Goal: Task Accomplishment & Management: Manage account settings

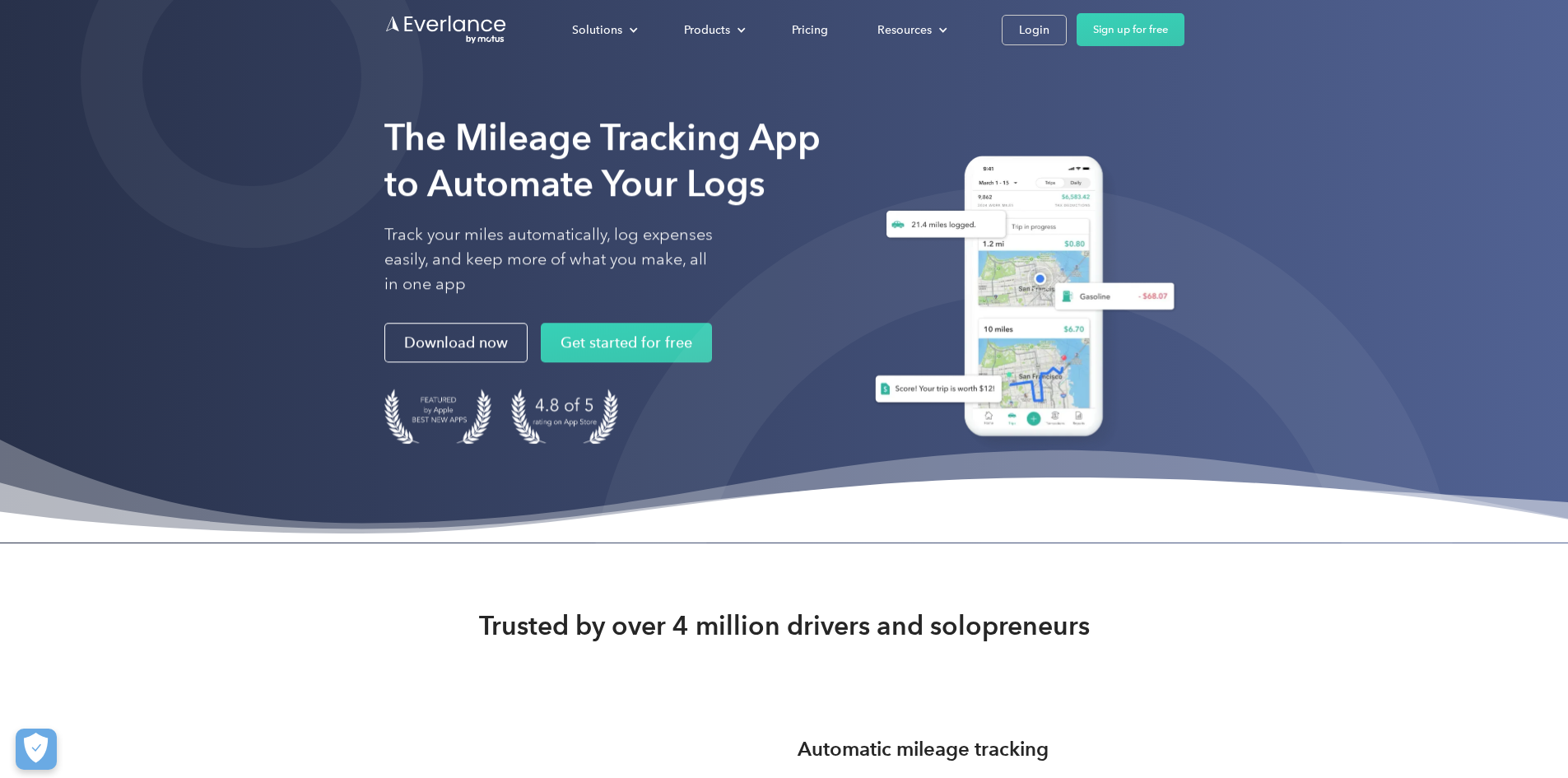
click at [1050, 29] on div "Login" at bounding box center [1034, 30] width 30 height 21
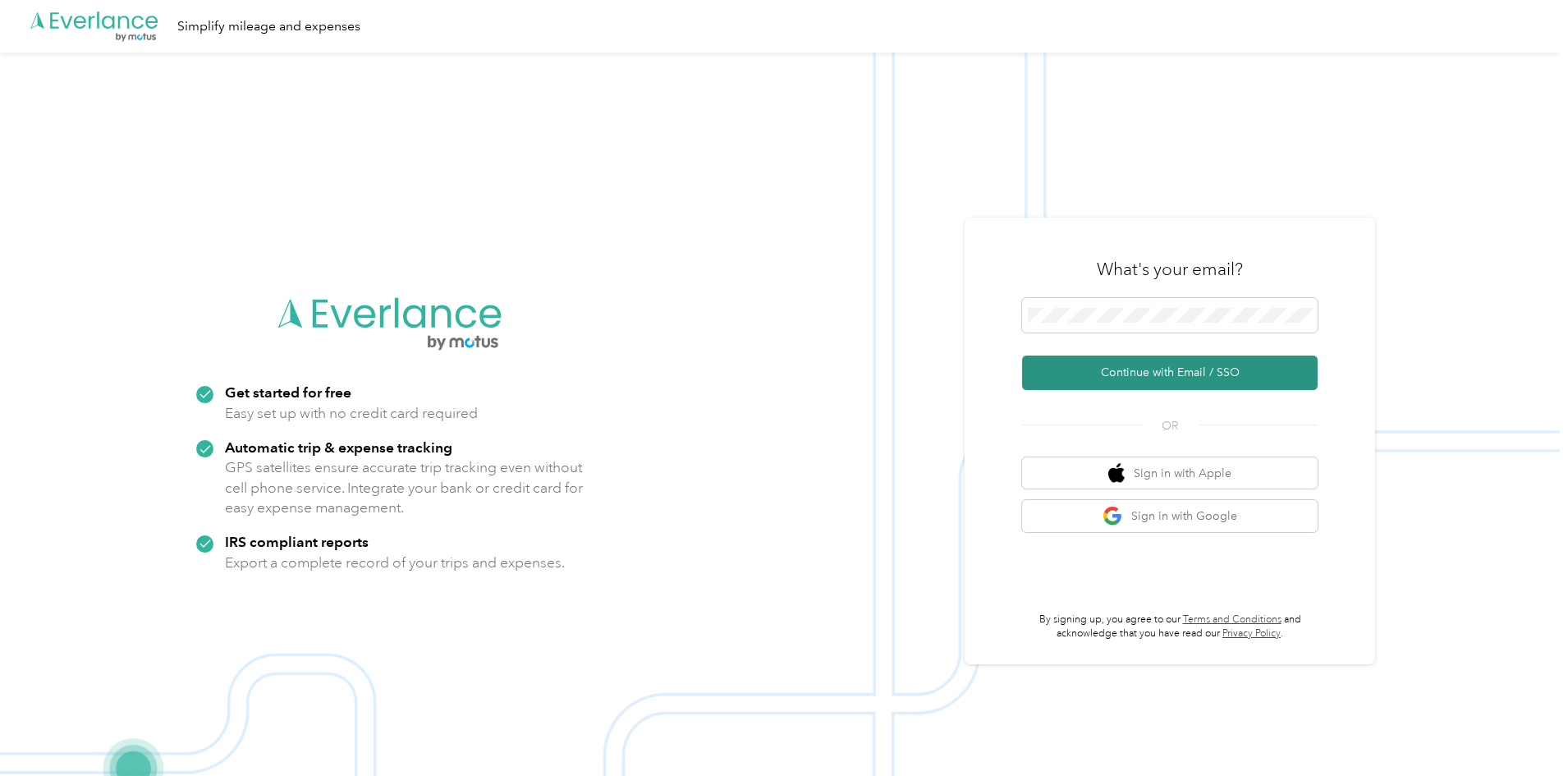
click at [1119, 378] on button "Continue with Email / SSO" at bounding box center [1170, 372] width 296 height 34
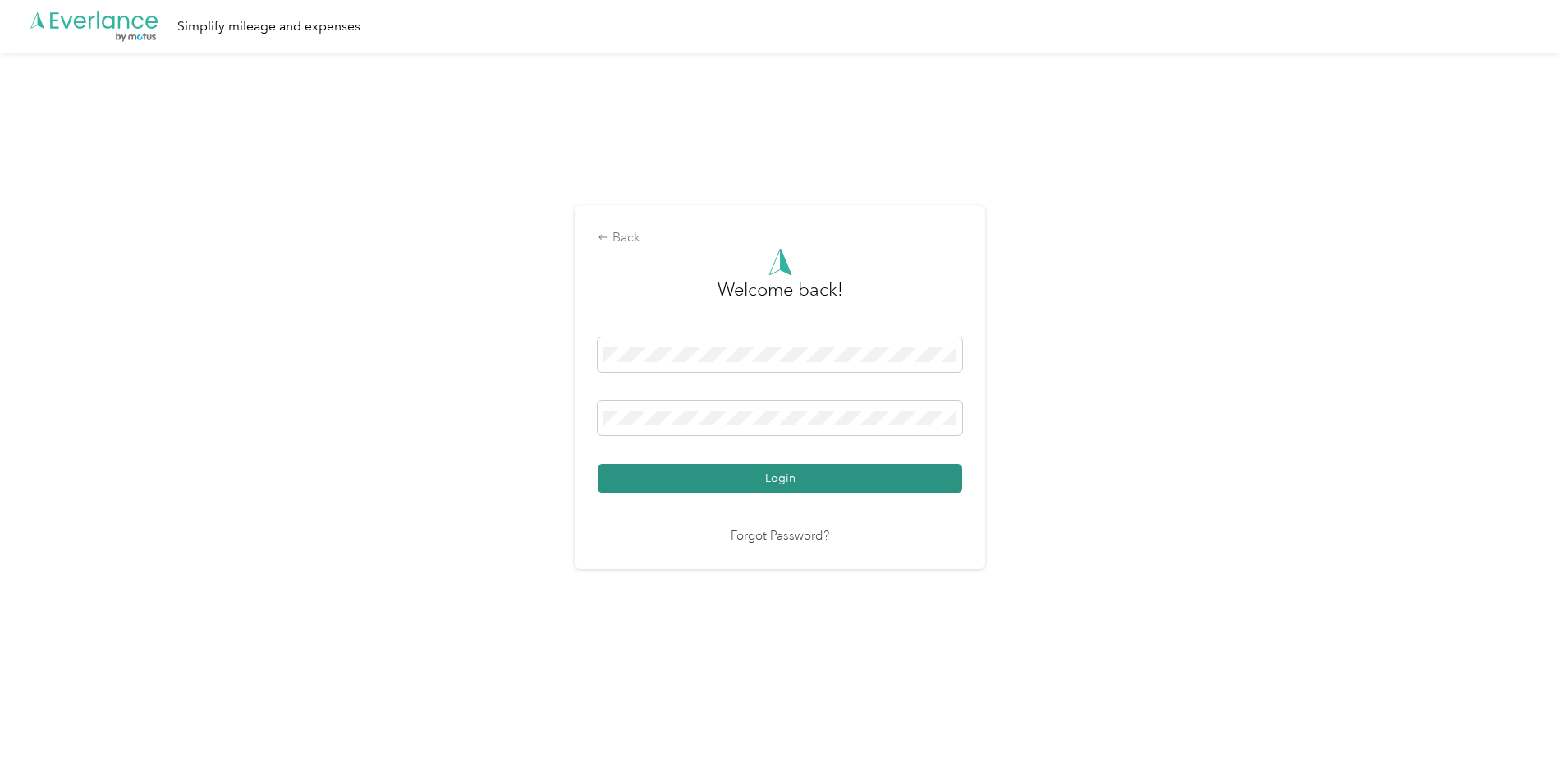
click at [751, 480] on button "Login" at bounding box center [780, 478] width 365 height 29
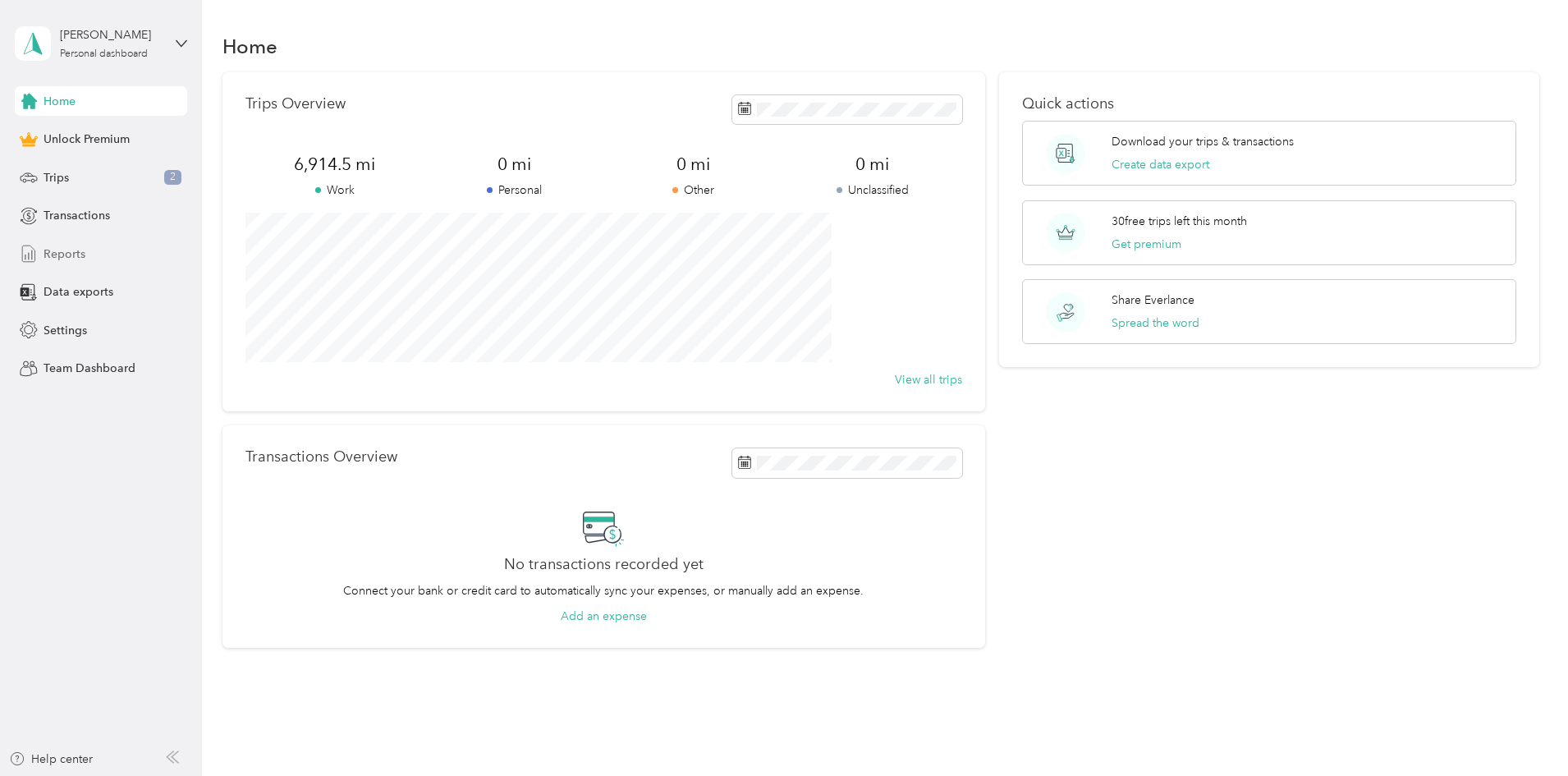
click at [53, 251] on span "Reports" at bounding box center [64, 254] width 42 height 17
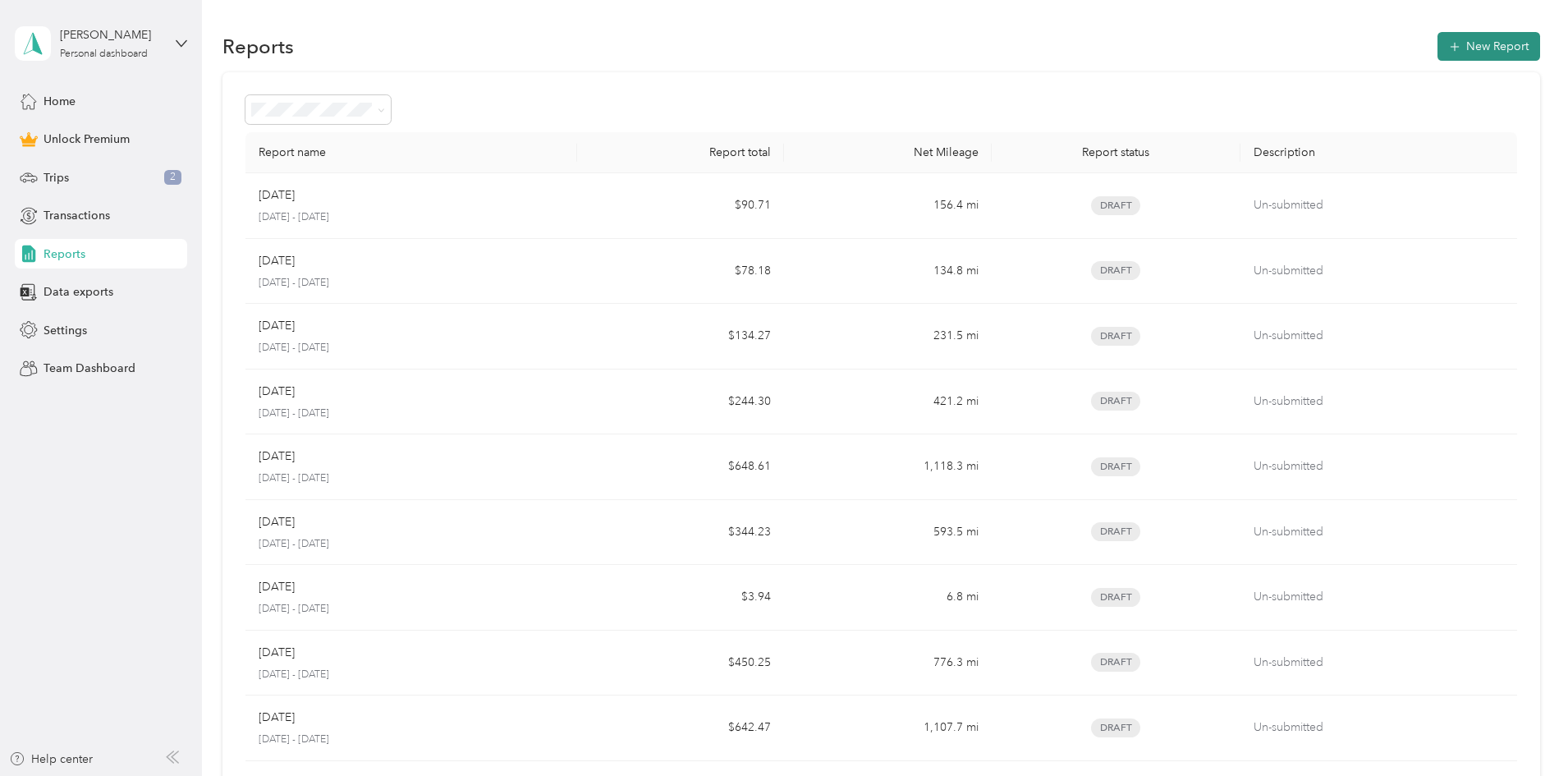
click at [1437, 44] on button "New Report" at bounding box center [1488, 46] width 102 height 29
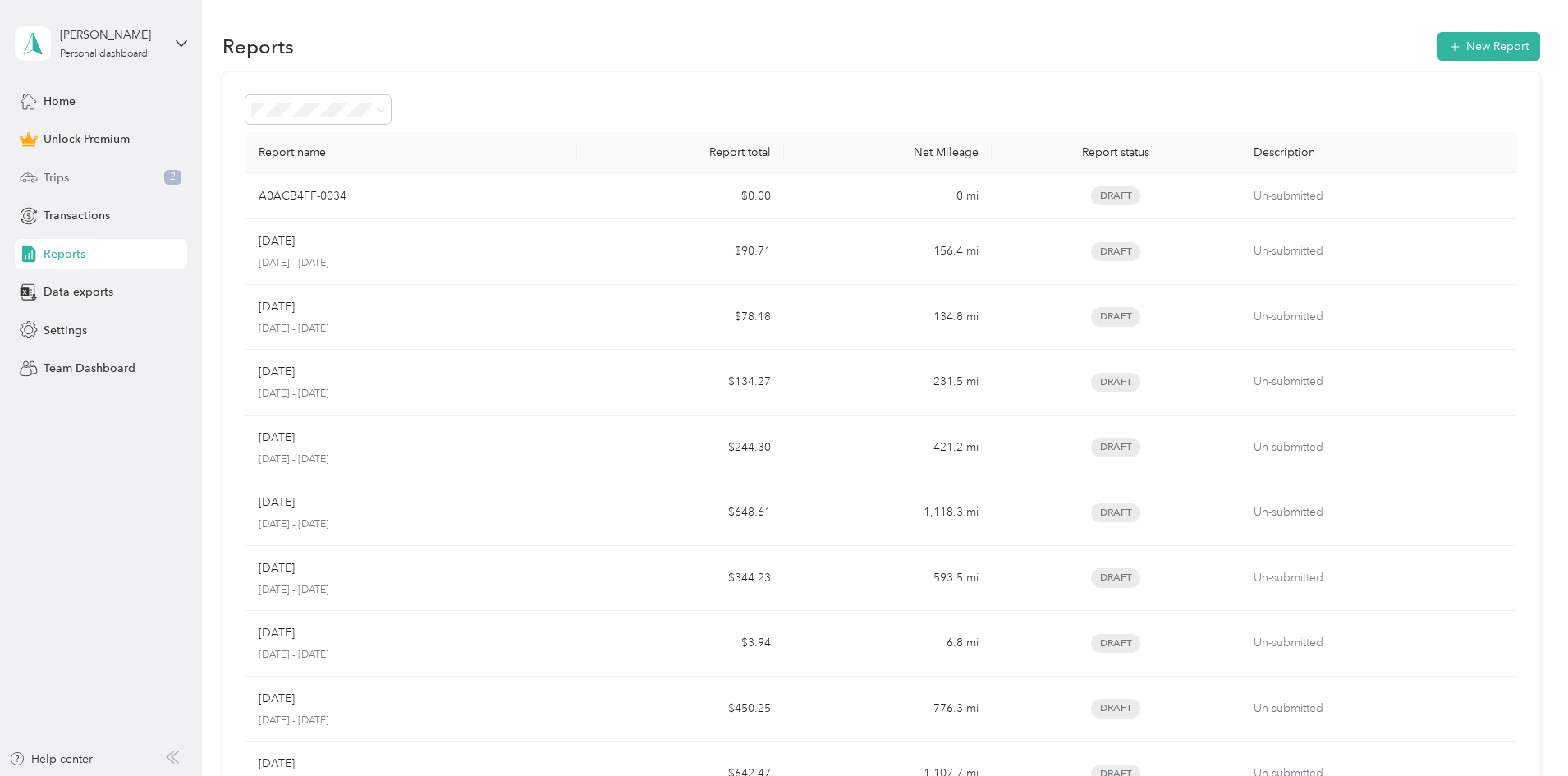
click at [60, 179] on span "Trips" at bounding box center [56, 177] width 26 height 17
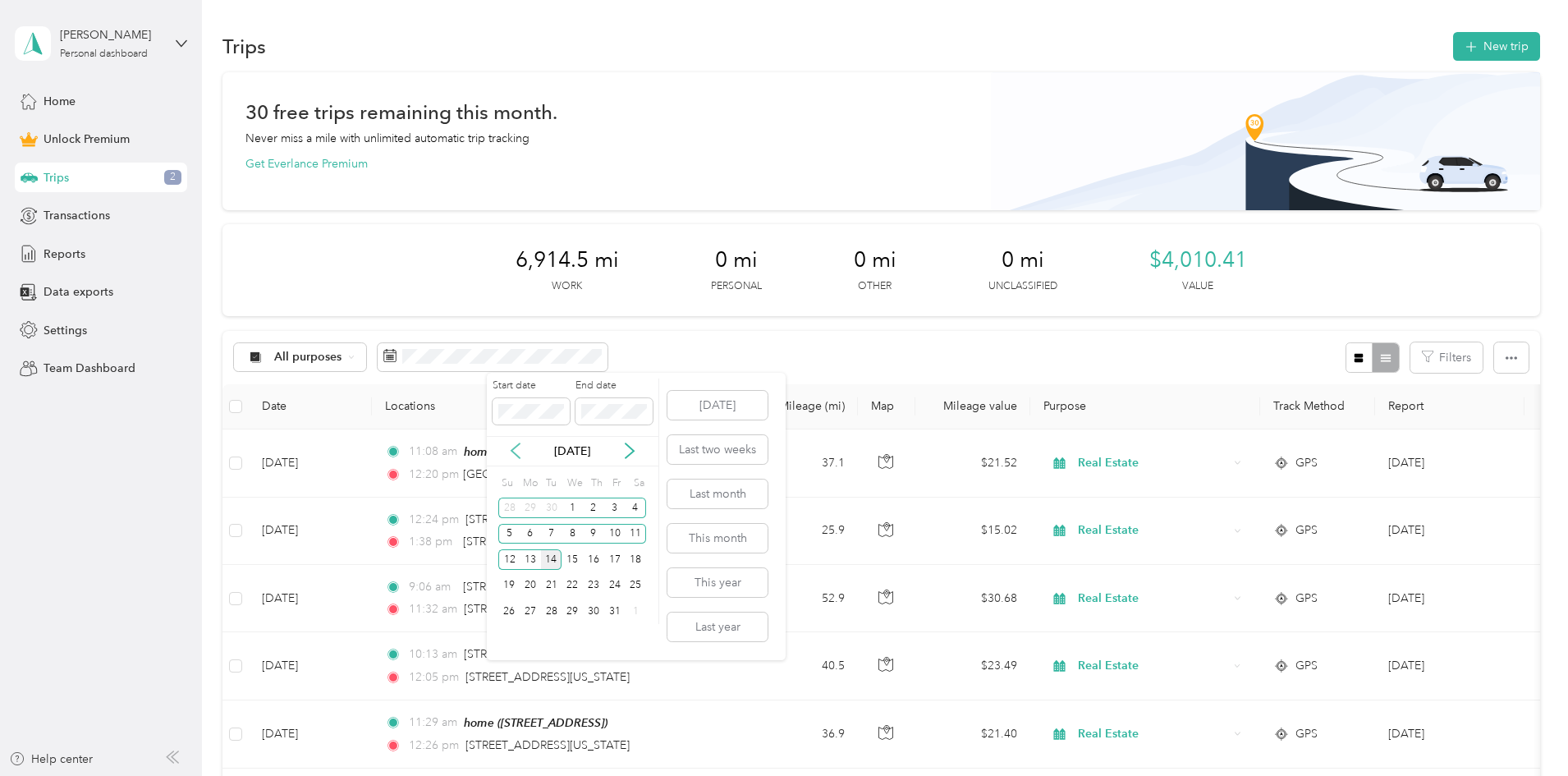
click at [512, 445] on icon at bounding box center [515, 450] width 17 height 17
click at [726, 631] on button "Last year" at bounding box center [718, 627] width 100 height 29
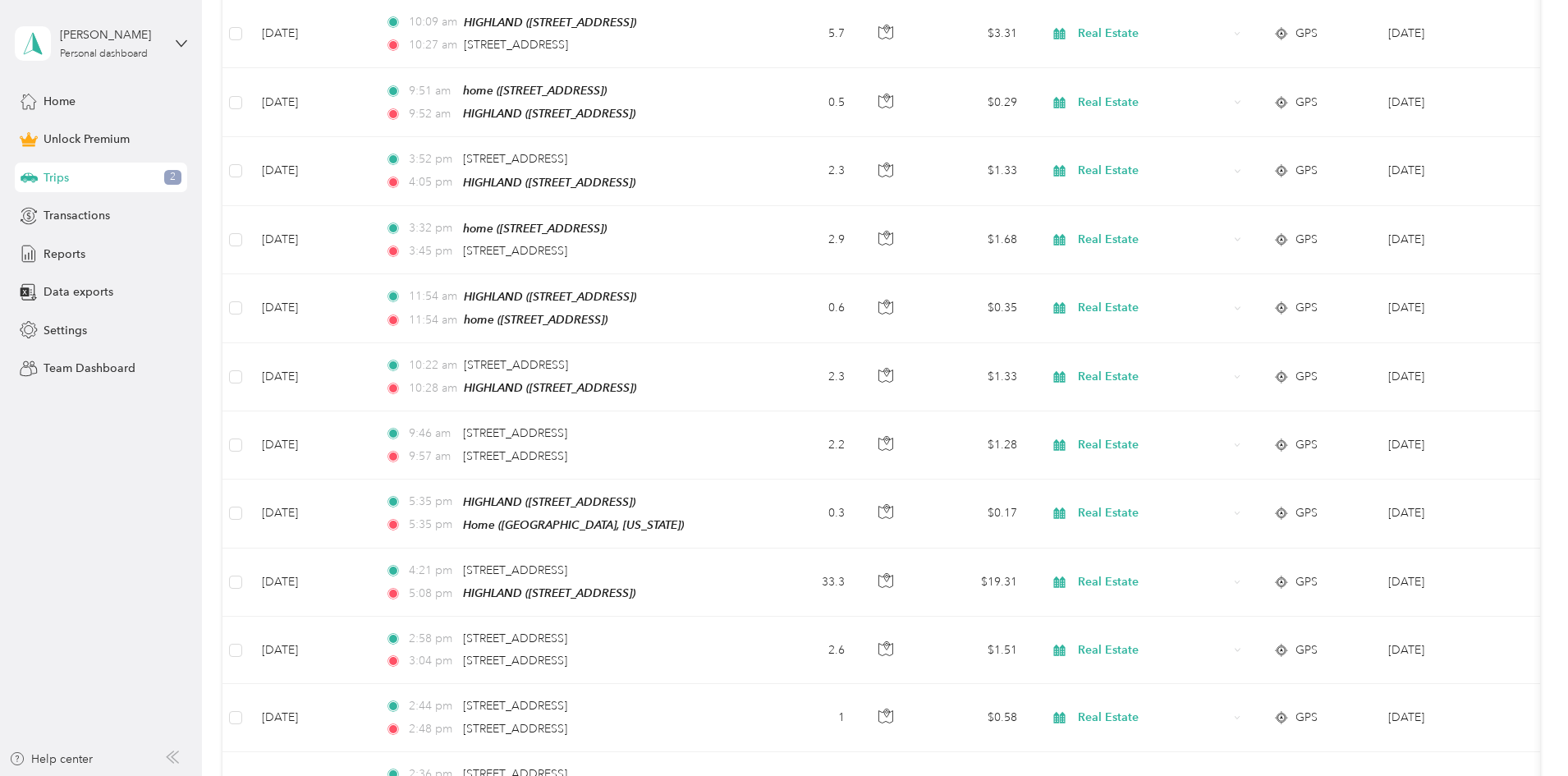
scroll to position [728, 0]
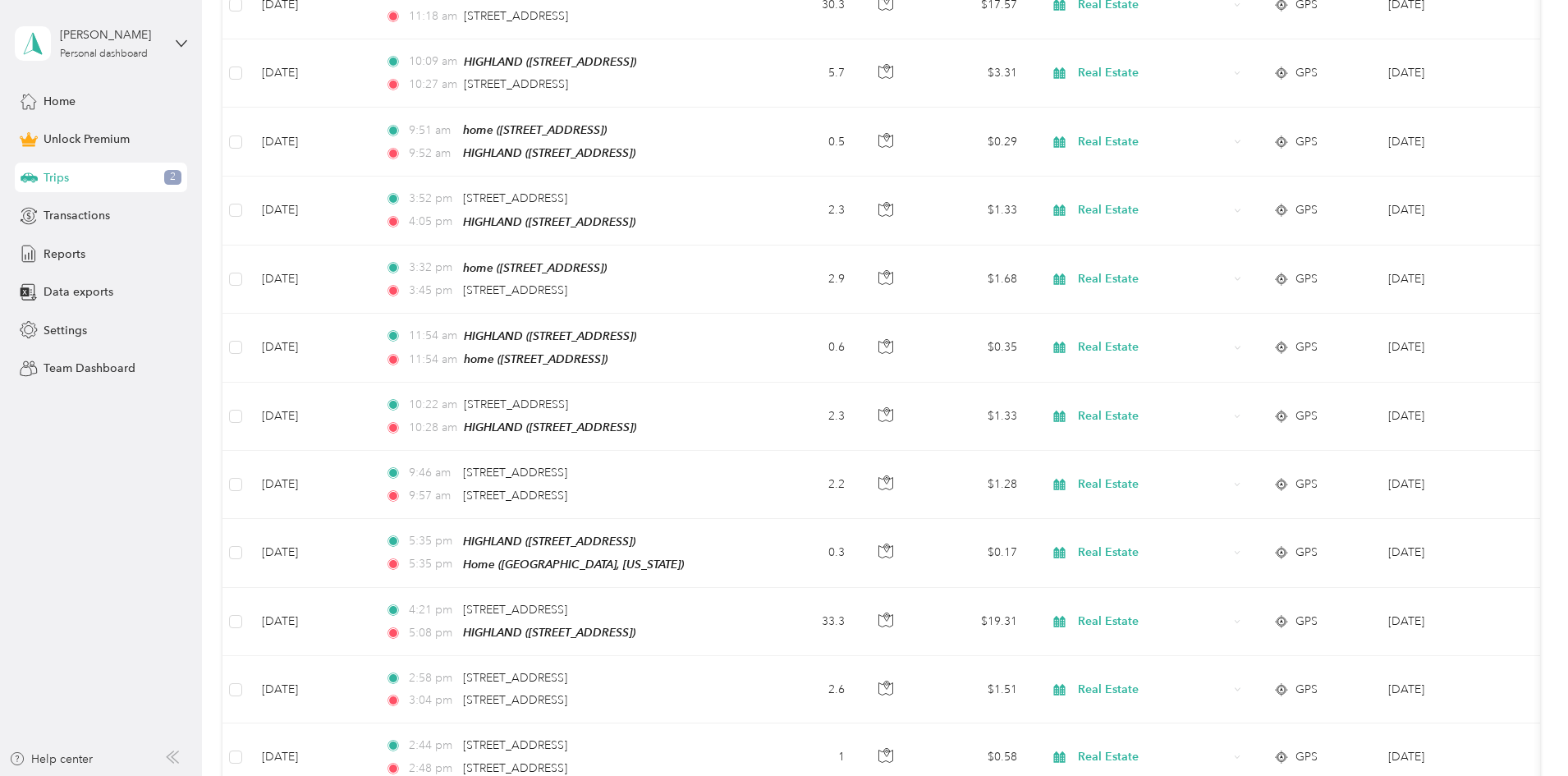
drag, startPoint x: 1552, startPoint y: 298, endPoint x: 1535, endPoint y: 195, distance: 104.4
click at [1535, 195] on div "Trips New trip 30 free trips remaining this month. Never miss a mile with unlim…" at bounding box center [881, 438] width 1358 height 2332
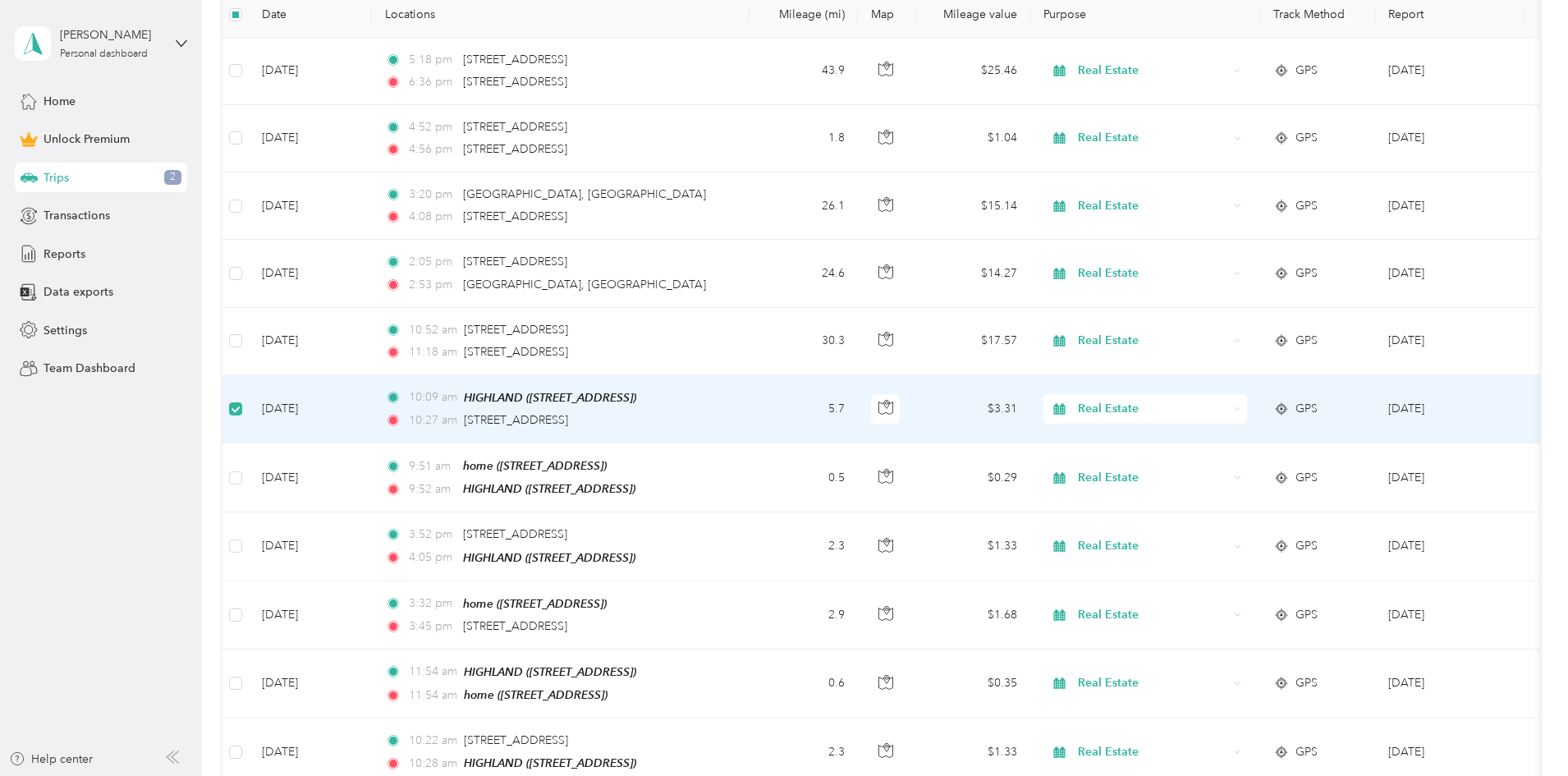
scroll to position [388, 0]
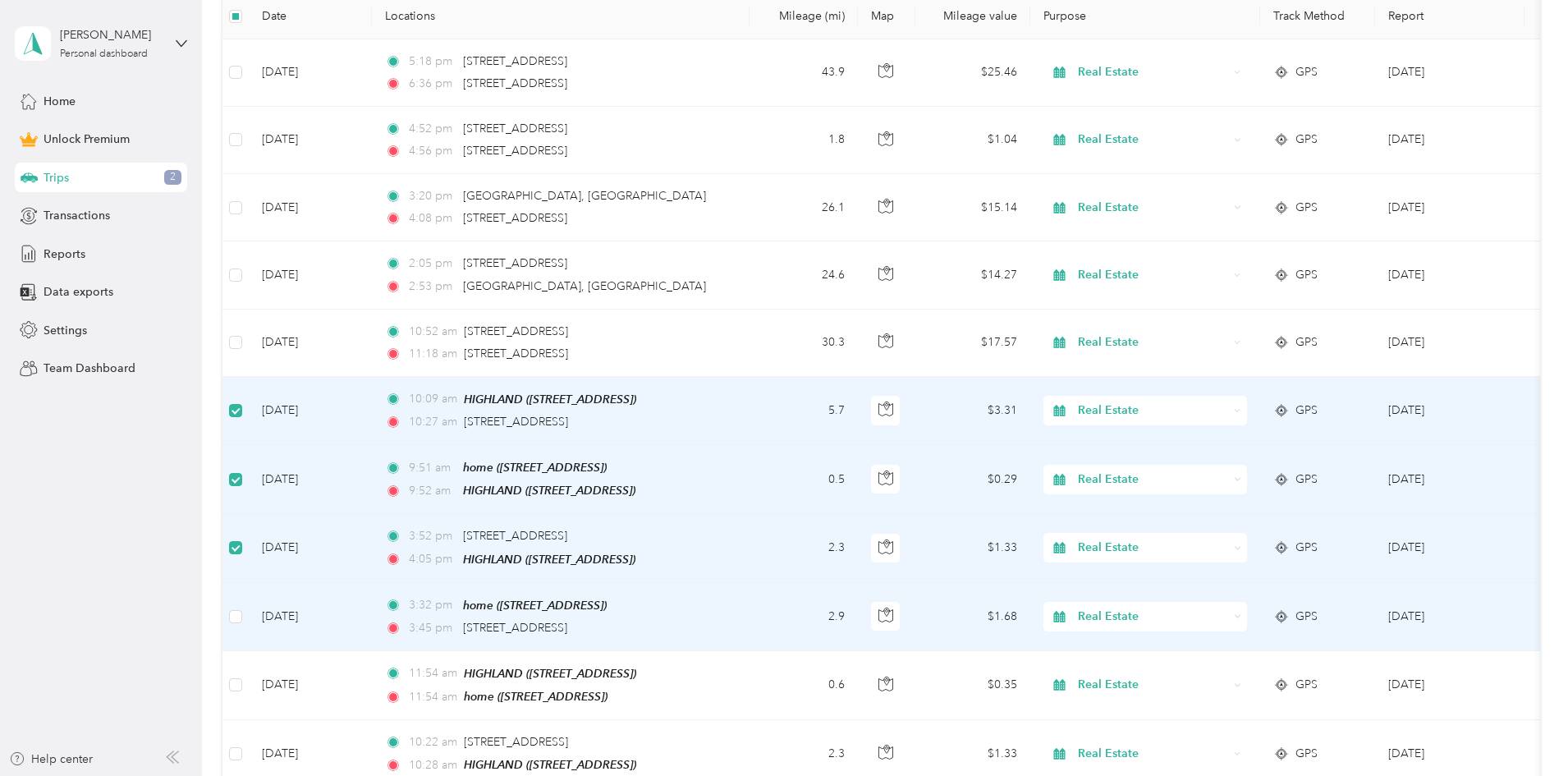
click at [249, 611] on td at bounding box center [236, 617] width 27 height 68
drag, startPoint x: 354, startPoint y: 612, endPoint x: 344, endPoint y: 624, distance: 15.6
click at [249, 613] on td at bounding box center [236, 617] width 27 height 68
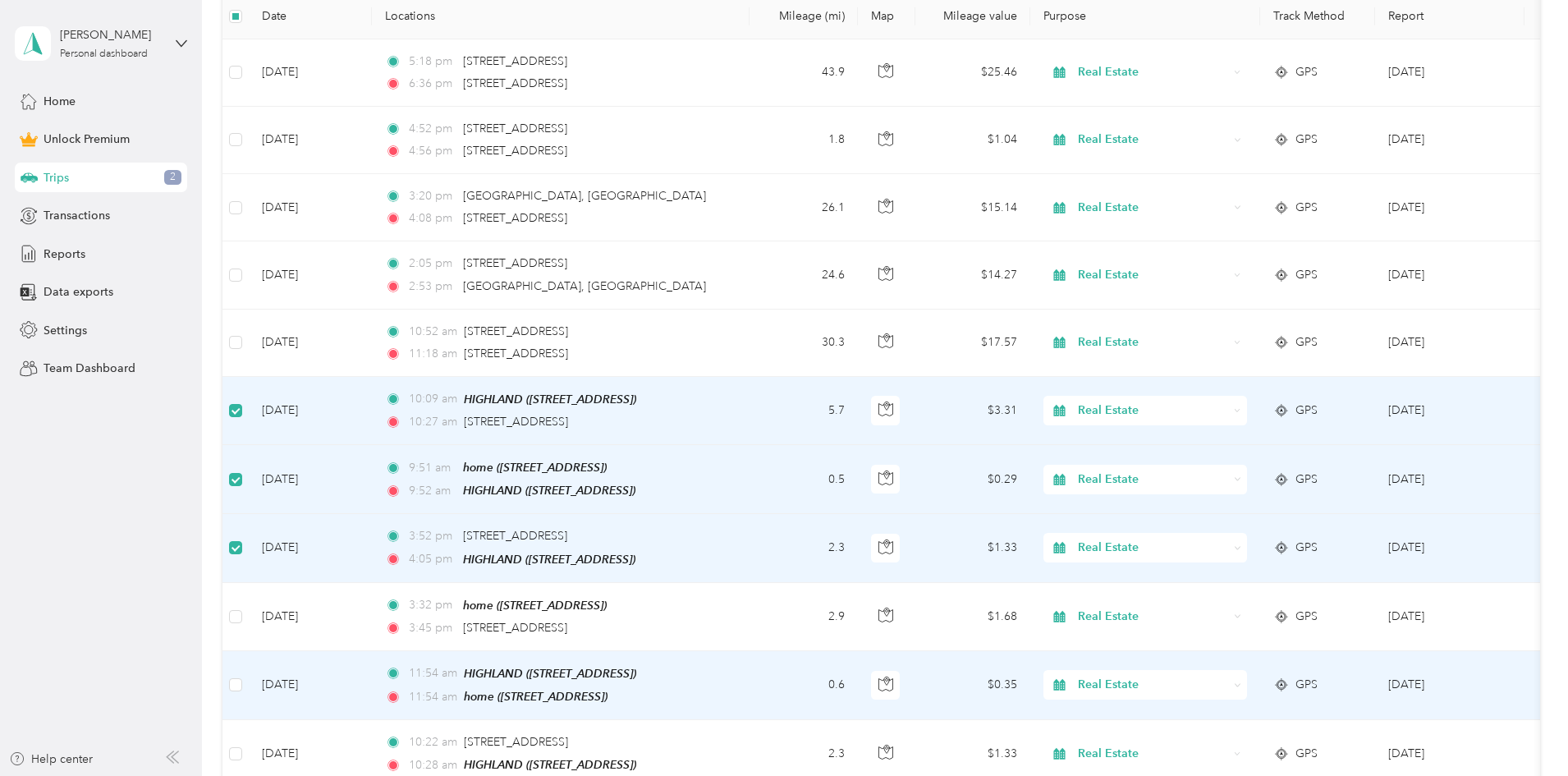
click at [249, 668] on td at bounding box center [236, 685] width 27 height 69
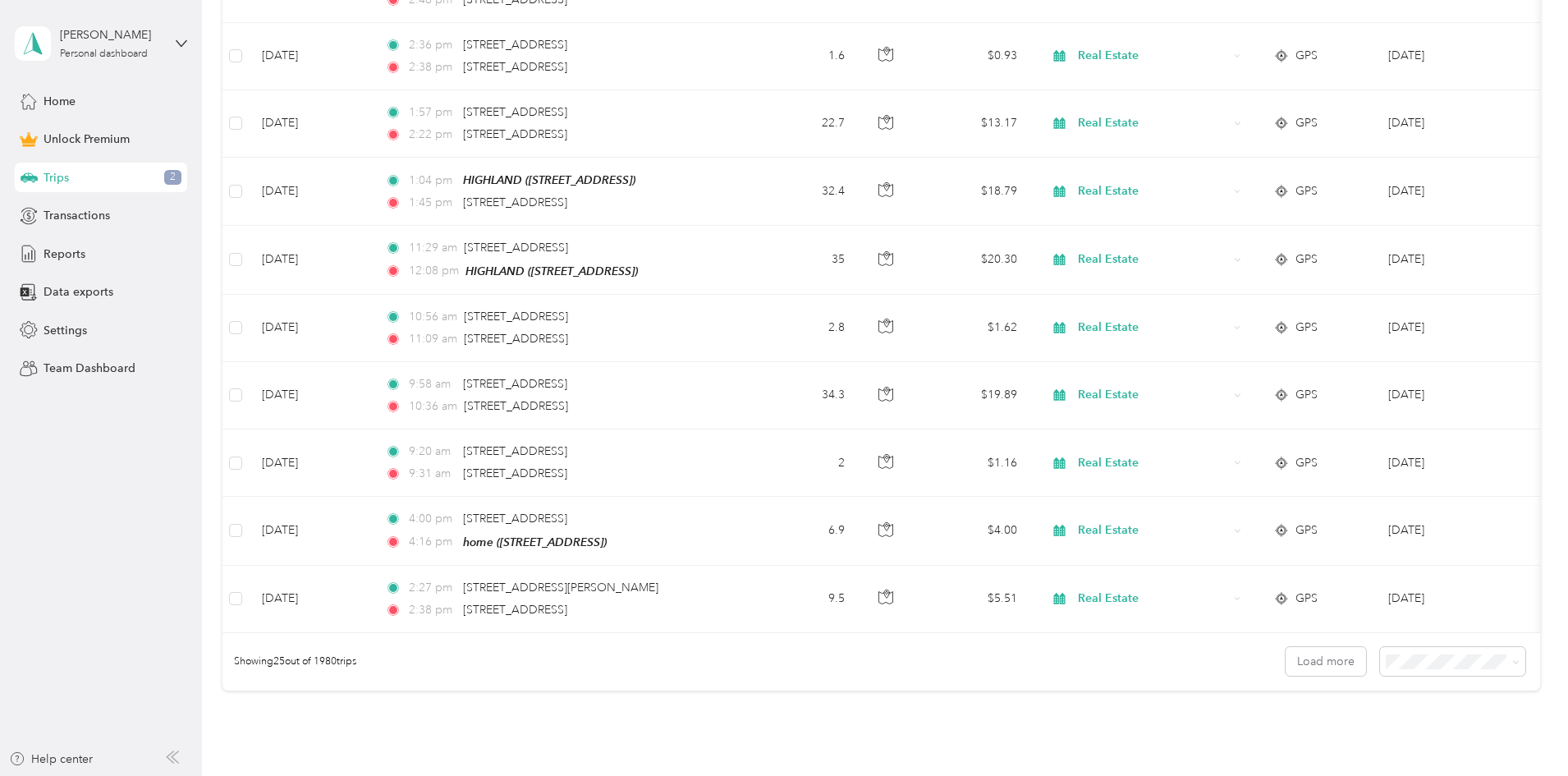
scroll to position [1584, 0]
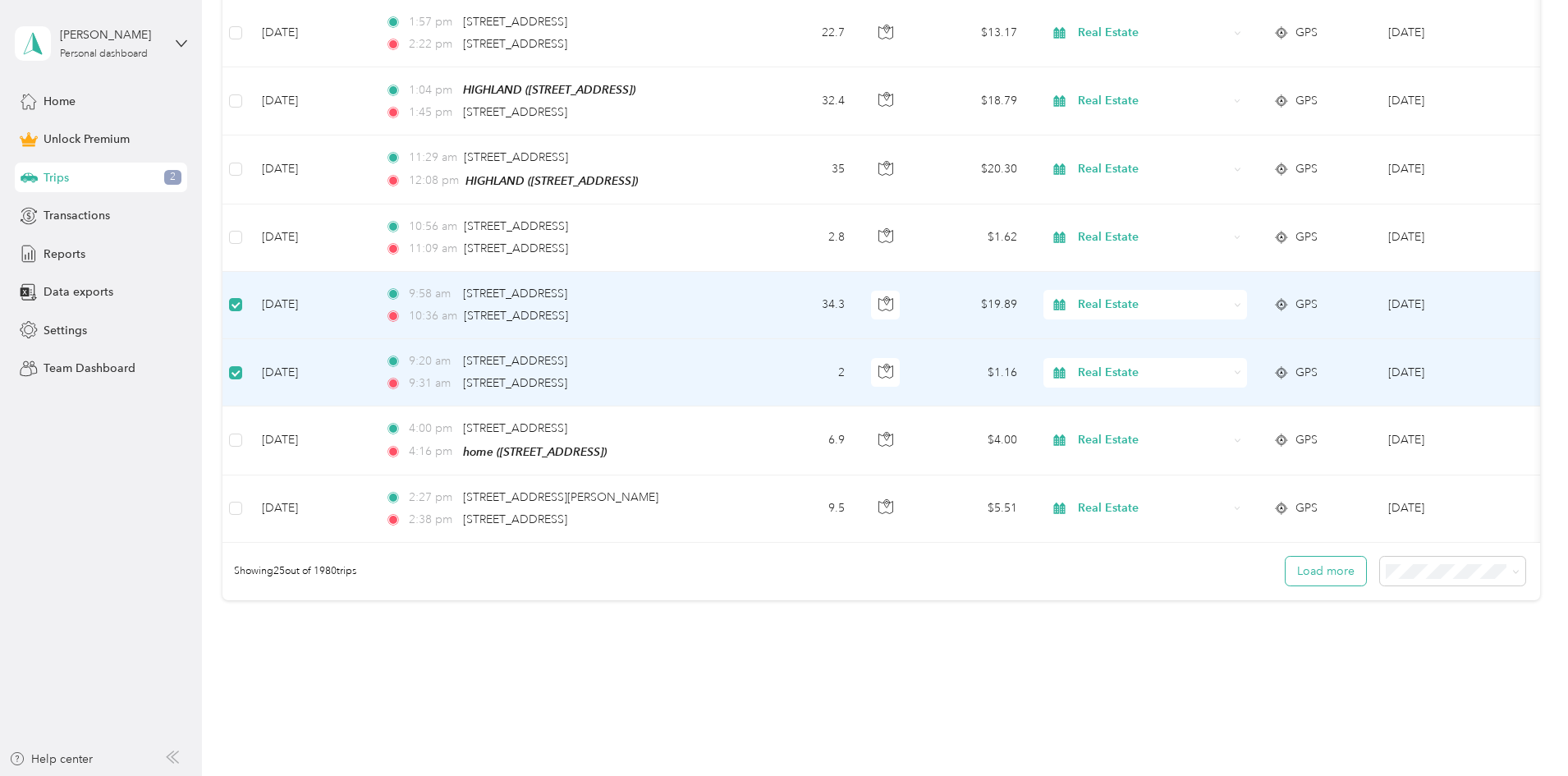
click at [1286, 570] on button "Load more" at bounding box center [1326, 570] width 81 height 29
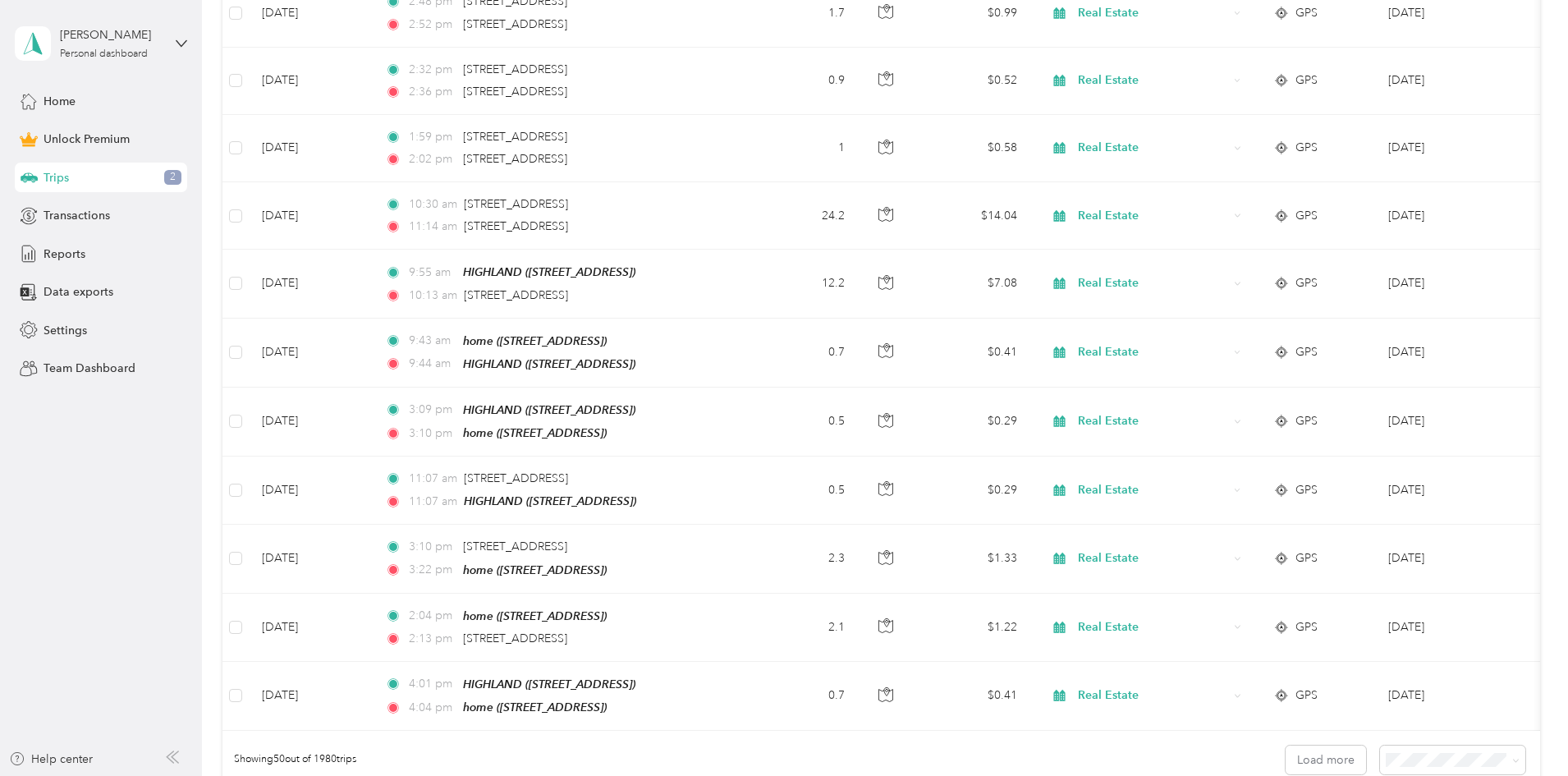
scroll to position [3121, 0]
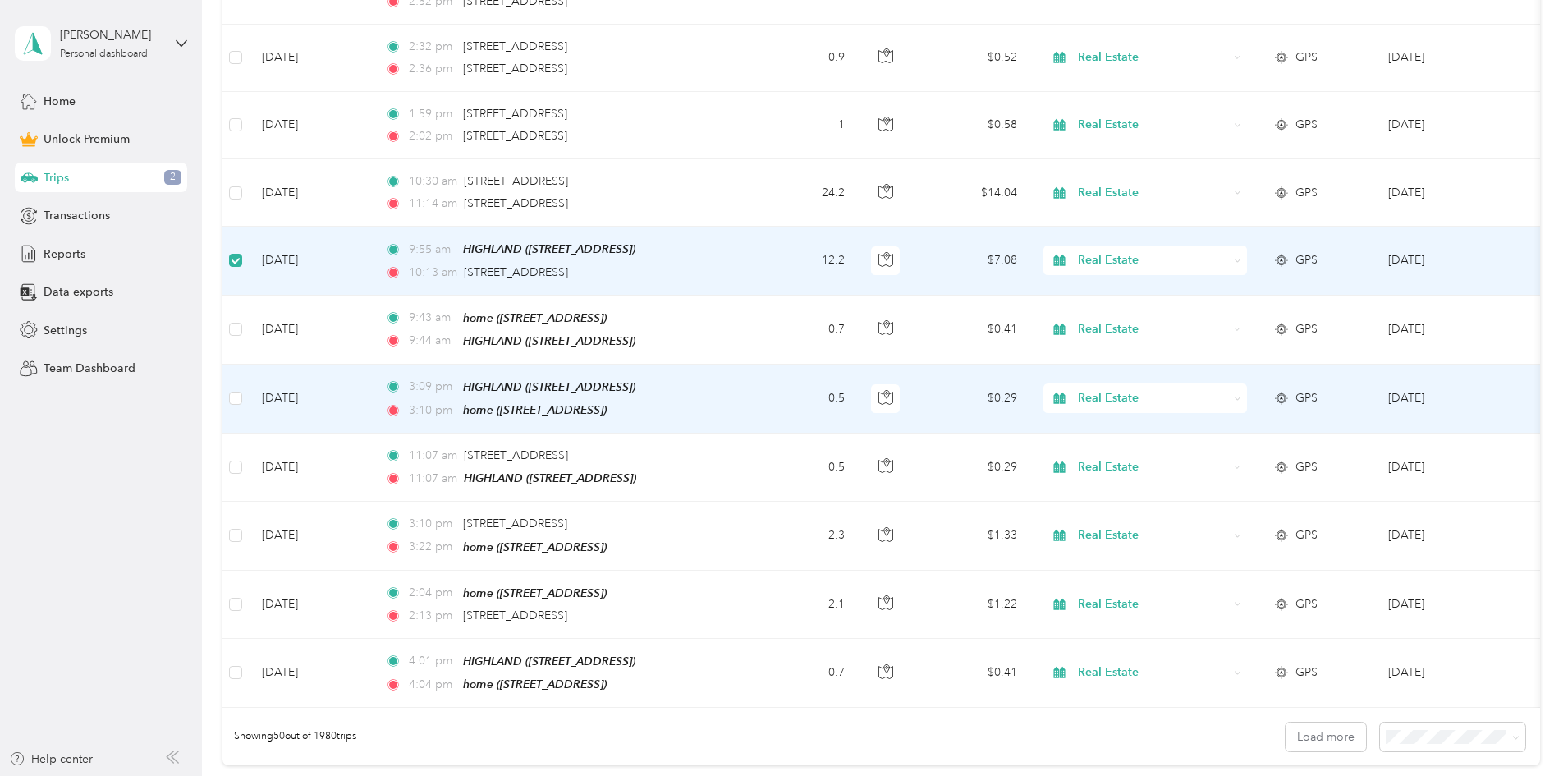
click at [249, 378] on td at bounding box center [236, 399] width 27 height 69
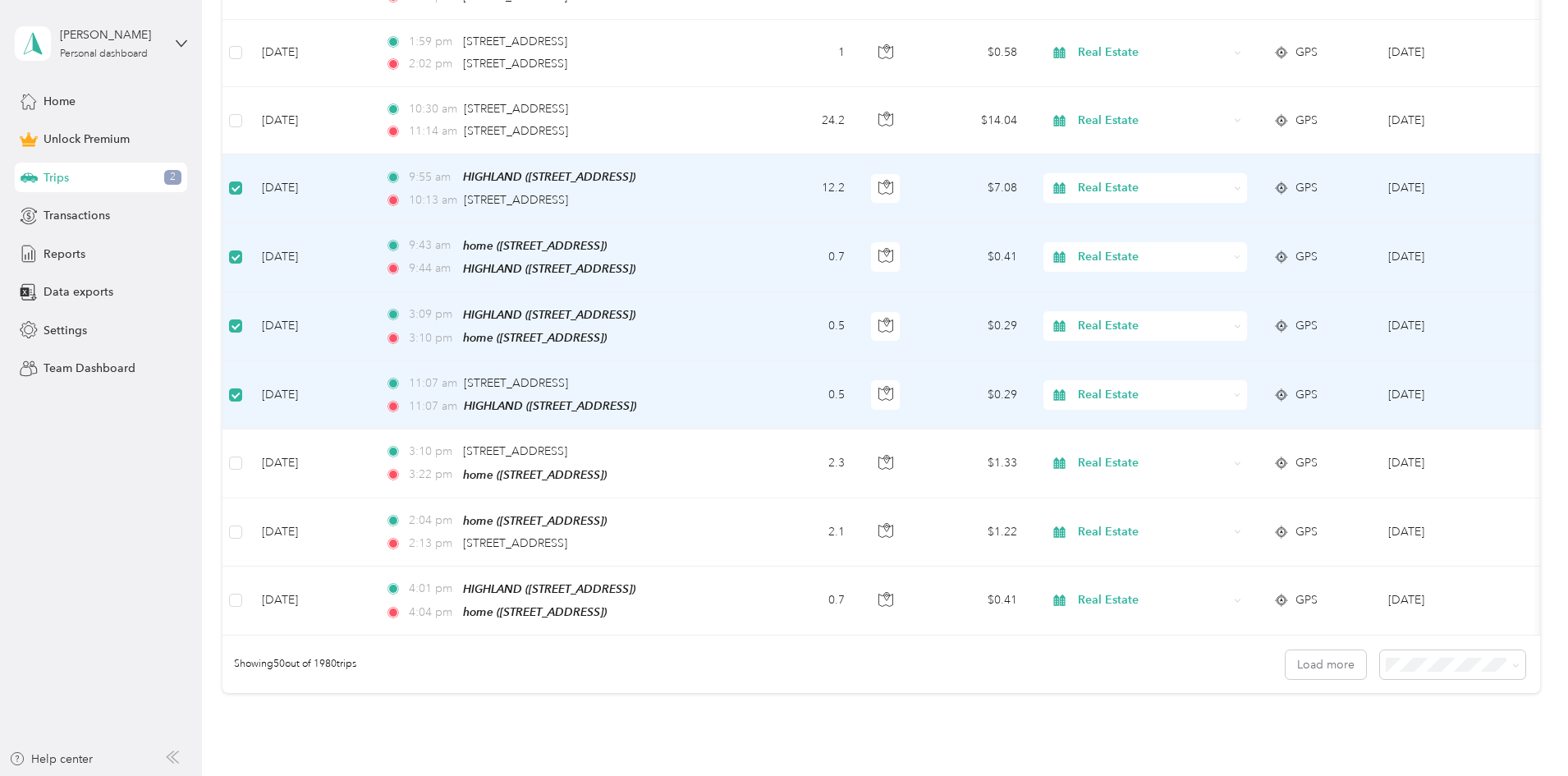
scroll to position [3201, 0]
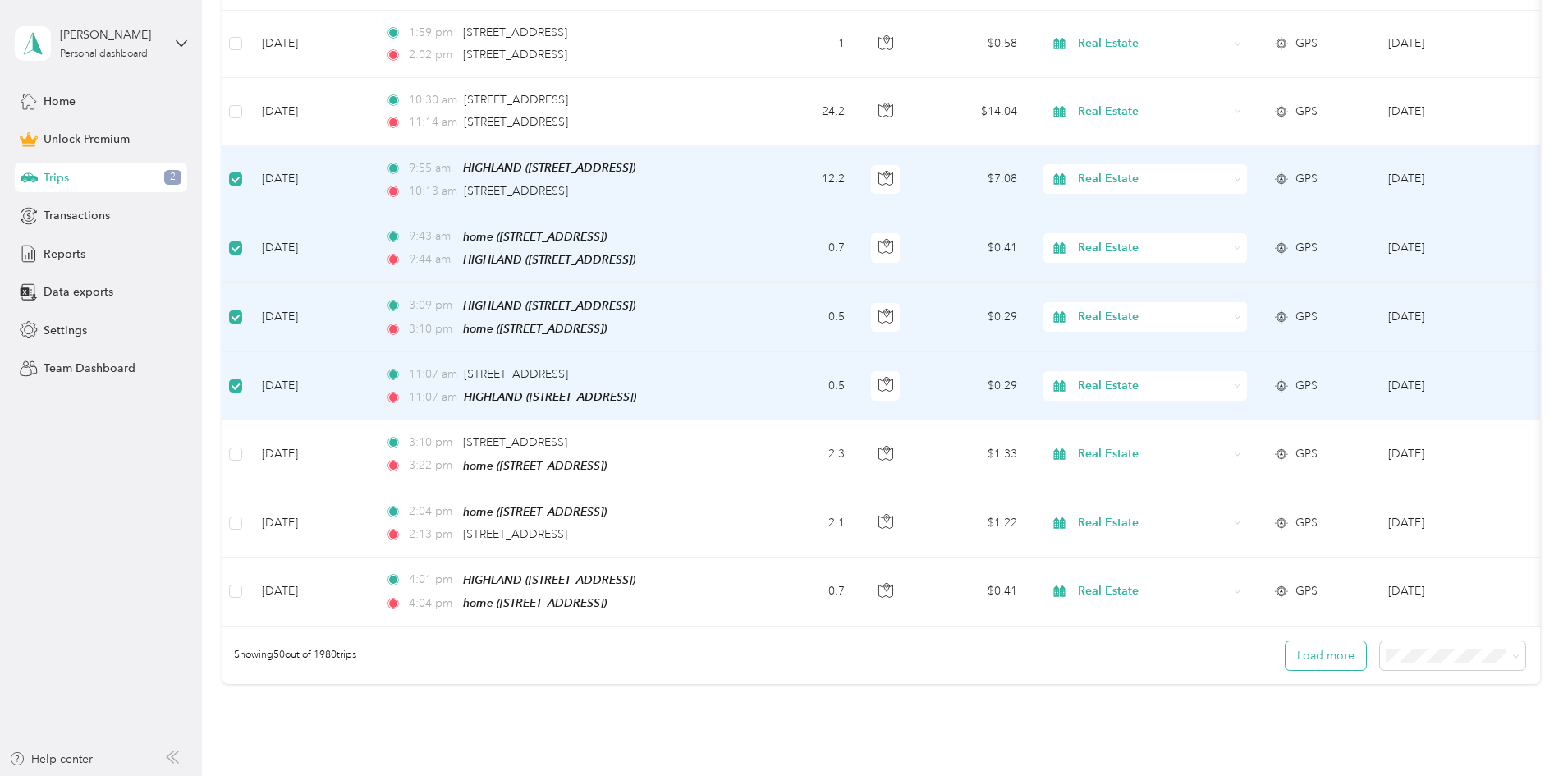
click at [1286, 651] on button "Load more" at bounding box center [1326, 655] width 81 height 29
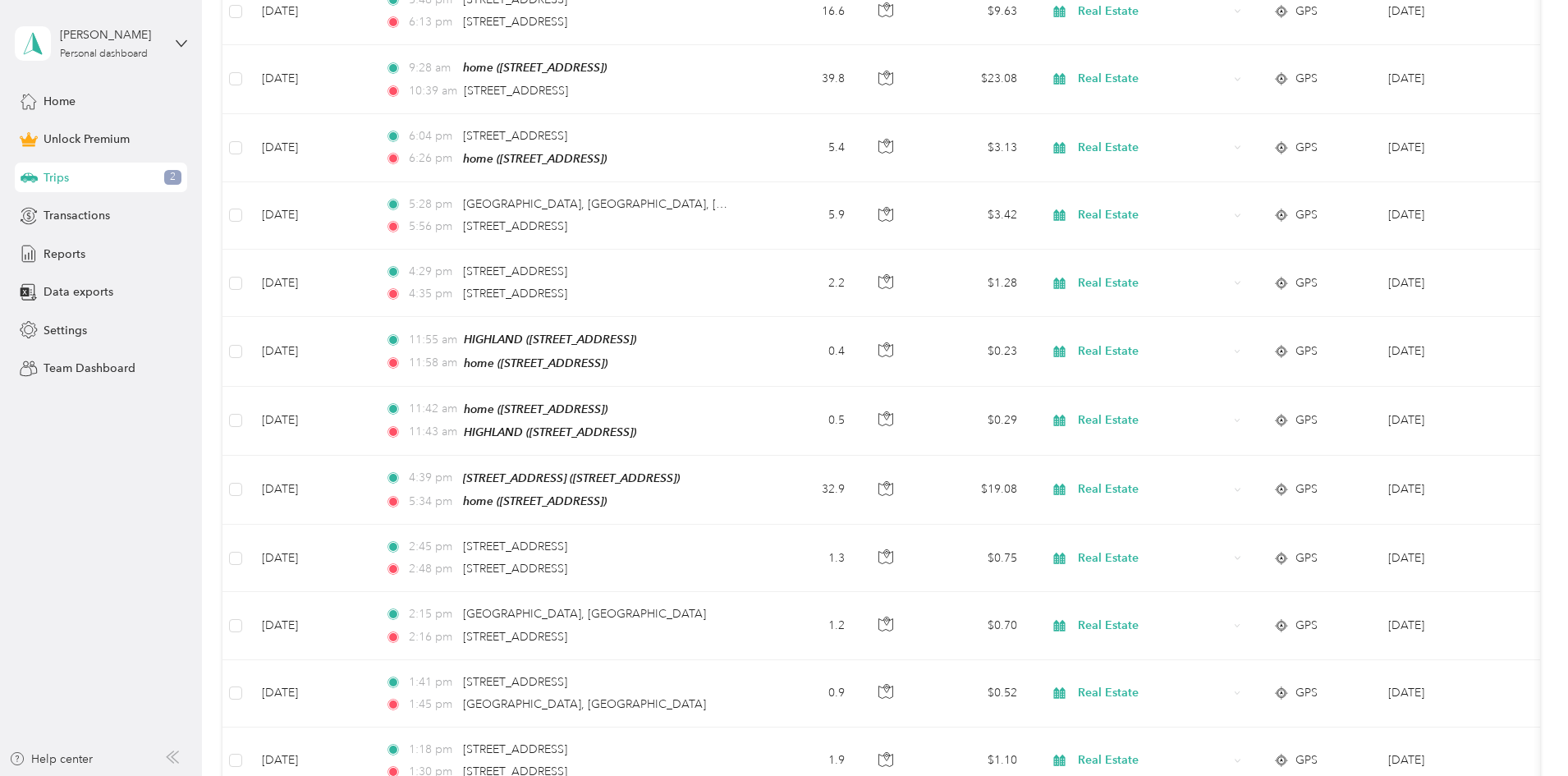
scroll to position [4686, 0]
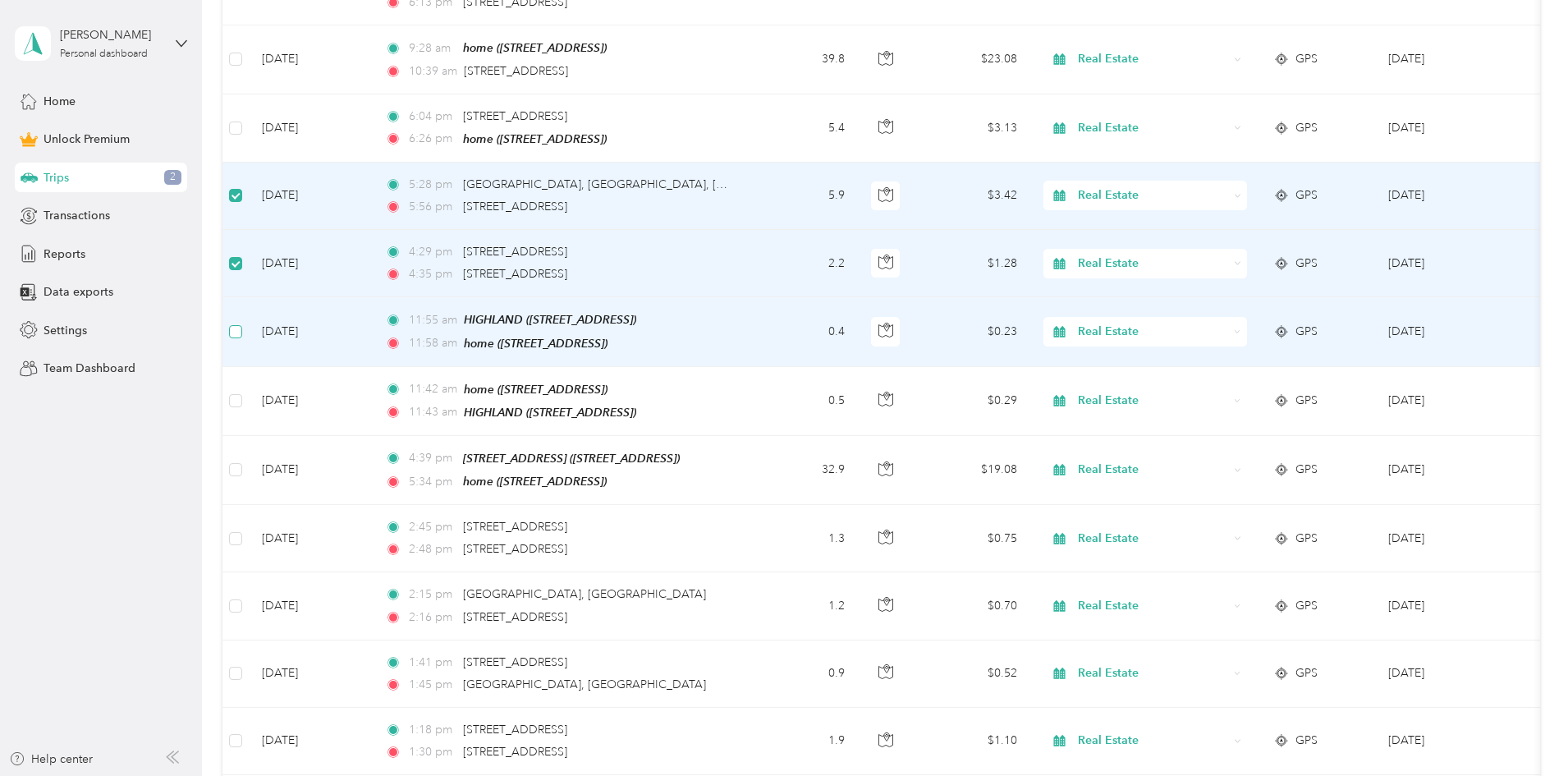
click at [242, 322] on label at bounding box center [236, 331] width 13 height 18
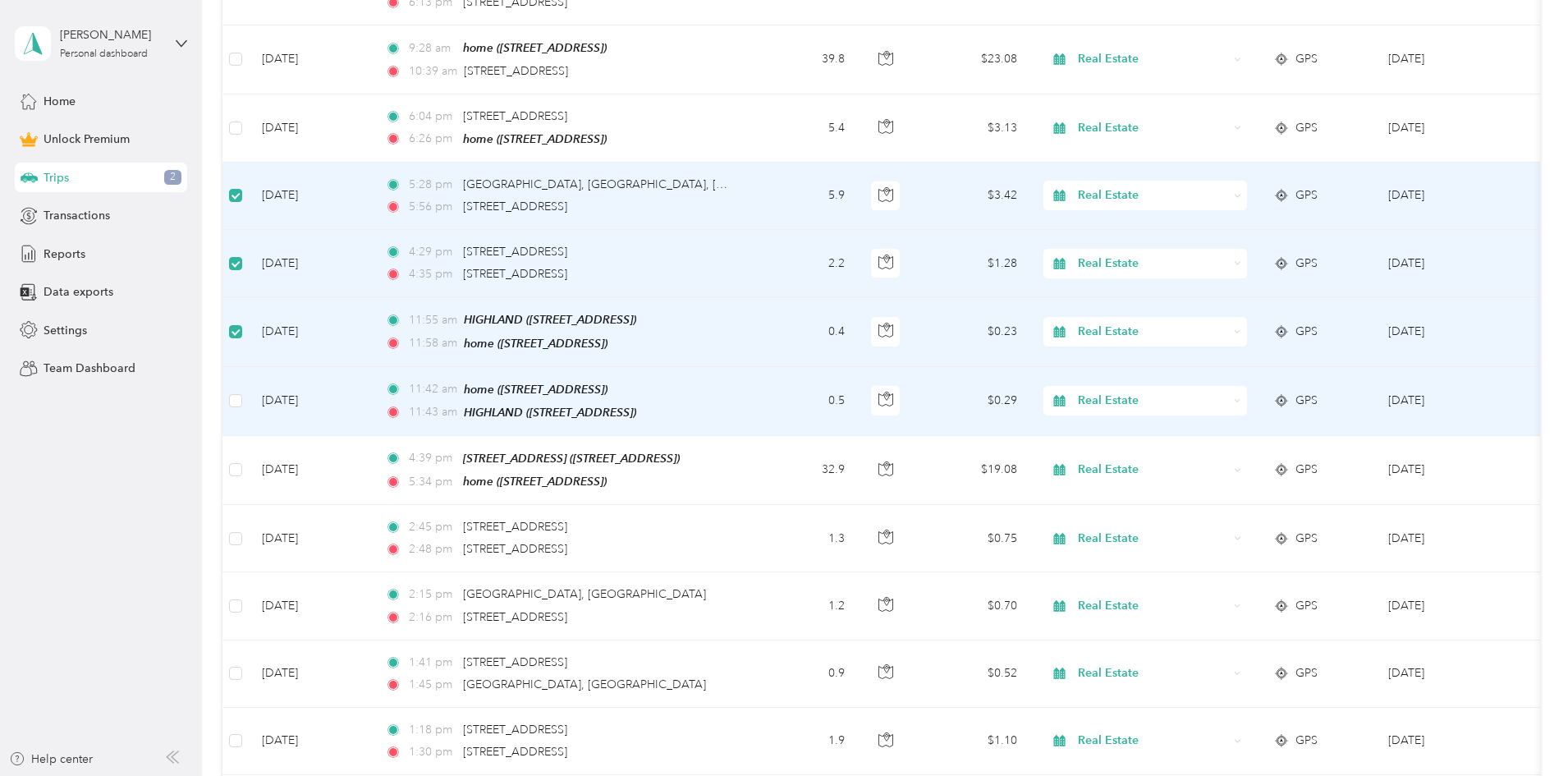
click at [249, 377] on td at bounding box center [236, 401] width 27 height 69
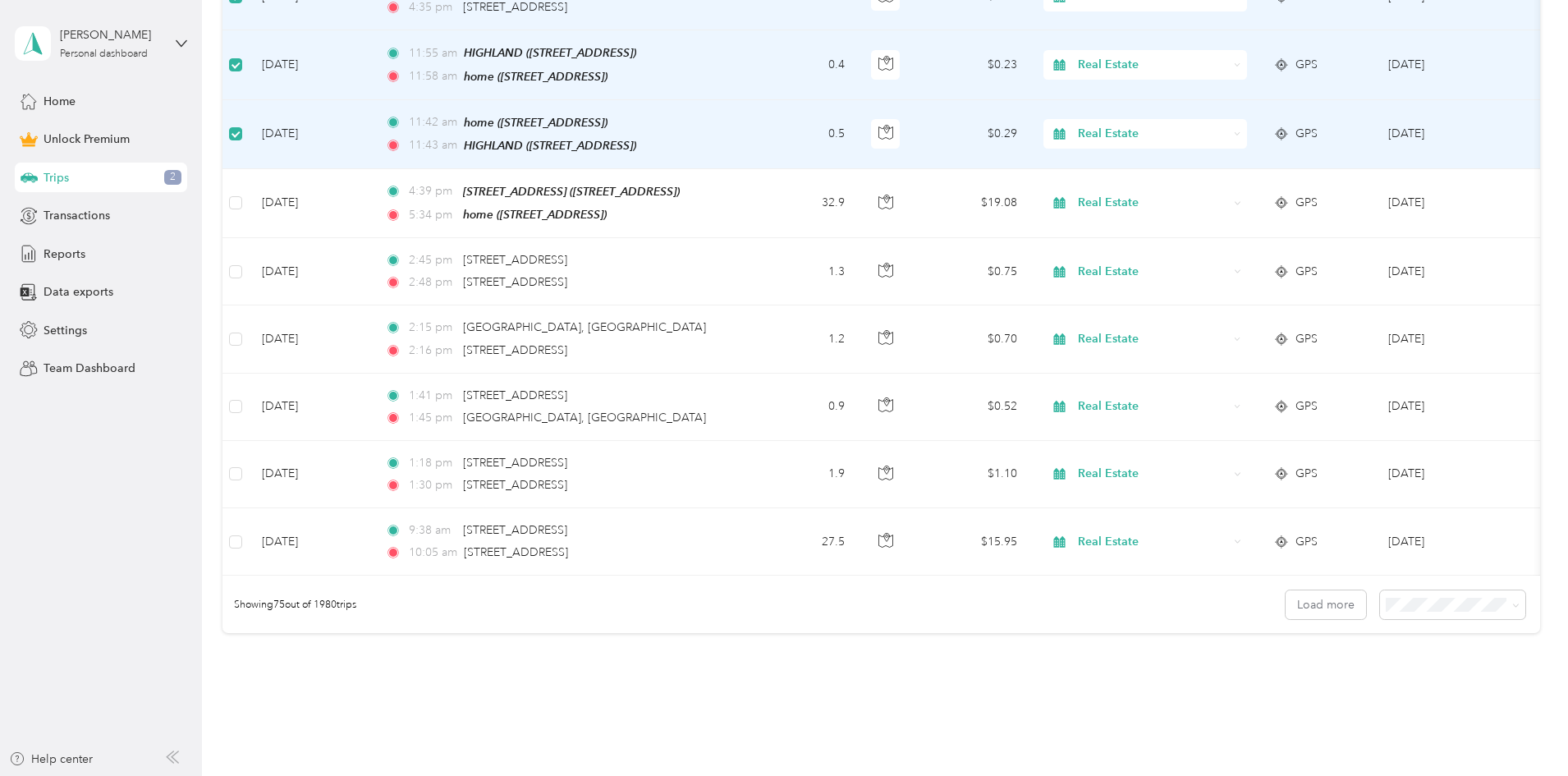
scroll to position [4978, 0]
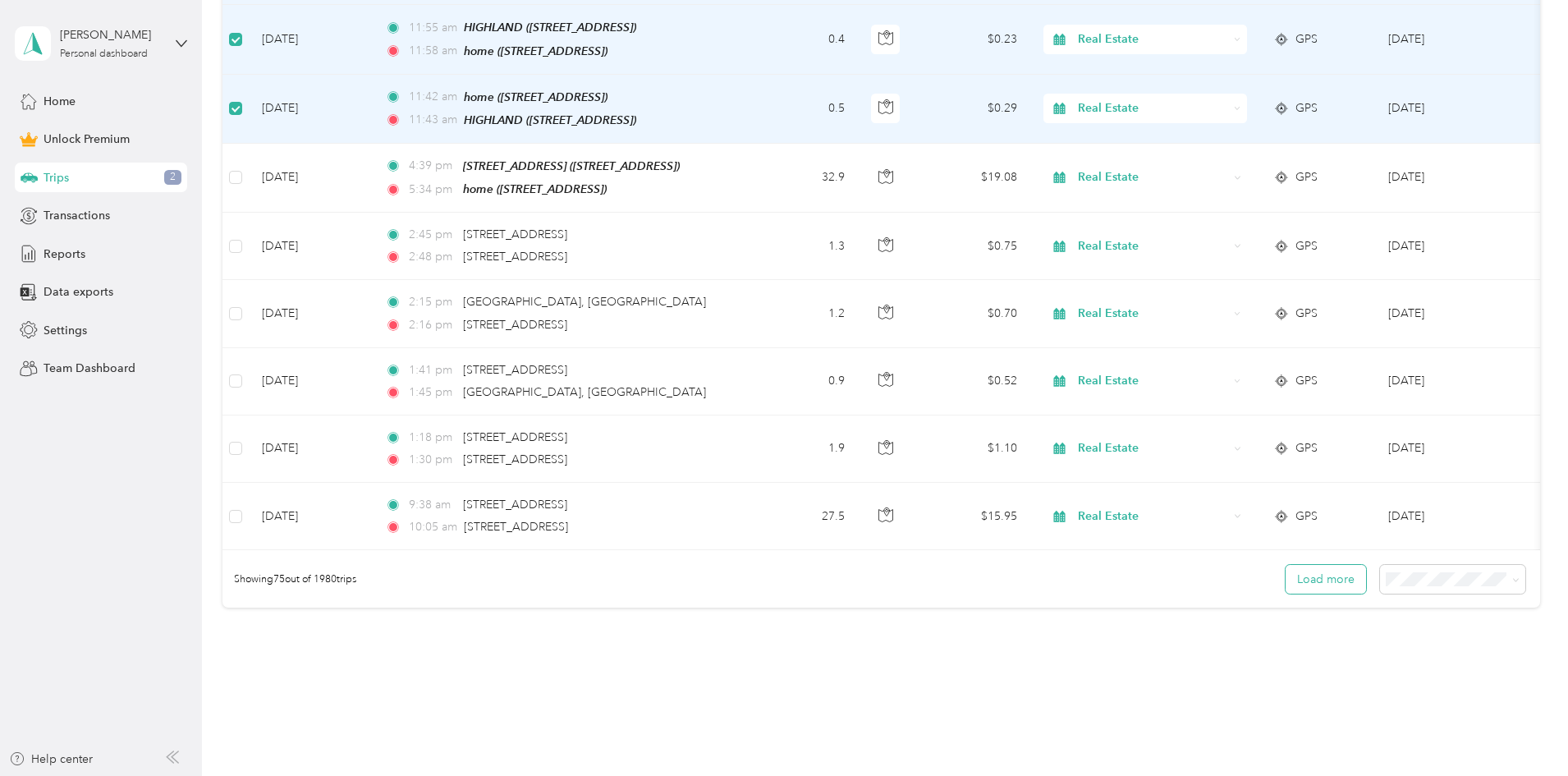
click at [1286, 565] on button "Load more" at bounding box center [1326, 579] width 81 height 29
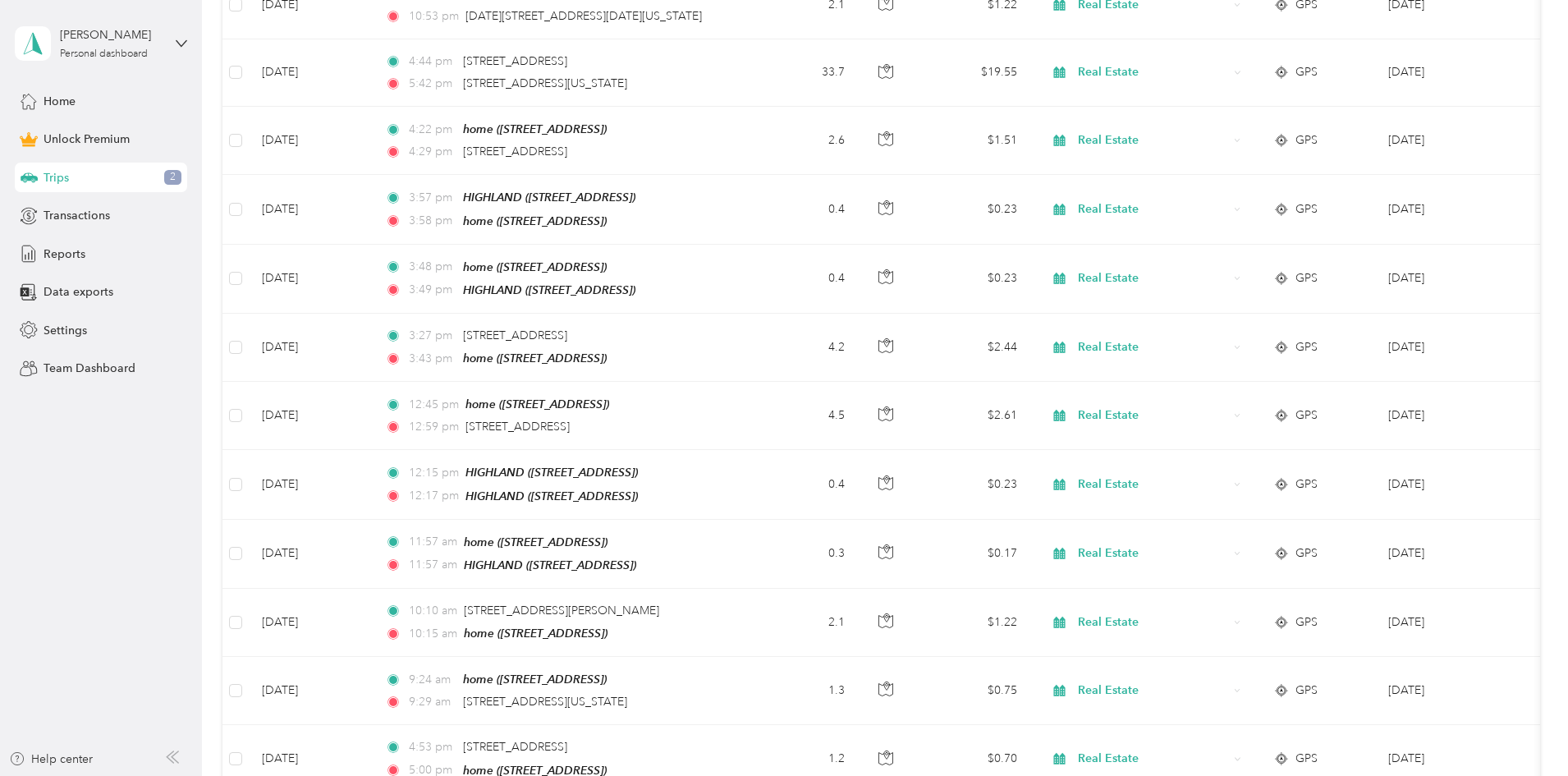
scroll to position [6179, 0]
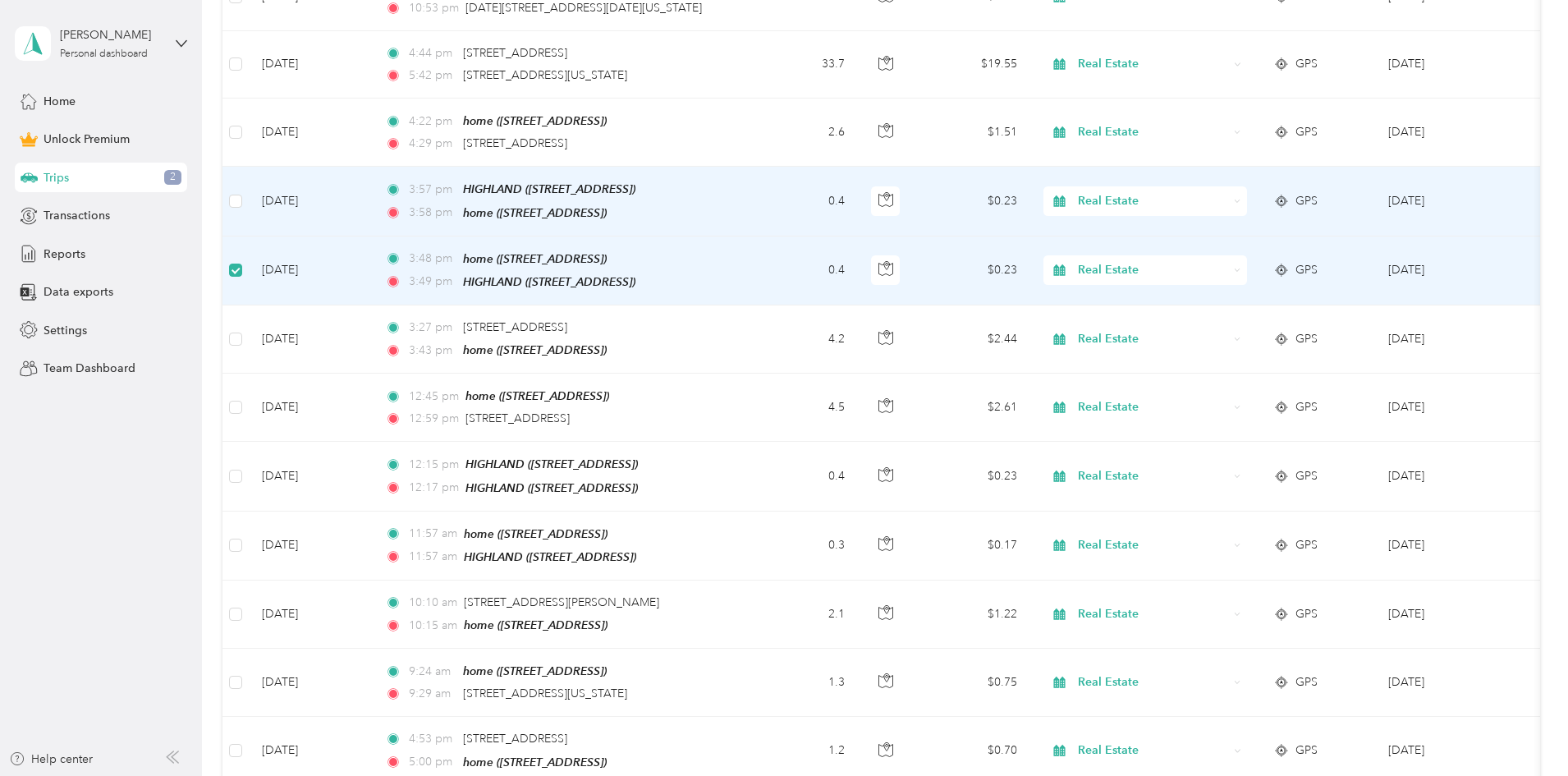
click at [249, 167] on td at bounding box center [236, 201] width 27 height 69
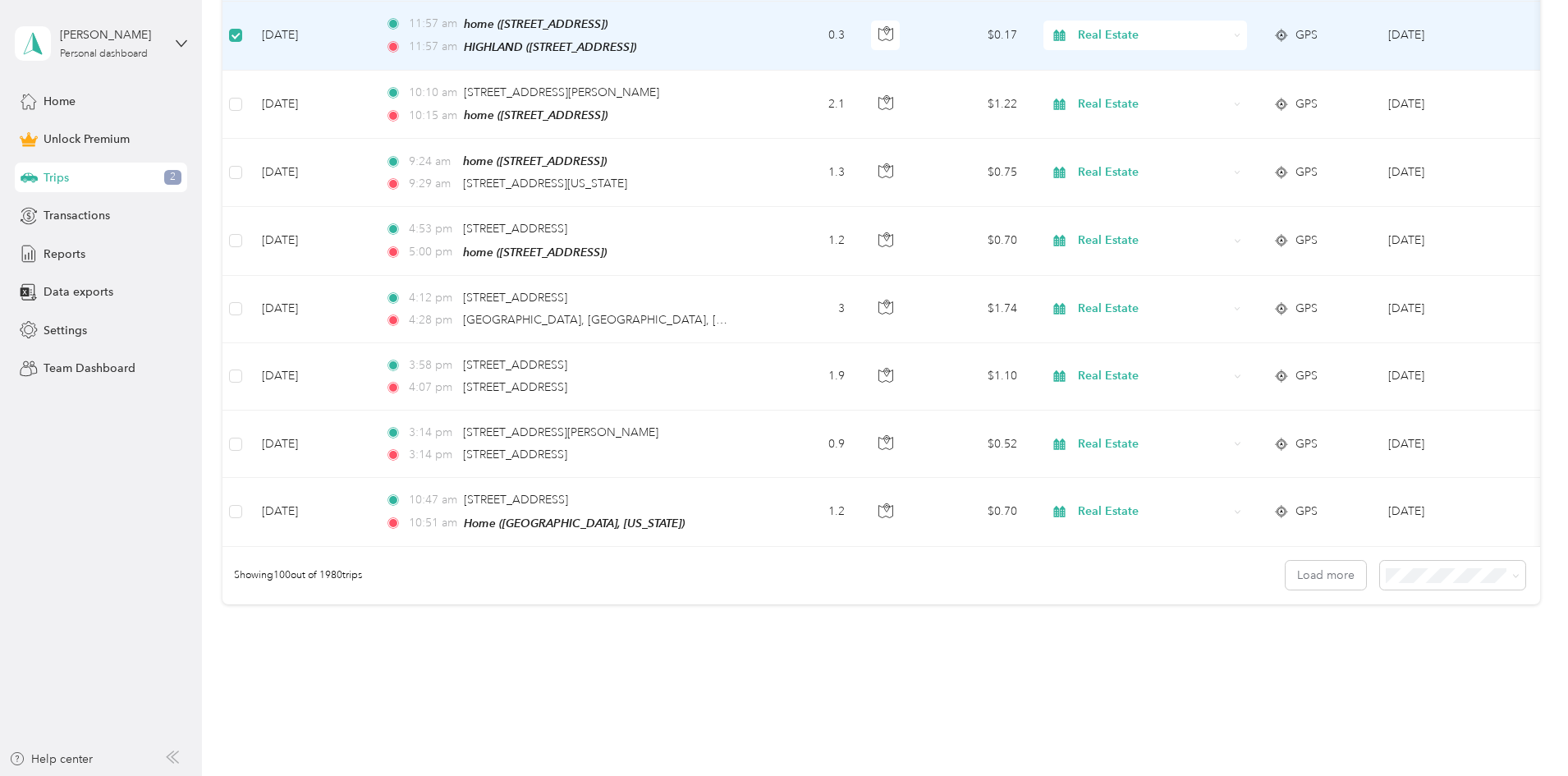
scroll to position [6701, 0]
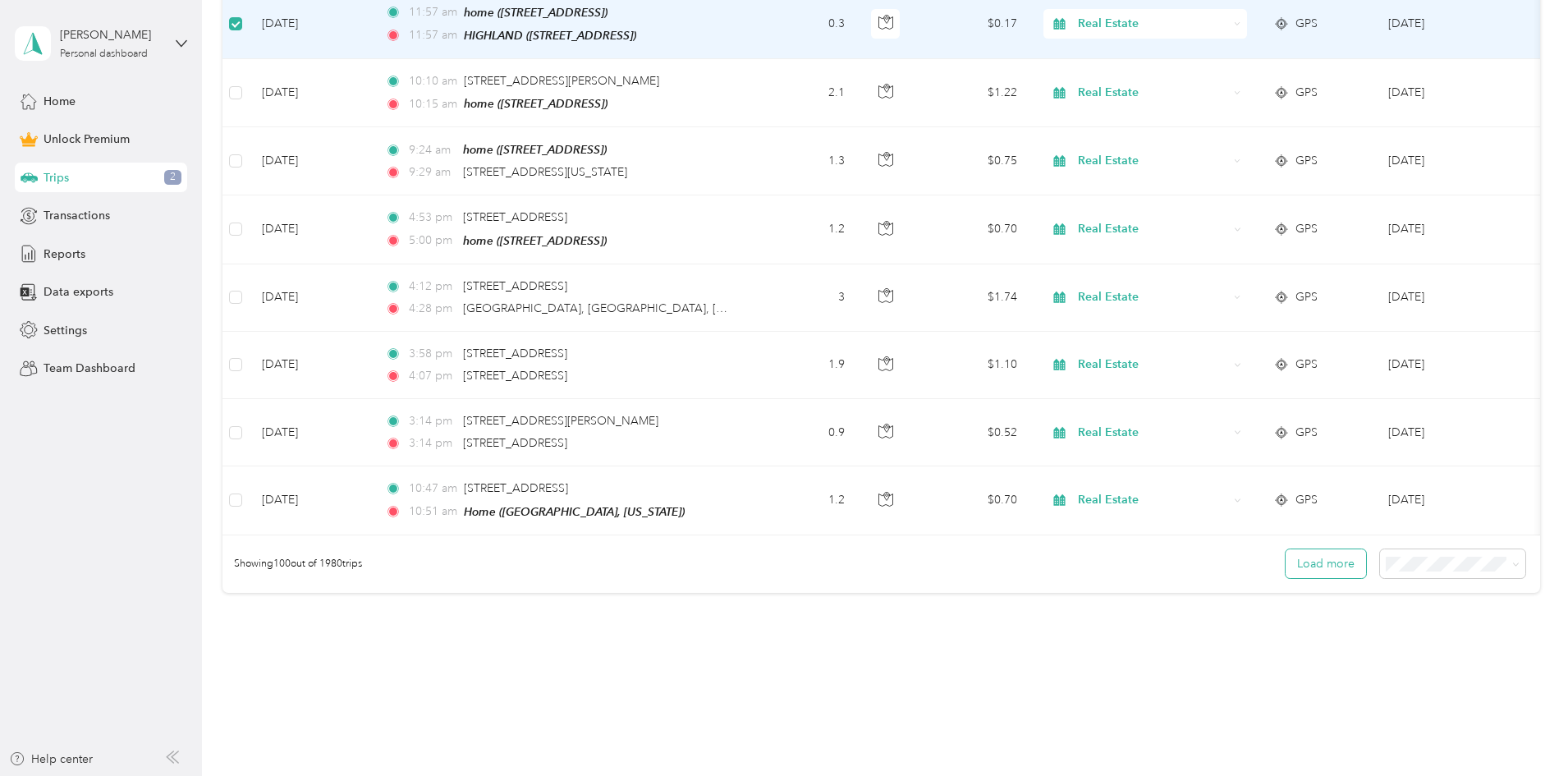
click at [1286, 550] on button "Load more" at bounding box center [1326, 564] width 81 height 29
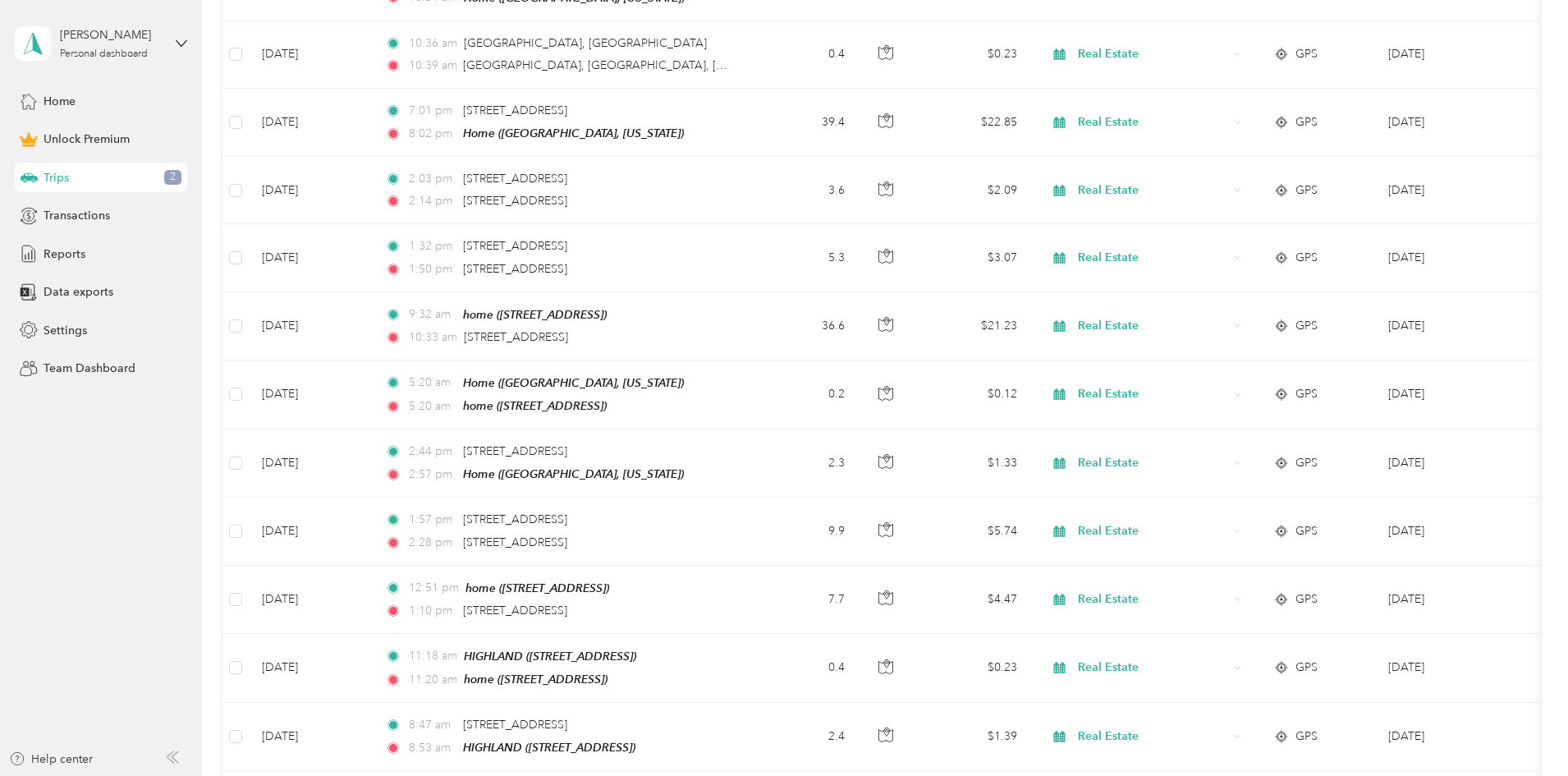
scroll to position [7265, 0]
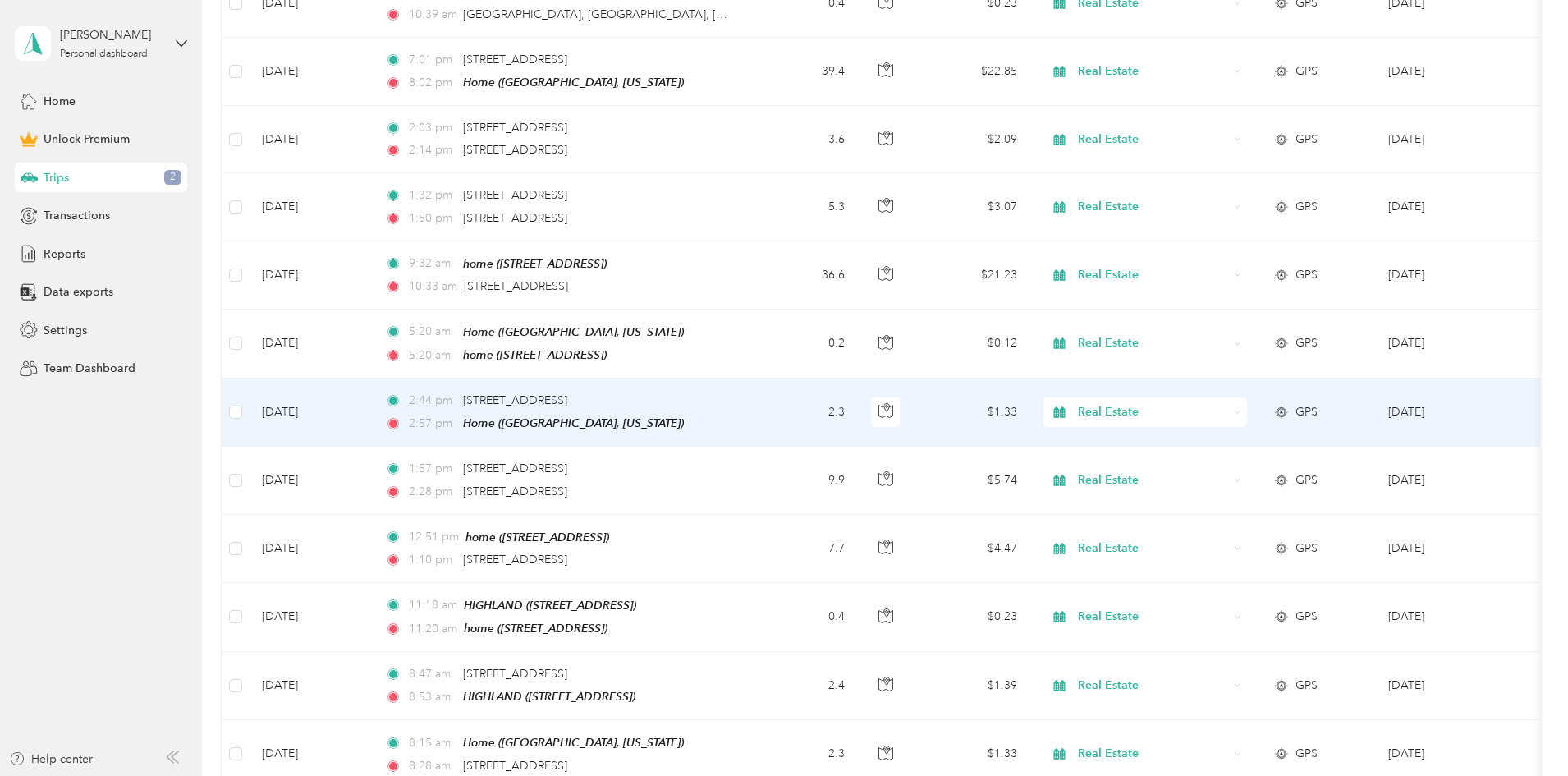
click at [249, 379] on td at bounding box center [236, 413] width 27 height 68
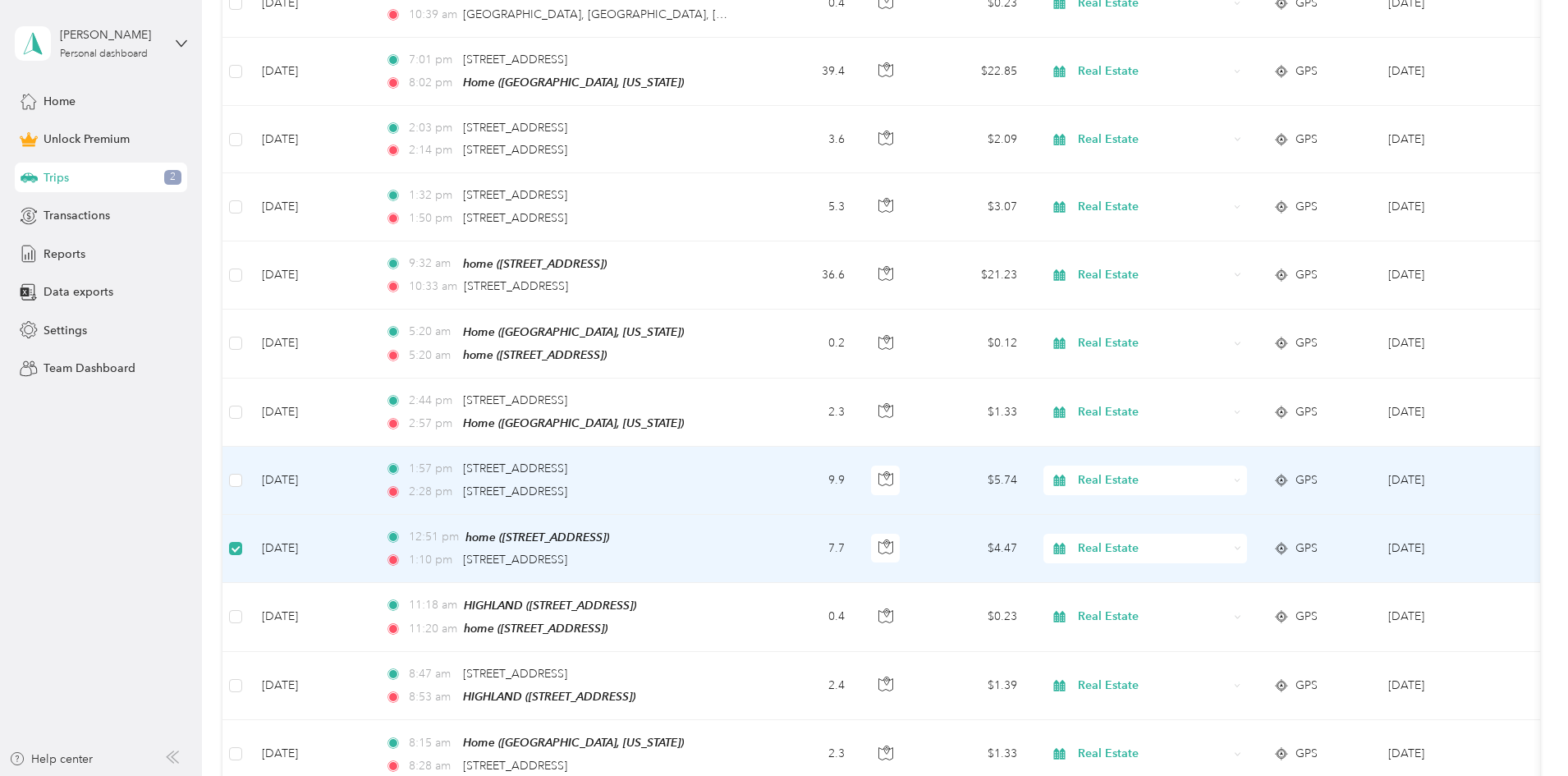
click at [249, 446] on td at bounding box center [236, 480] width 27 height 67
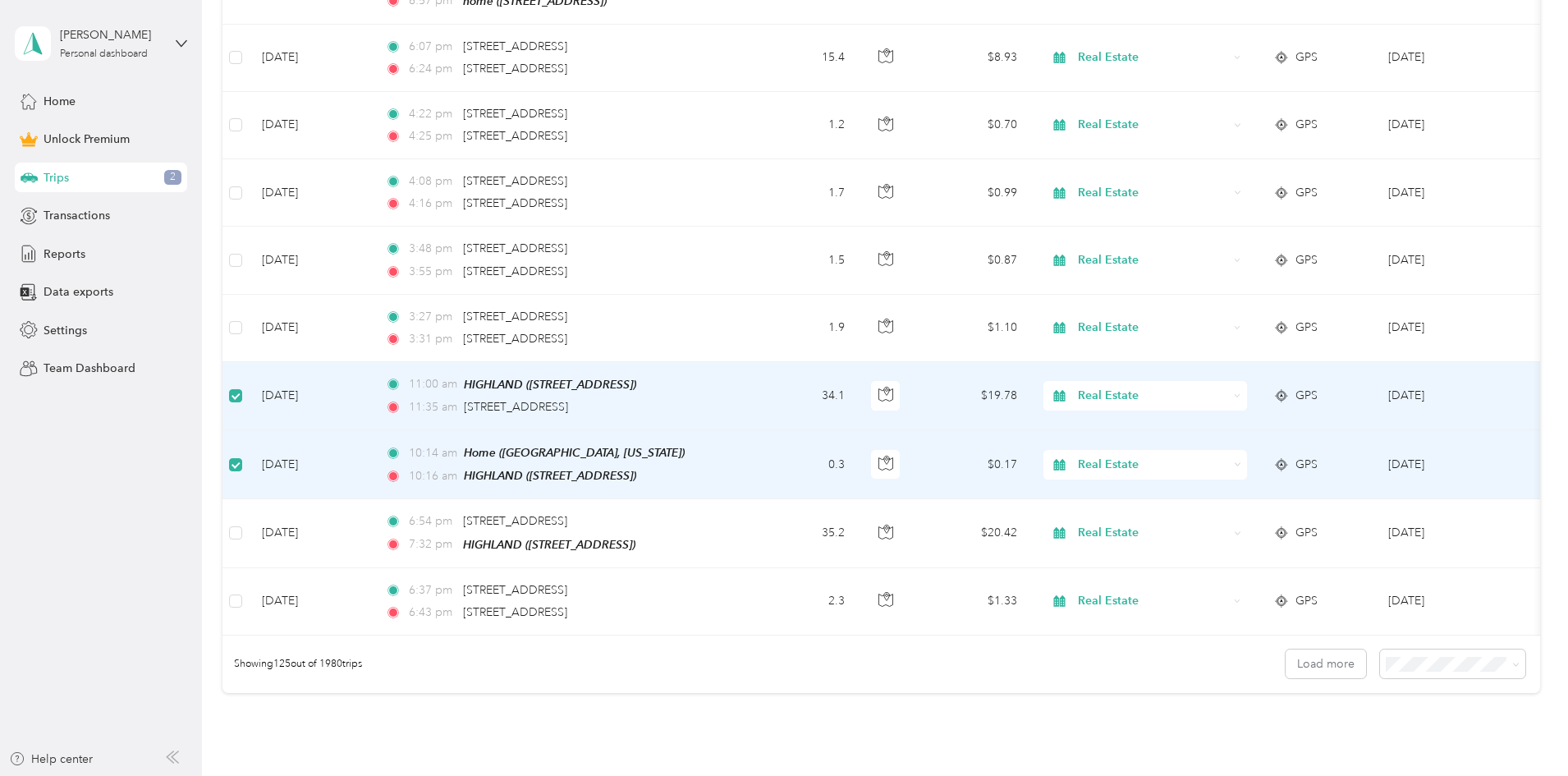
scroll to position [8389, 0]
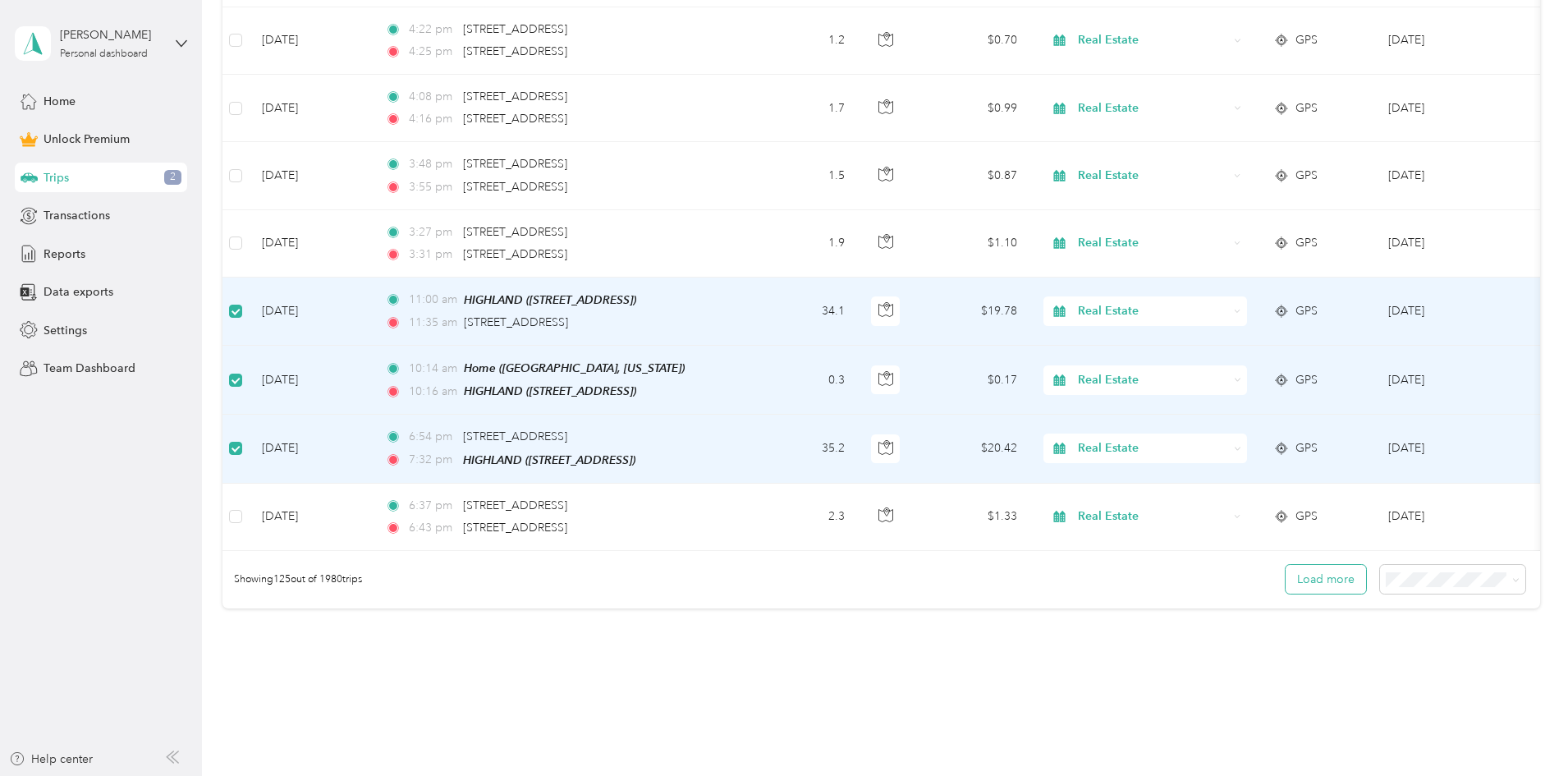
click at [1286, 565] on button "Load more" at bounding box center [1326, 579] width 81 height 29
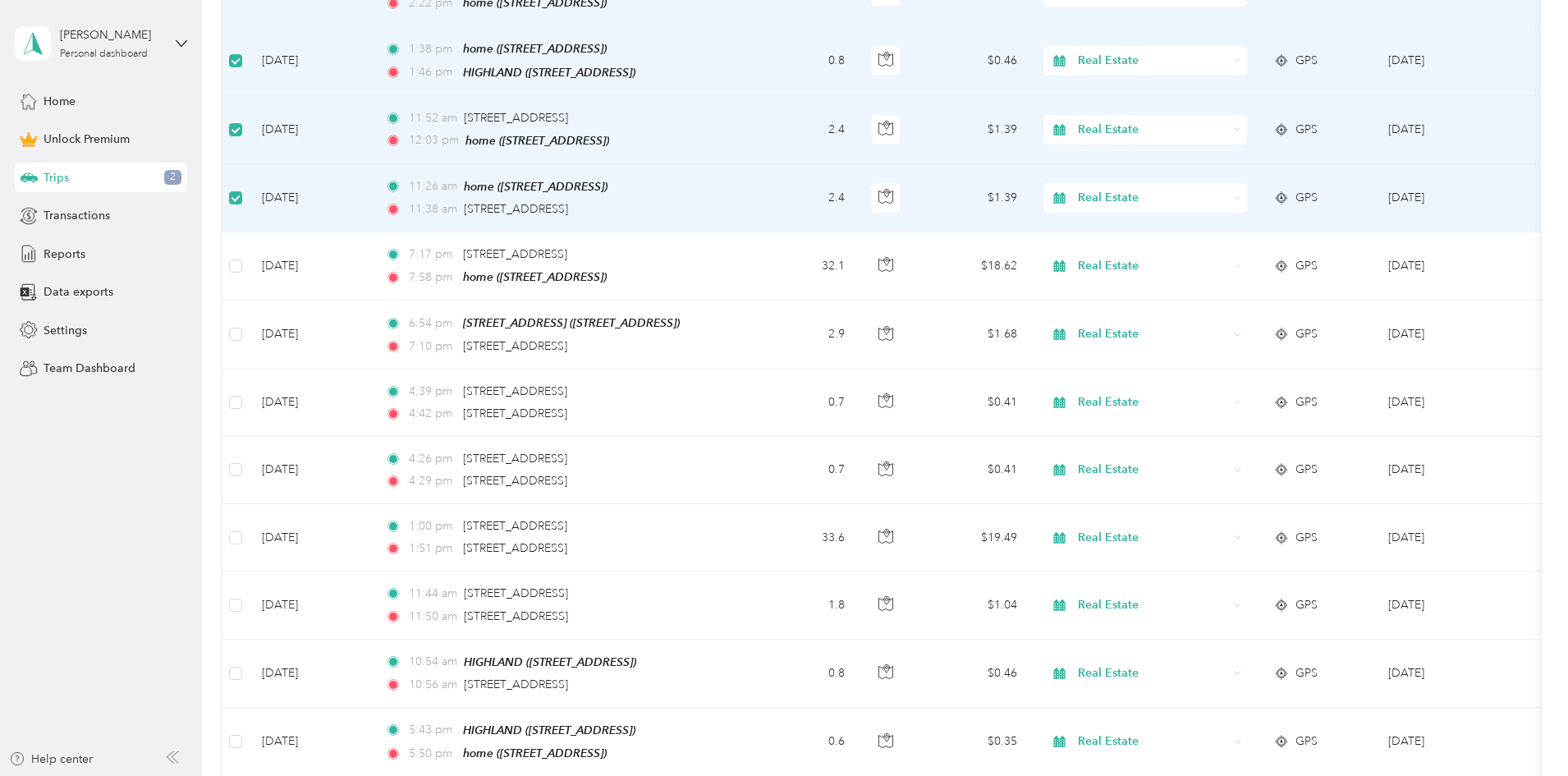
scroll to position [9901, 0]
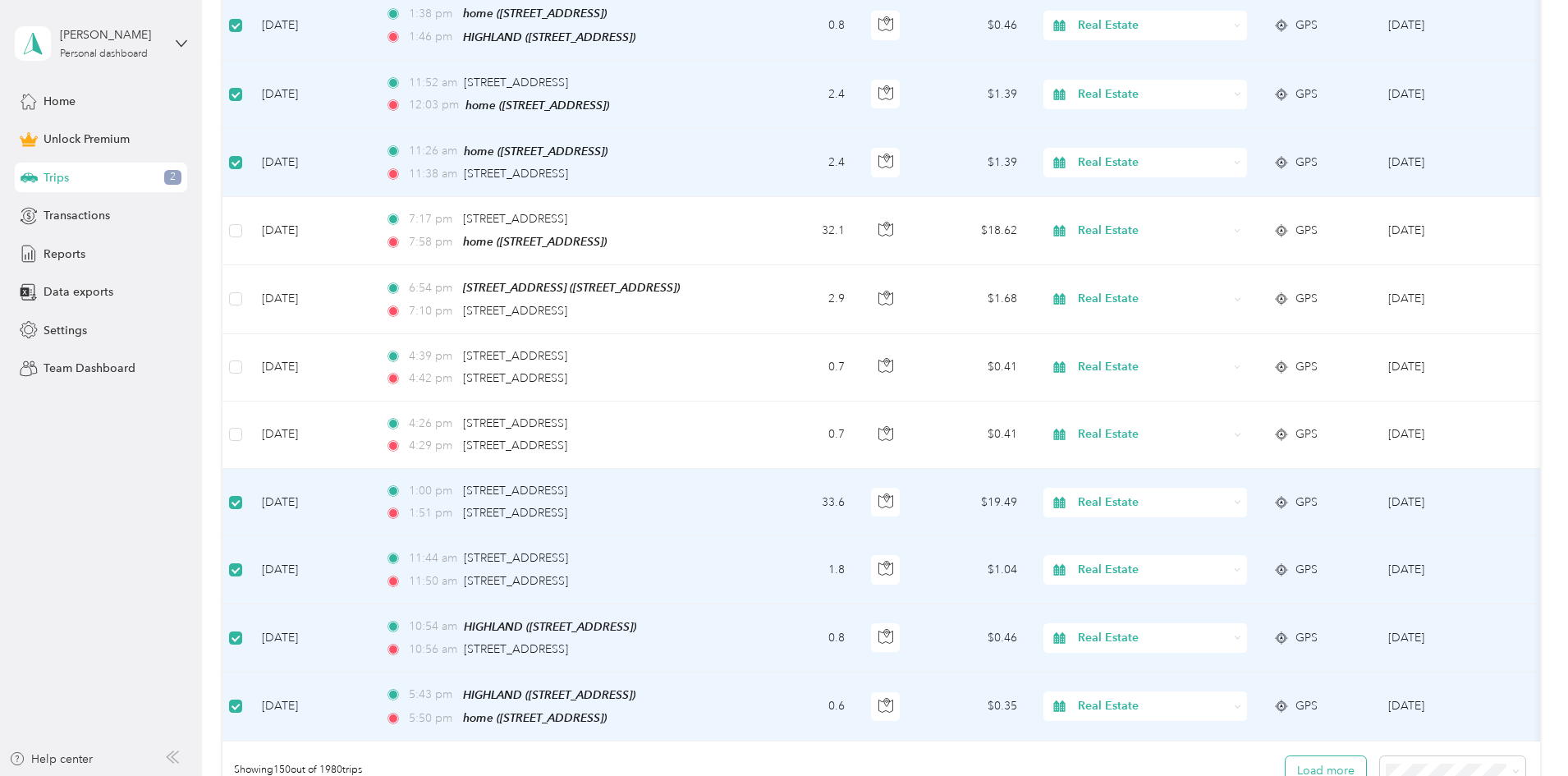
click at [1286, 756] on button "Load more" at bounding box center [1326, 770] width 81 height 29
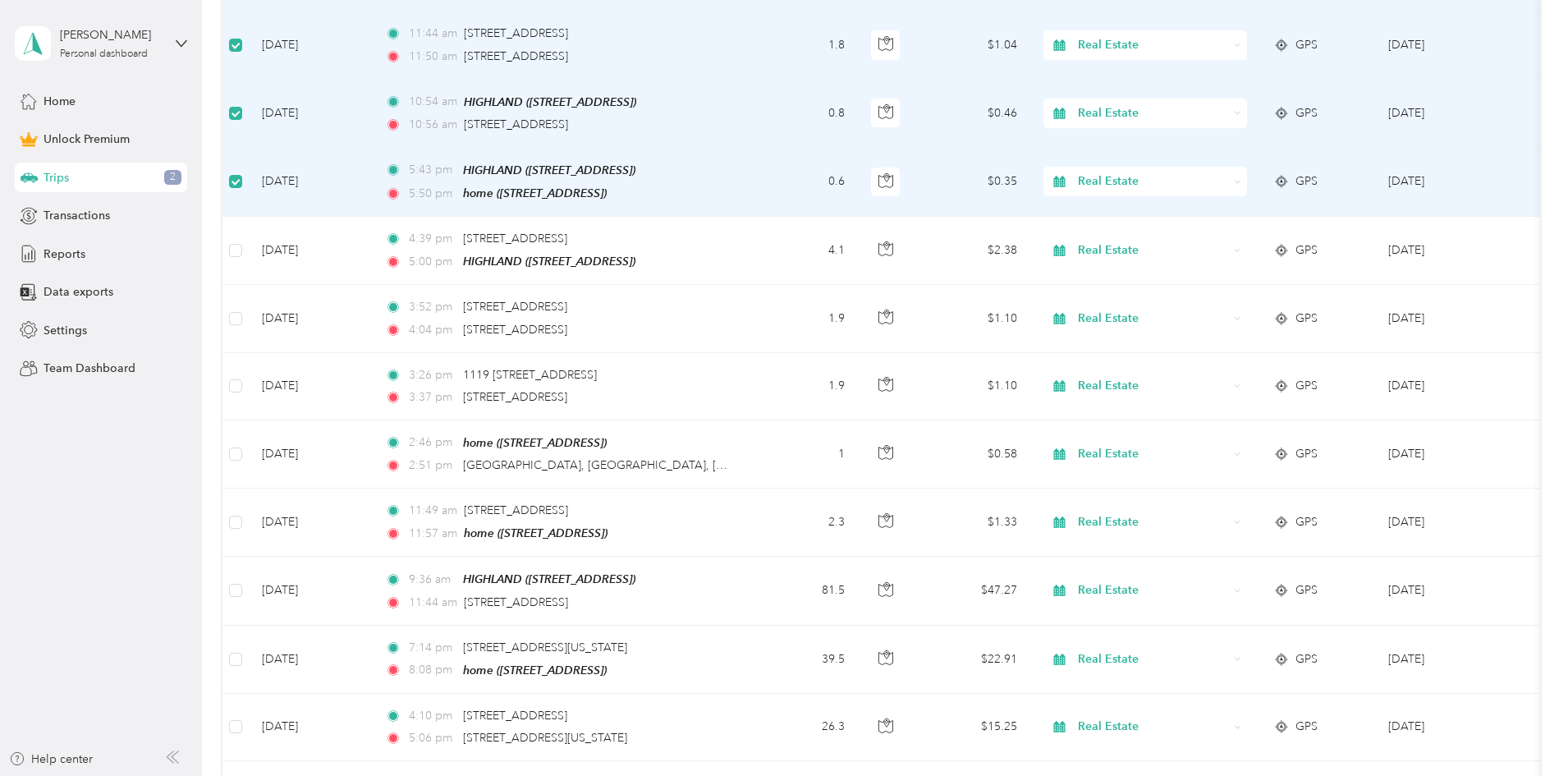
scroll to position [10467, 0]
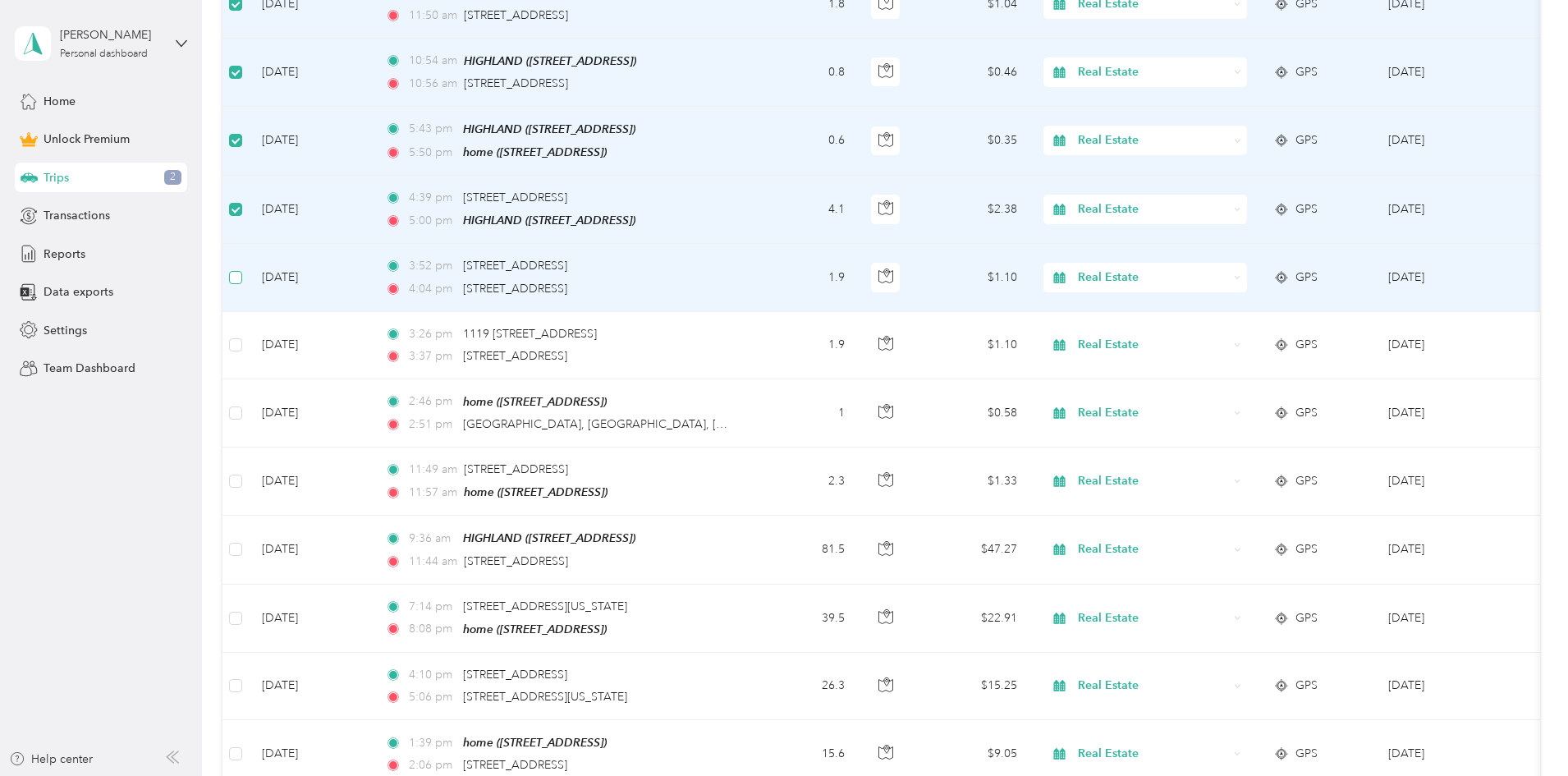
click at [242, 268] on label at bounding box center [236, 277] width 13 height 18
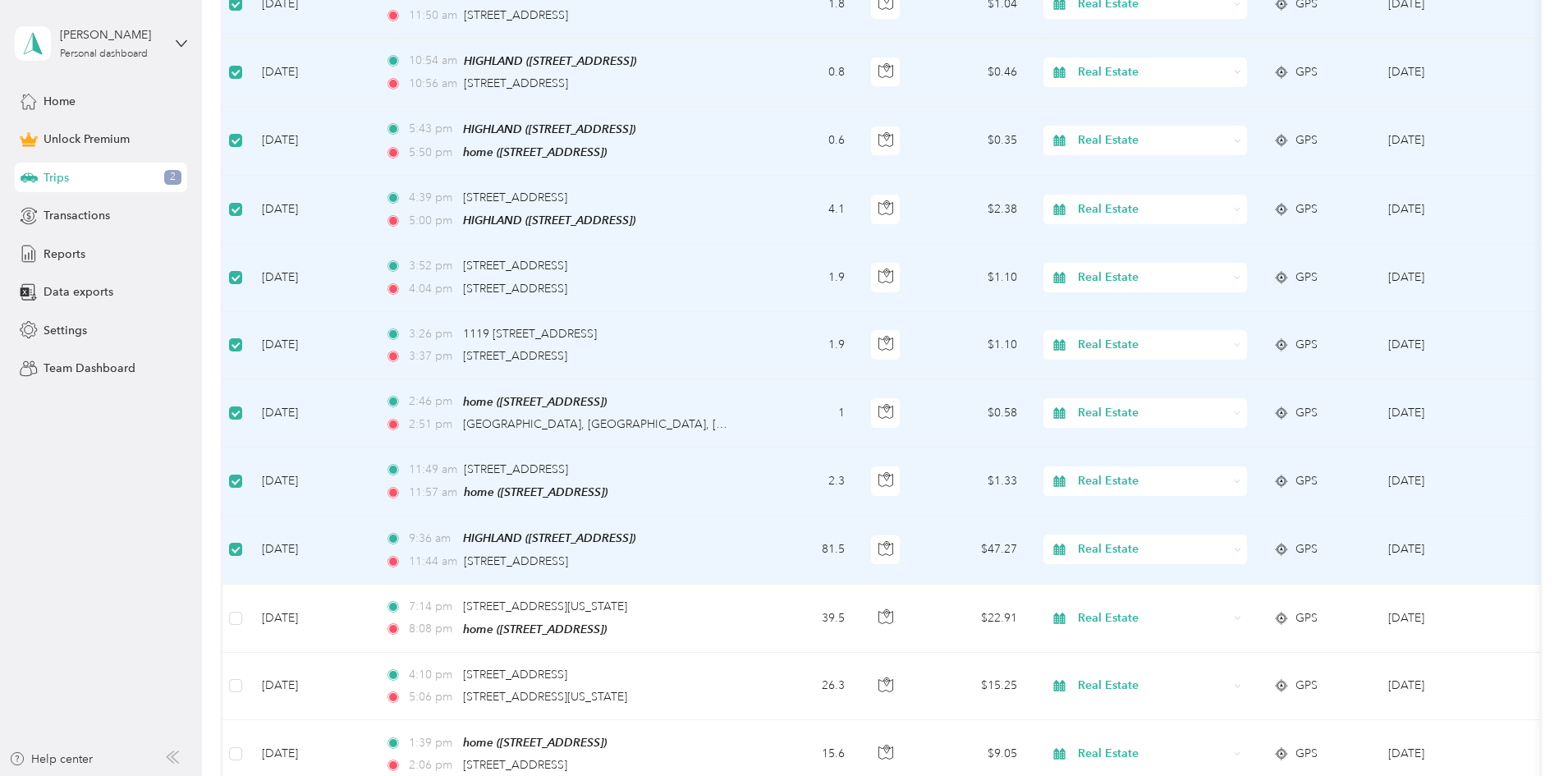
scroll to position [0, 0]
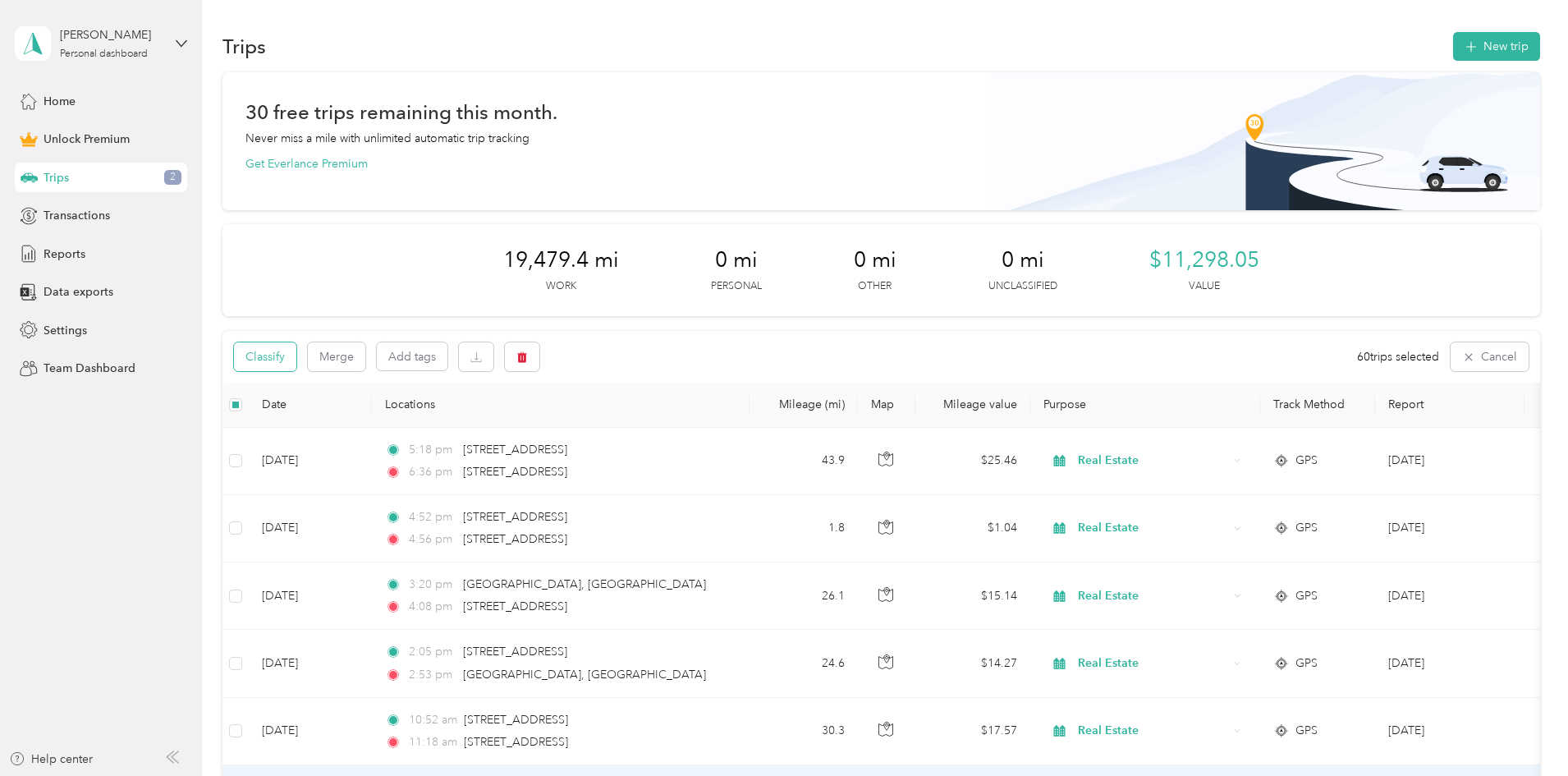
click at [296, 352] on button "Classify" at bounding box center [265, 356] width 62 height 29
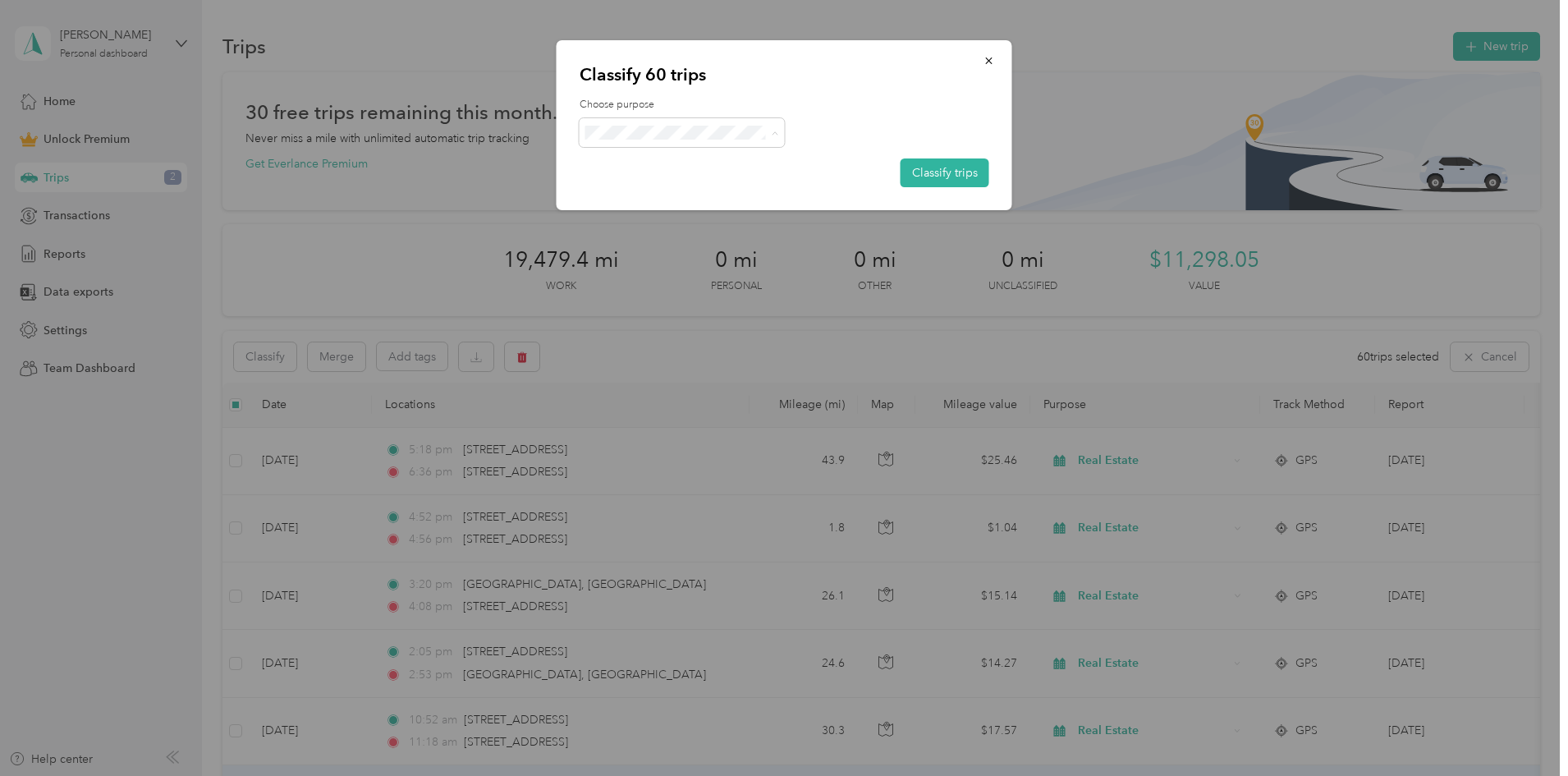
click at [624, 252] on li "Real Estate" at bounding box center [682, 249] width 205 height 29
click at [933, 164] on button "Classify trips" at bounding box center [945, 172] width 88 height 29
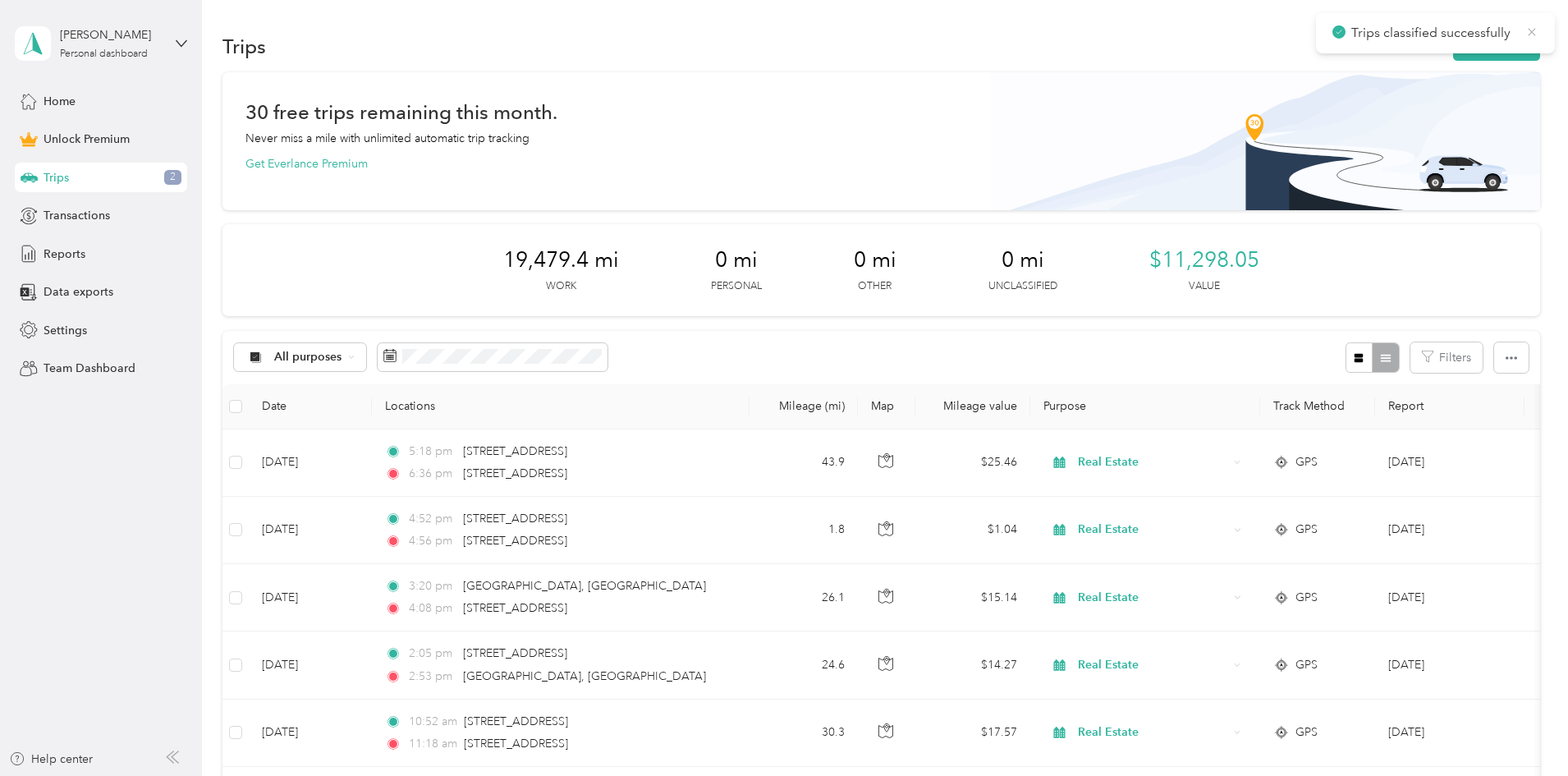
click at [1534, 32] on icon at bounding box center [1532, 32] width 13 height 15
click at [58, 257] on span "Reports" at bounding box center [64, 254] width 42 height 17
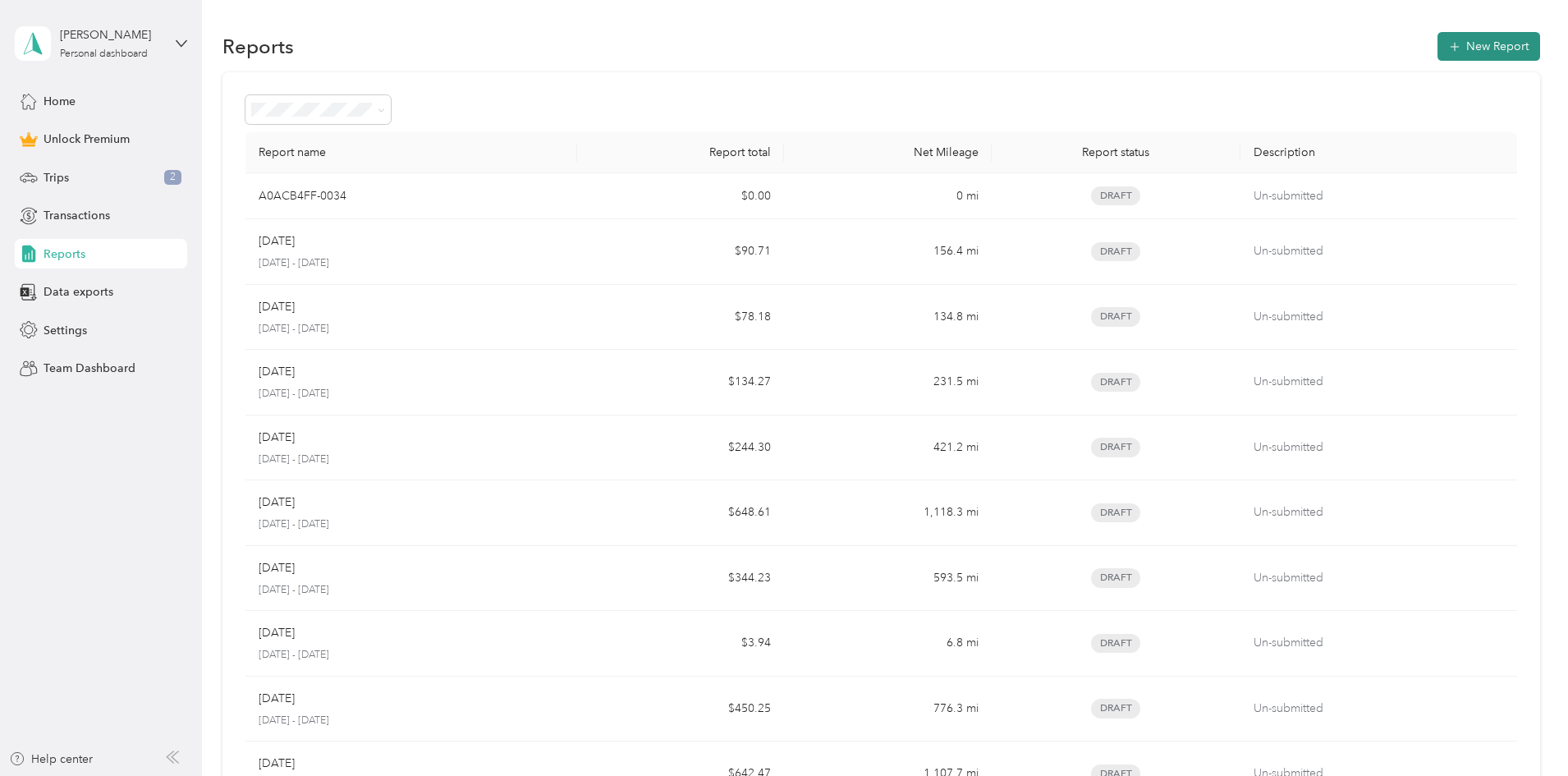
click at [1437, 46] on button "New Report" at bounding box center [1488, 46] width 102 height 29
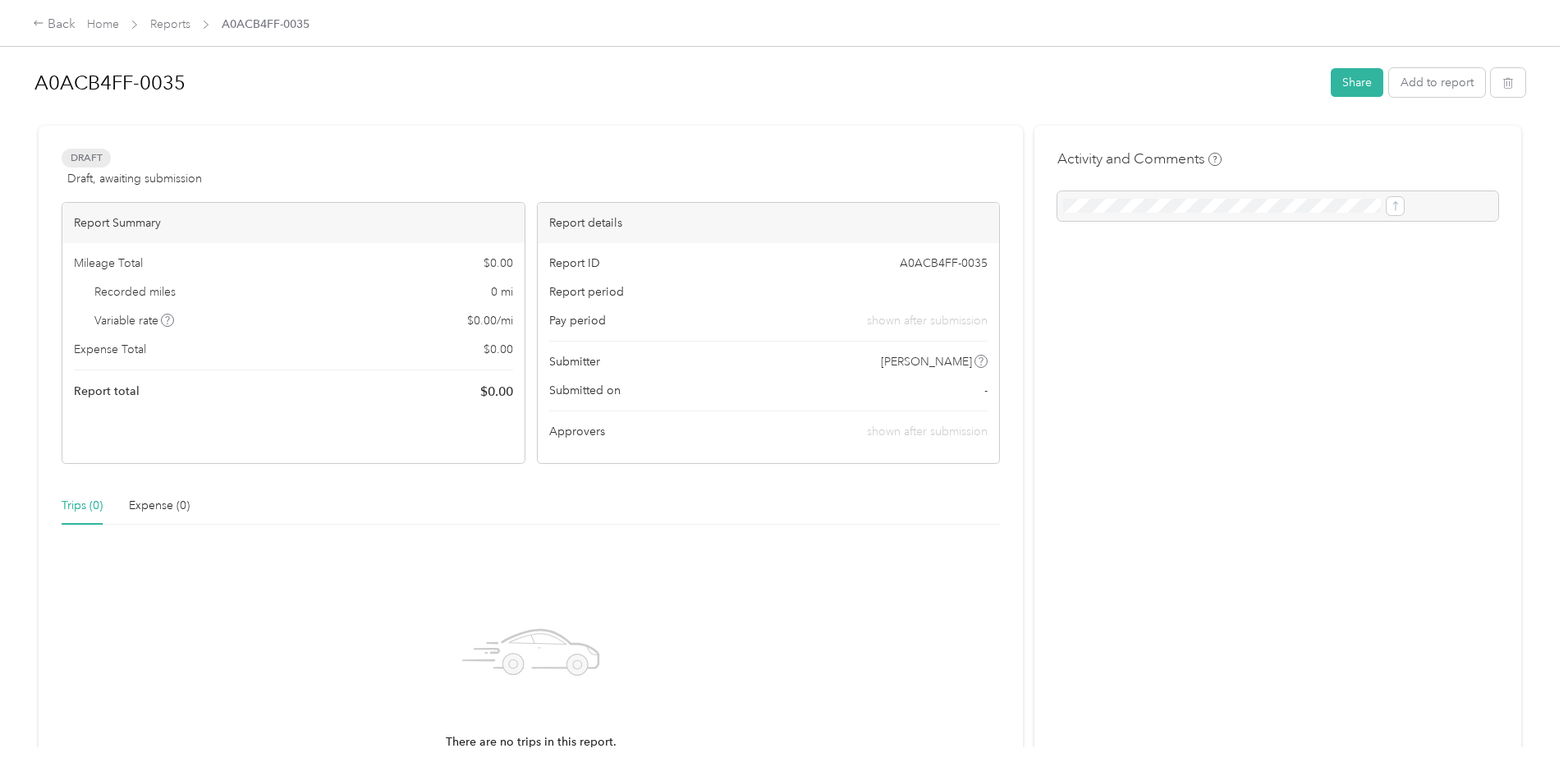
click at [175, 321] on span "Variable rate" at bounding box center [134, 321] width 81 height 17
click at [44, 25] on icon at bounding box center [38, 23] width 12 height 12
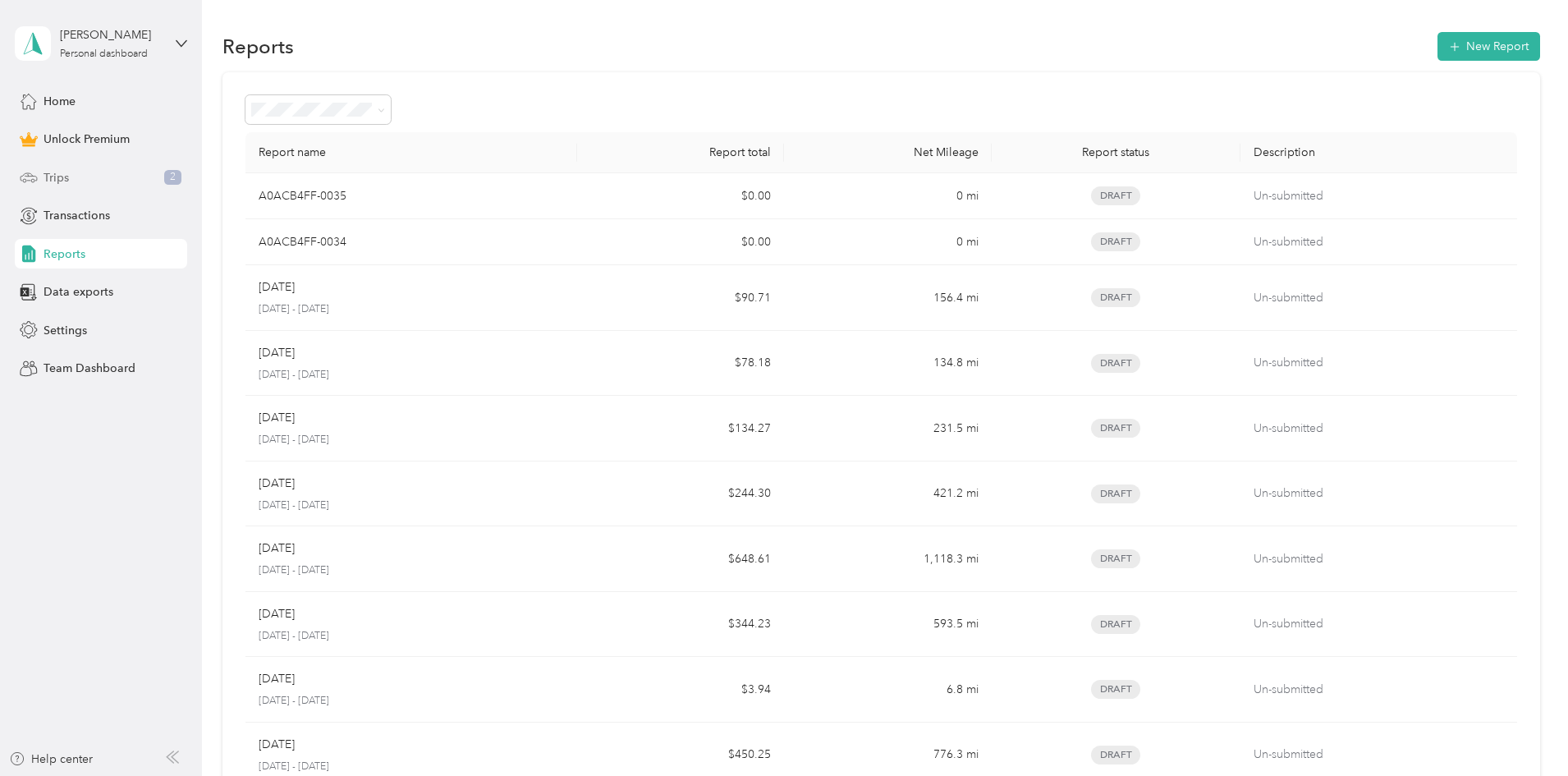
click at [72, 182] on div "Trips 2" at bounding box center [101, 177] width 172 height 29
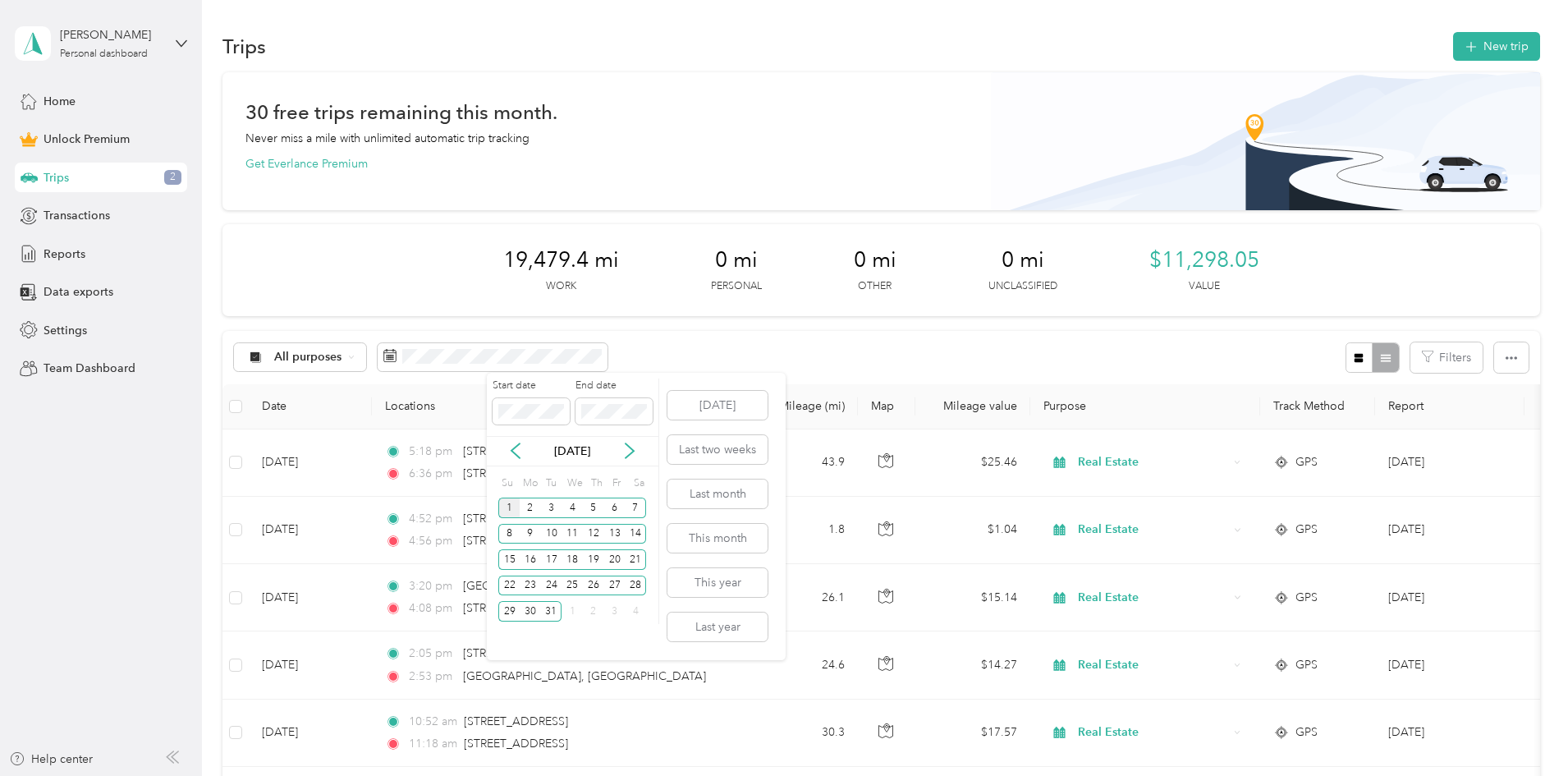
click at [505, 509] on div "1" at bounding box center [509, 507] width 22 height 21
click at [544, 607] on div "31" at bounding box center [552, 611] width 22 height 21
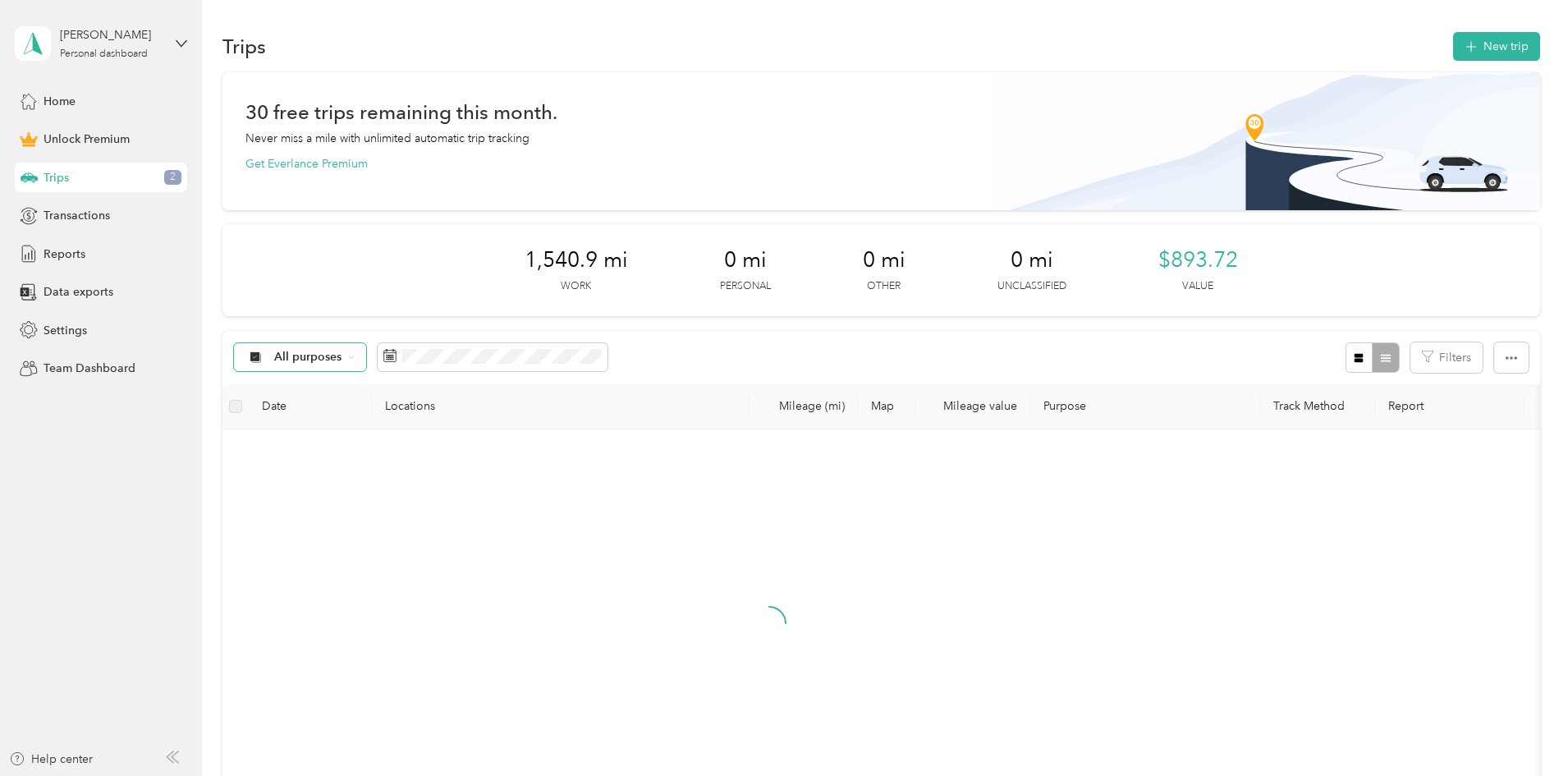
click at [367, 366] on div "All purposes" at bounding box center [301, 357] width 133 height 28
click at [413, 526] on span "Real Estate" at bounding box center [424, 527] width 80 height 17
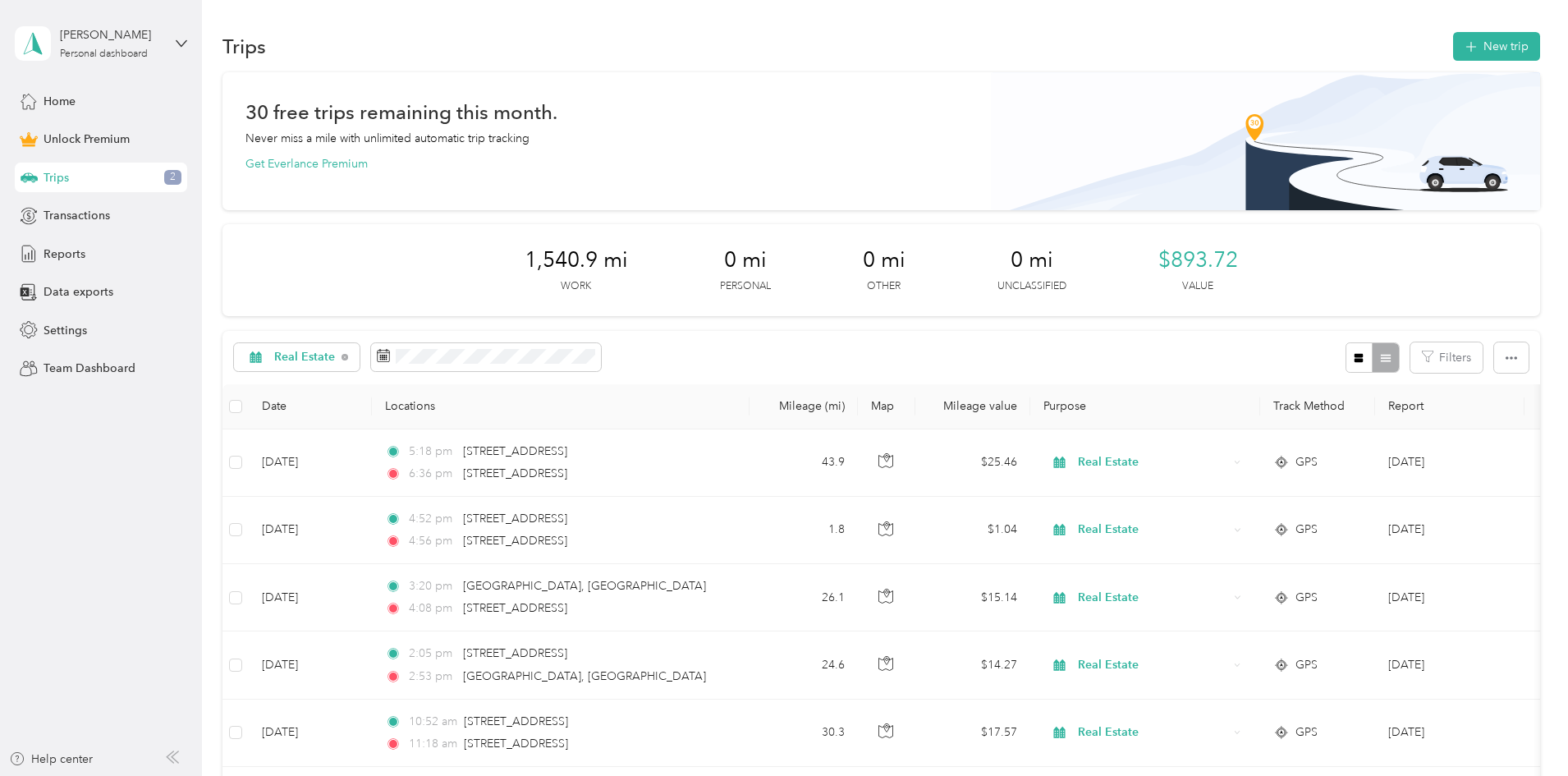
scroll to position [67, 0]
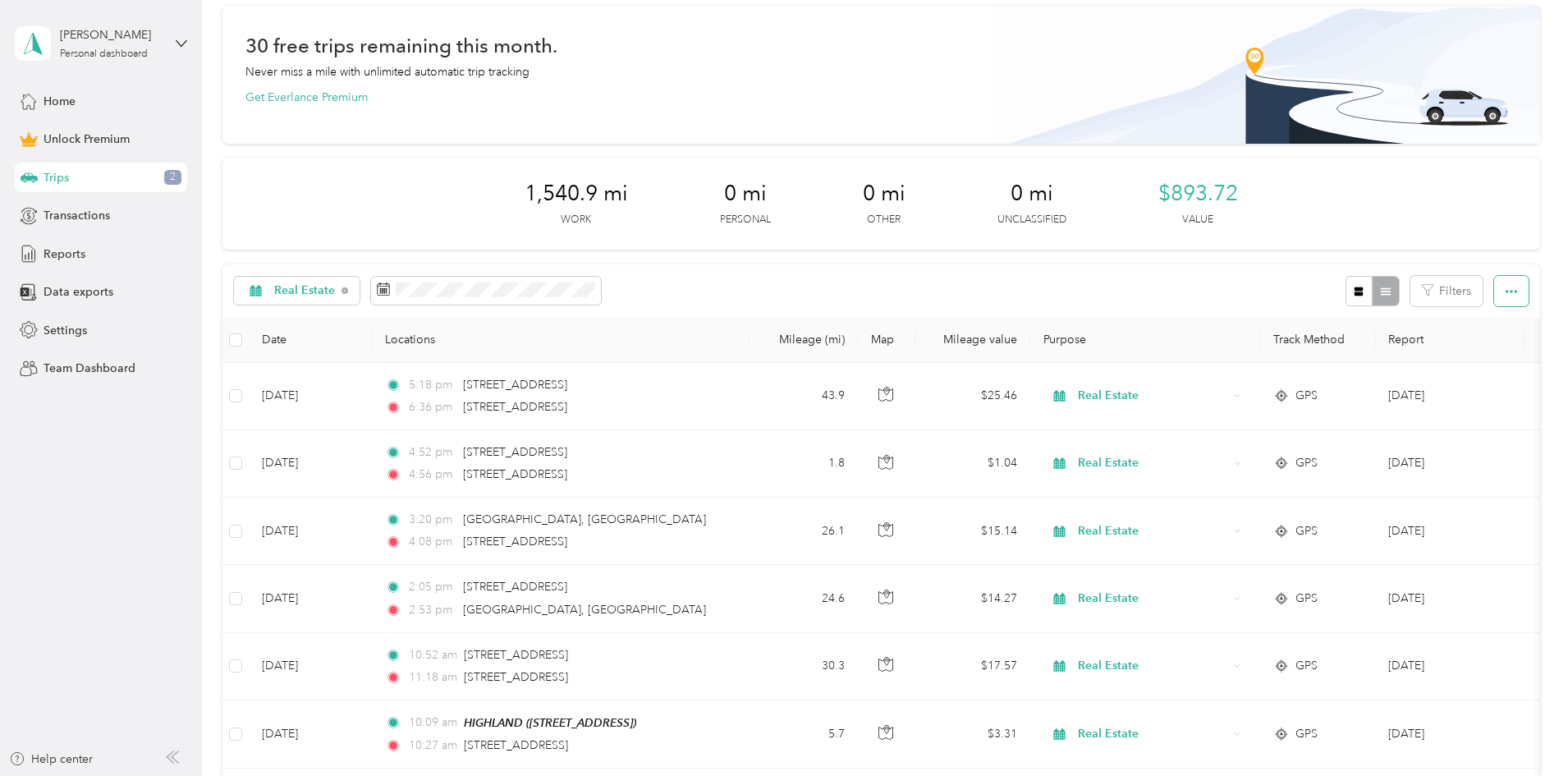
click at [1494, 284] on button "button" at bounding box center [1511, 291] width 34 height 30
click at [1376, 350] on span "Export" at bounding box center [1374, 351] width 34 height 14
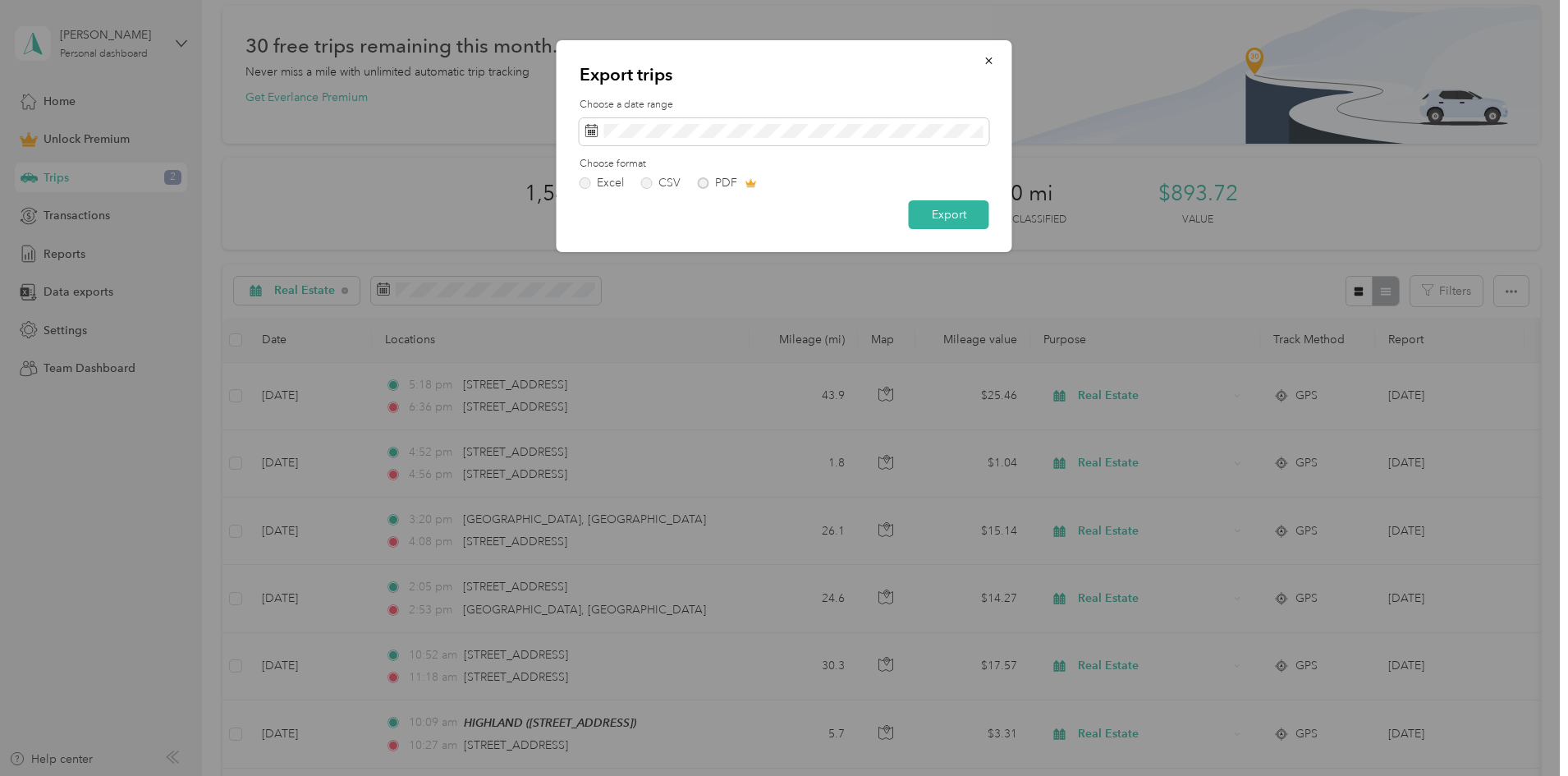
click at [703, 179] on div "Excel CSV PDF" at bounding box center [784, 183] width 410 height 12
click at [702, 185] on div "Excel CSV PDF" at bounding box center [784, 183] width 410 height 12
click at [940, 209] on button "Export" at bounding box center [948, 215] width 81 height 29
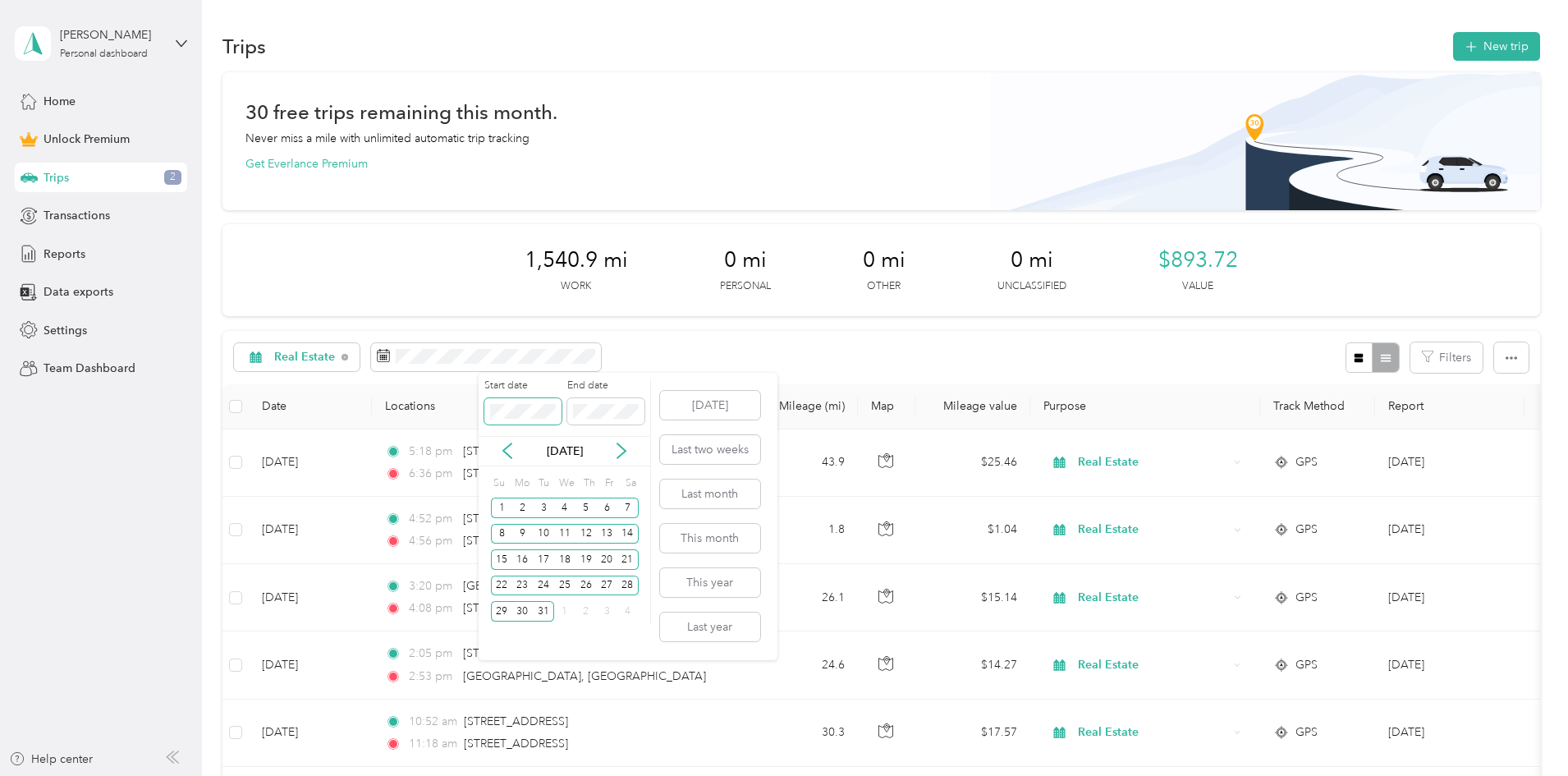
click at [428, 416] on body "Shahla Husain Personal dashboard Home Unlock Premium Trips 2 Transactions Repor…" at bounding box center [779, 388] width 1560 height 776
click at [681, 625] on button "Last year" at bounding box center [710, 627] width 100 height 29
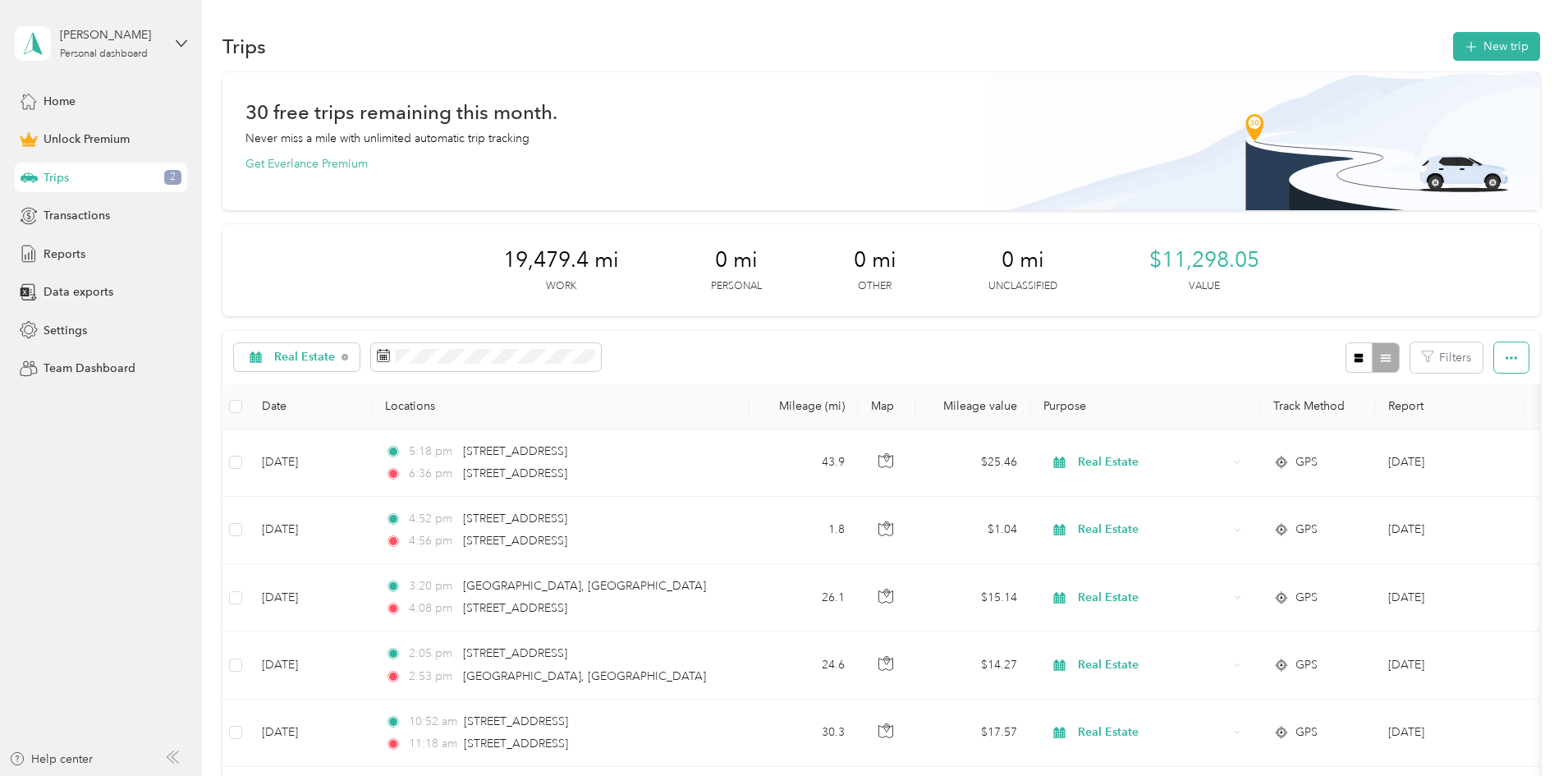
click at [1494, 354] on button "button" at bounding box center [1511, 357] width 34 height 30
click at [1381, 393] on span "Select all" at bounding box center [1380, 388] width 45 height 14
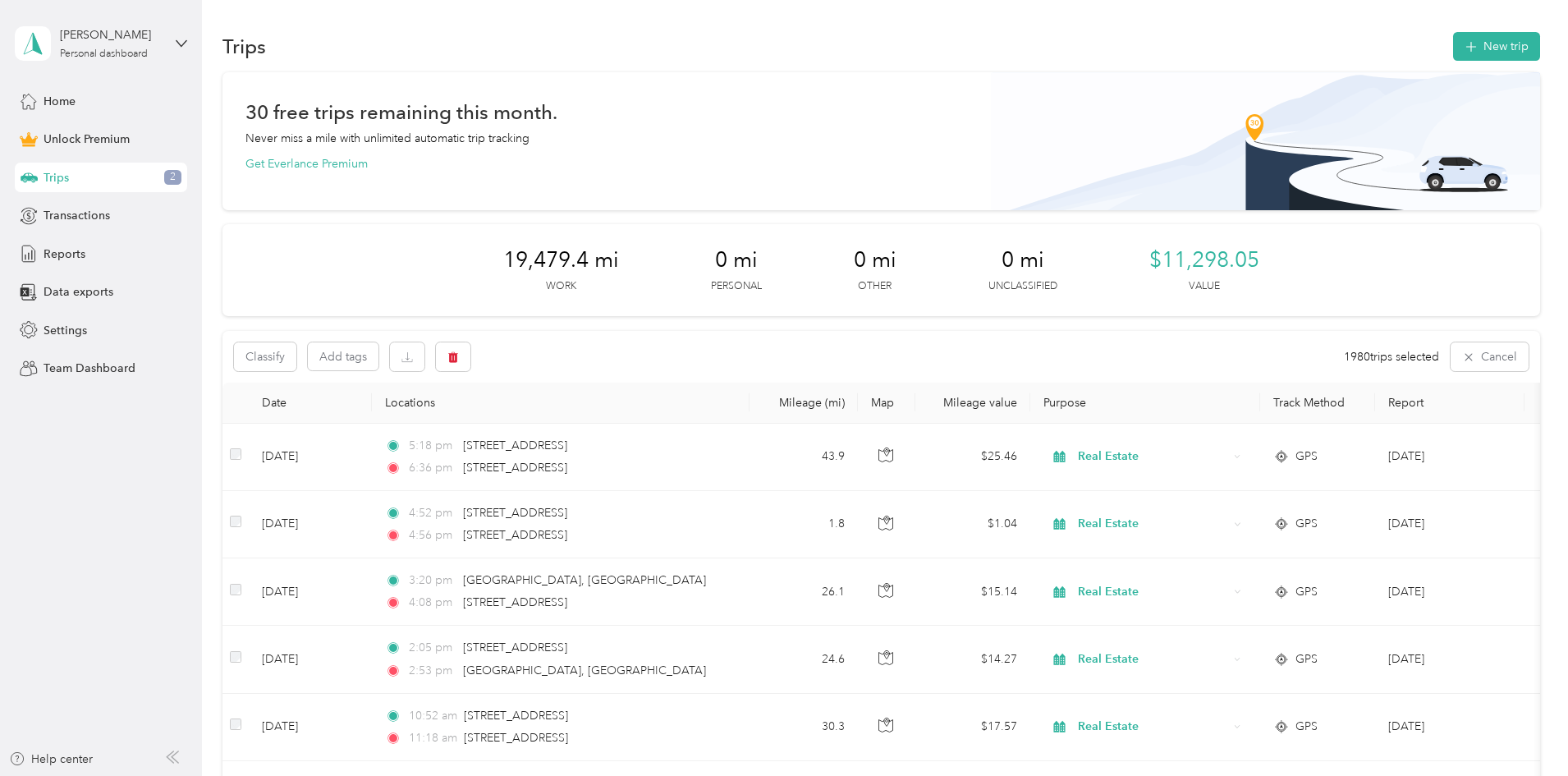
click at [68, 178] on span "Trips" at bounding box center [56, 177] width 26 height 17
drag, startPoint x: 1376, startPoint y: 362, endPoint x: 1216, endPoint y: 421, distance: 170.5
click at [1462, 354] on icon "button" at bounding box center [1469, 357] width 13 height 13
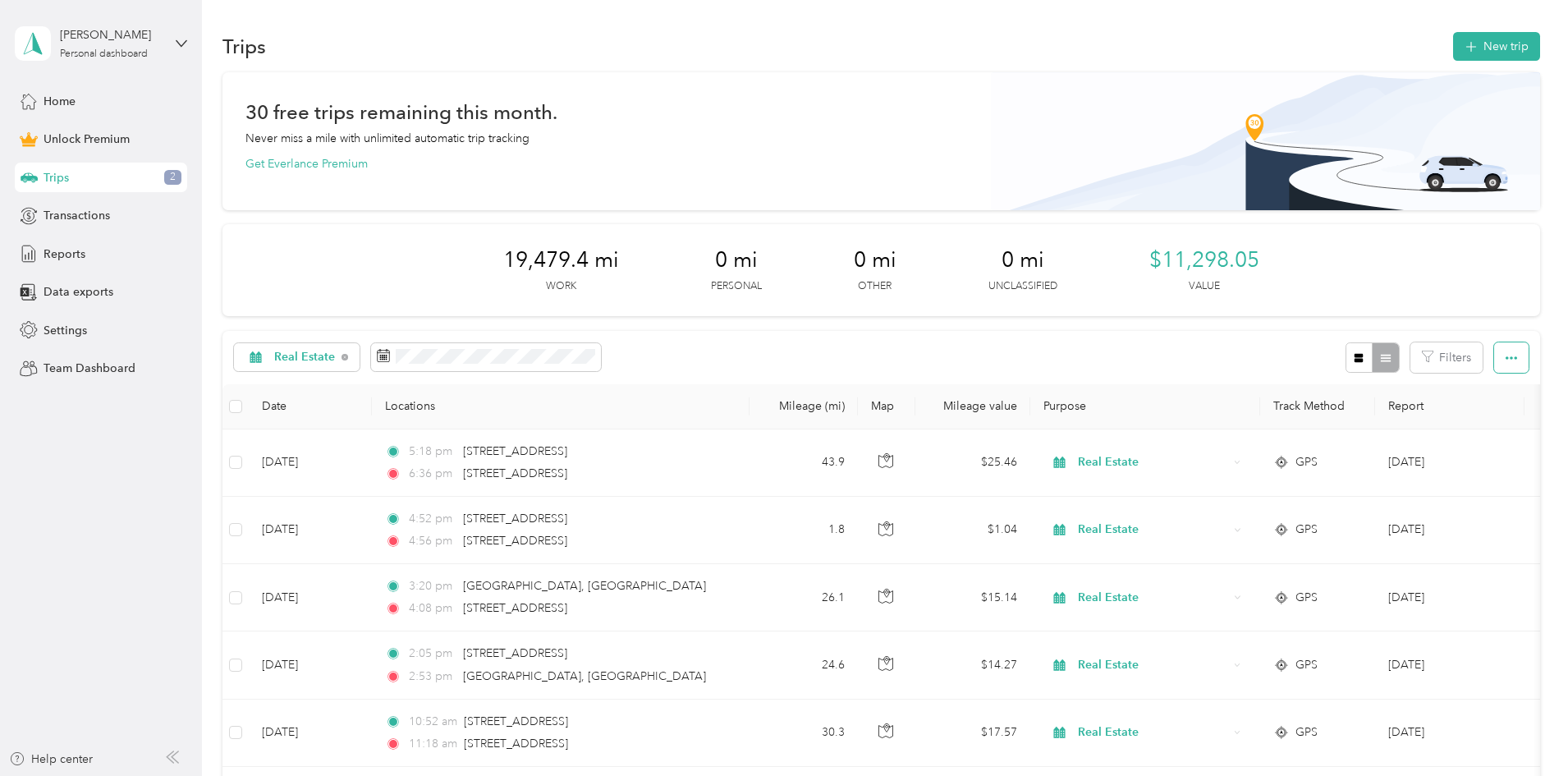
click at [1506, 356] on icon "button" at bounding box center [1511, 358] width 12 height 12
click at [1376, 427] on li "Export" at bounding box center [1380, 417] width 68 height 29
click at [1376, 417] on span "Export" at bounding box center [1374, 417] width 34 height 14
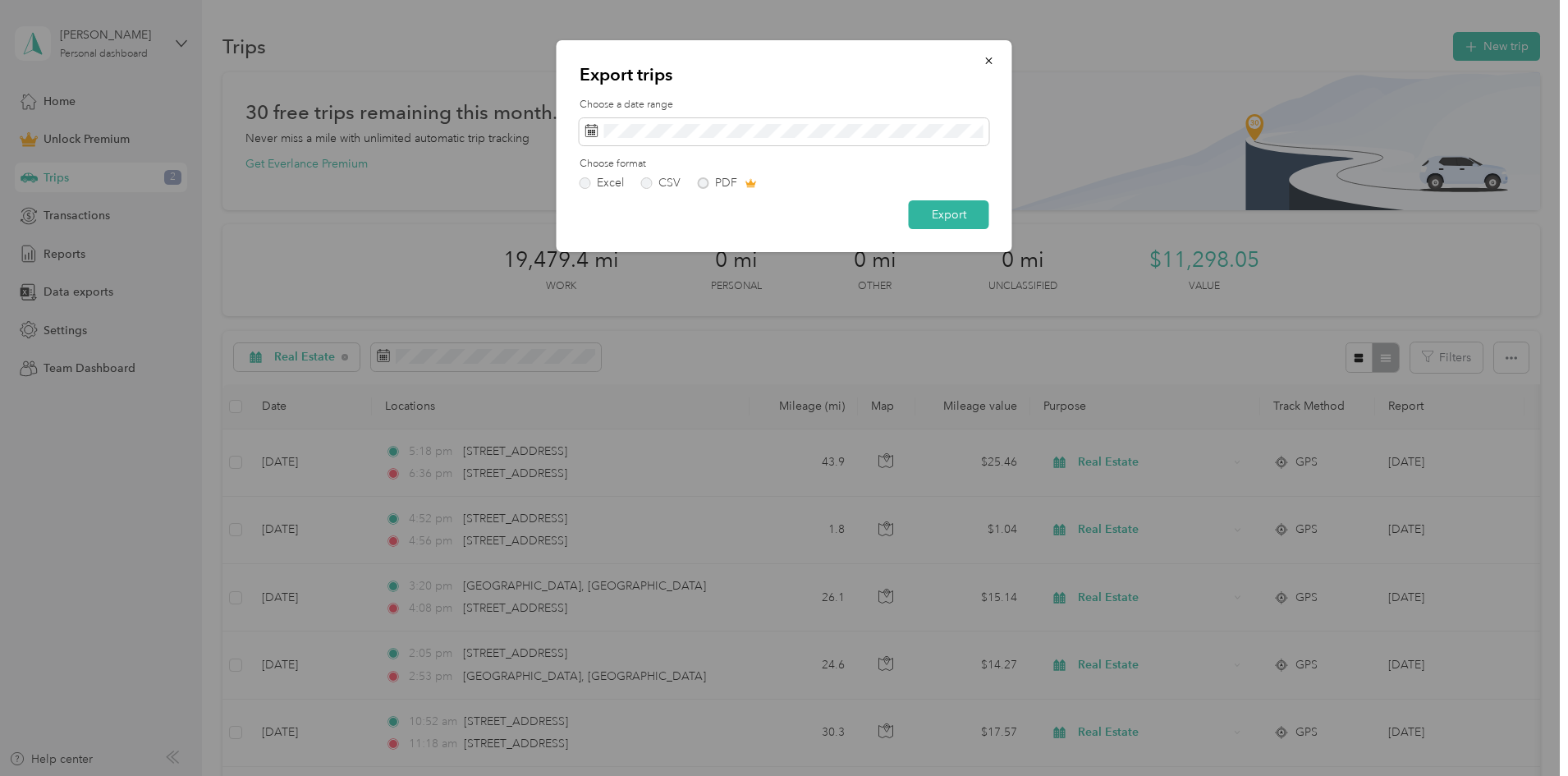
click at [701, 183] on div "Excel CSV PDF" at bounding box center [784, 183] width 410 height 12
click at [644, 183] on label "CSV" at bounding box center [660, 183] width 39 height 12
click at [578, 187] on div "Export trips Choose a date range Choose format Excel CSV PDF Export" at bounding box center [784, 146] width 455 height 211
click at [585, 183] on label "Excel" at bounding box center [601, 183] width 44 height 12
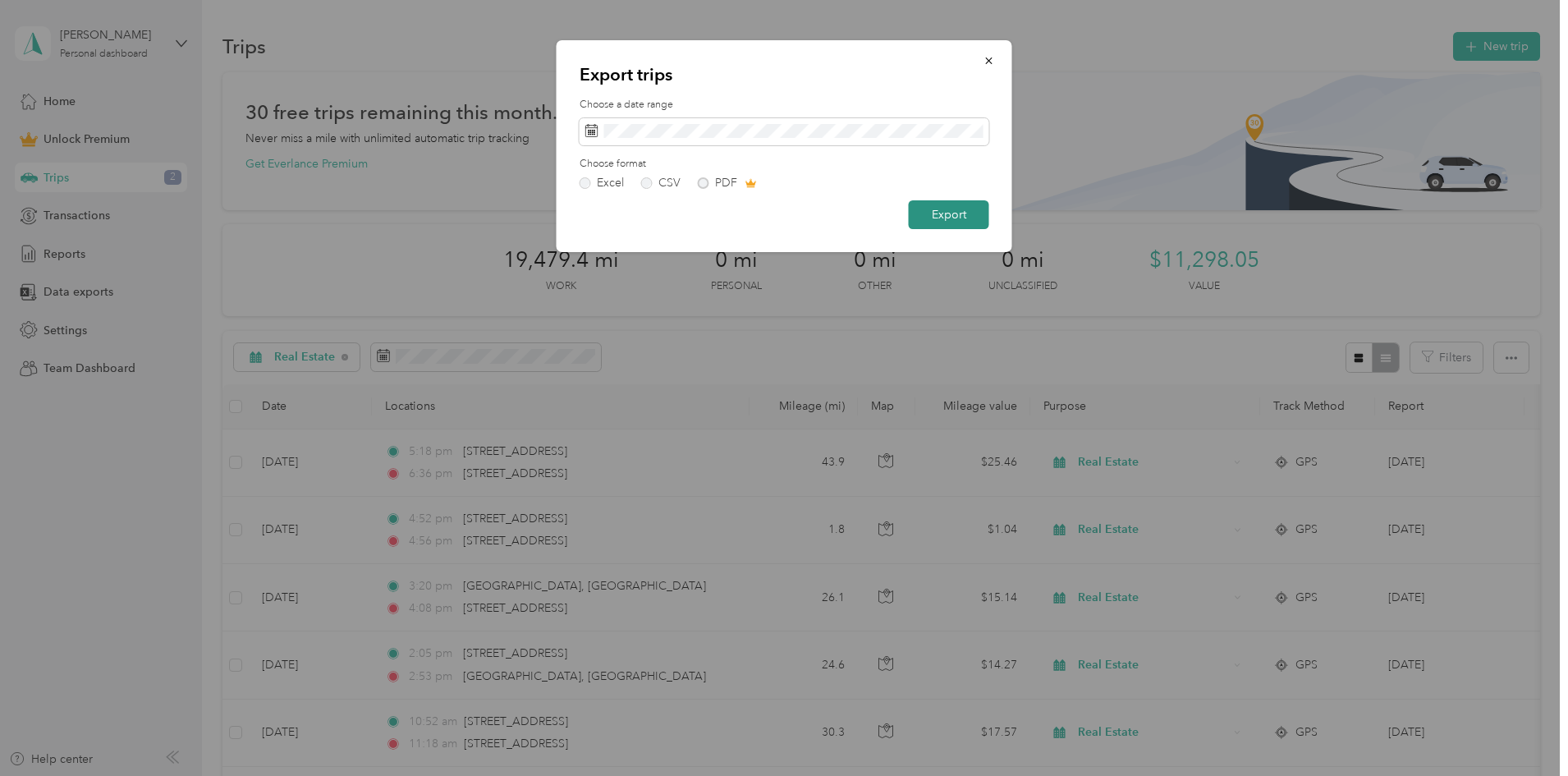
click at [946, 213] on button "Export" at bounding box center [948, 215] width 81 height 29
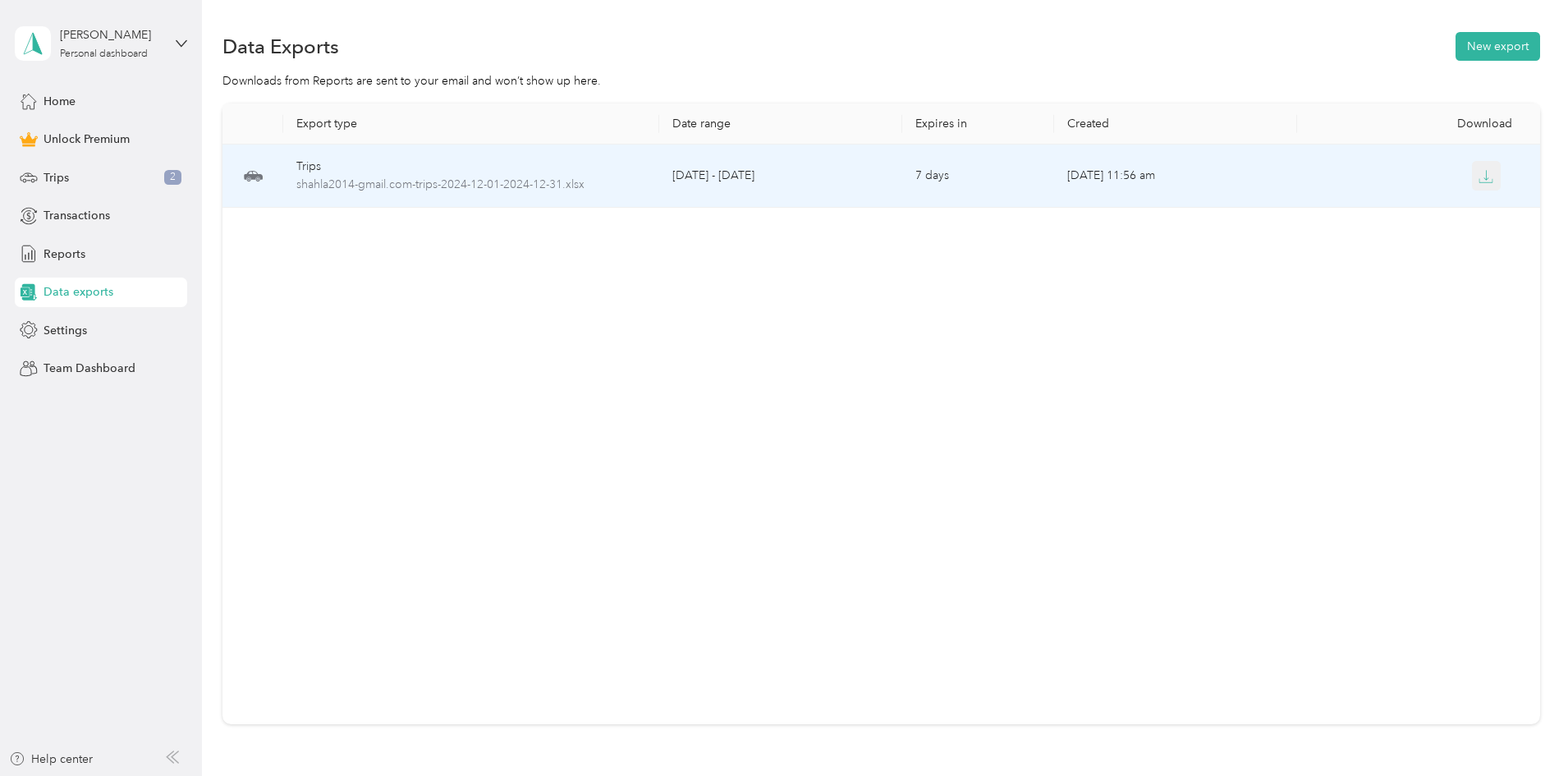
click at [1472, 174] on button "button" at bounding box center [1486, 175] width 29 height 29
click at [1069, 182] on td "Oct 14, 2025, 11:56 am" at bounding box center [1176, 177] width 243 height 63
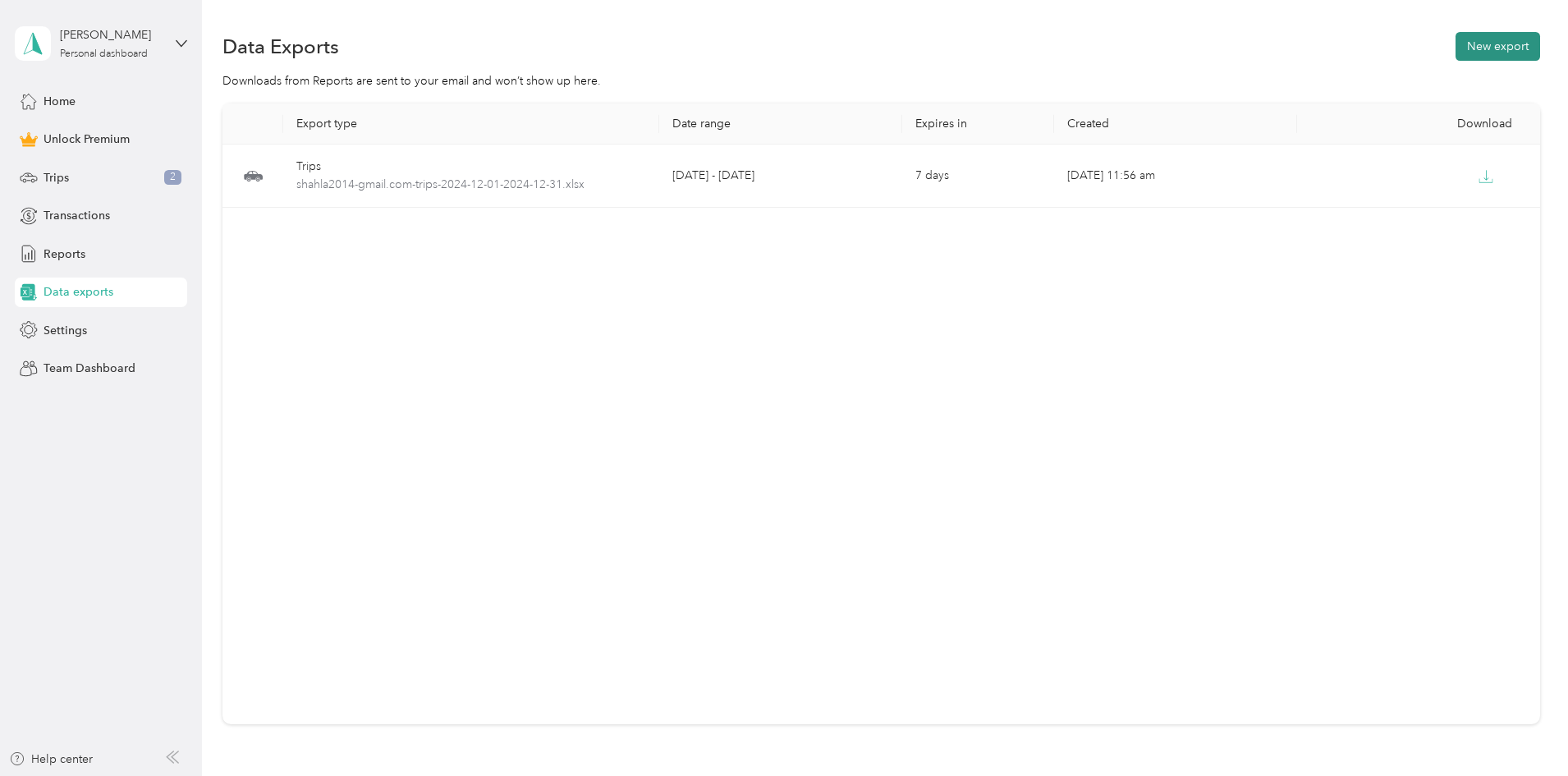
click at [1456, 49] on button "New export" at bounding box center [1498, 46] width 85 height 29
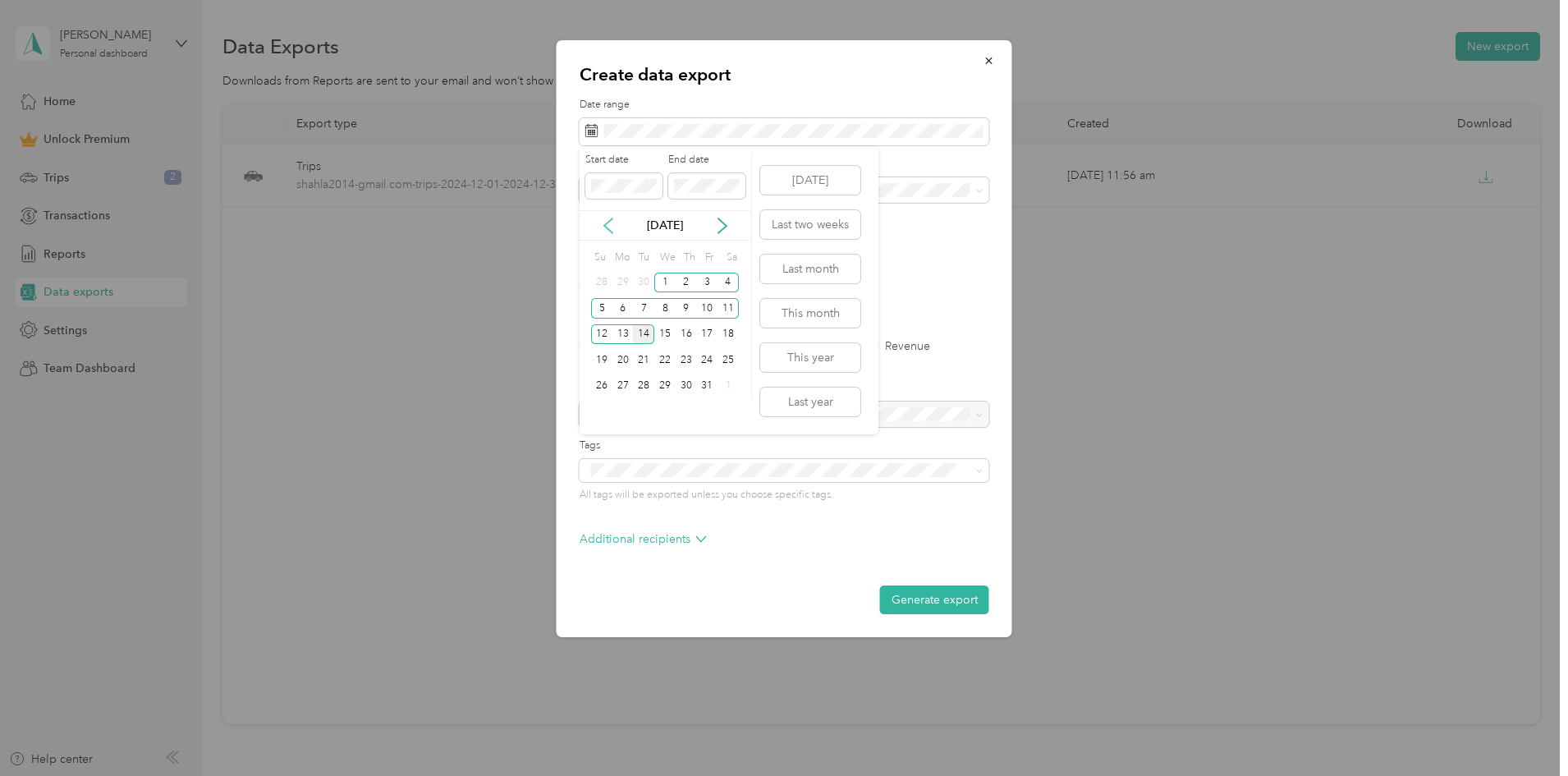
click at [605, 226] on icon at bounding box center [609, 226] width 17 height 17
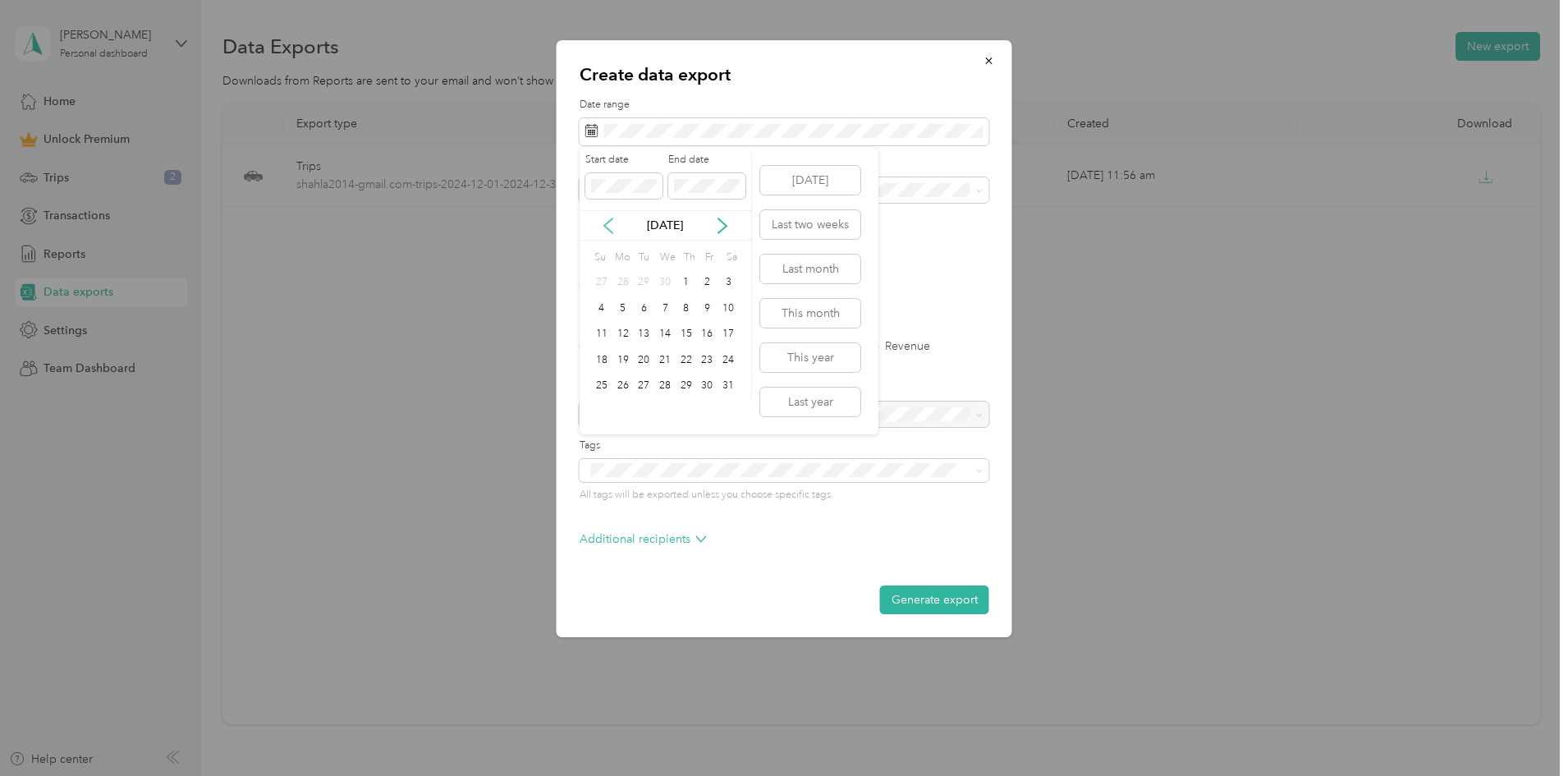
click at [605, 226] on icon at bounding box center [609, 226] width 17 height 17
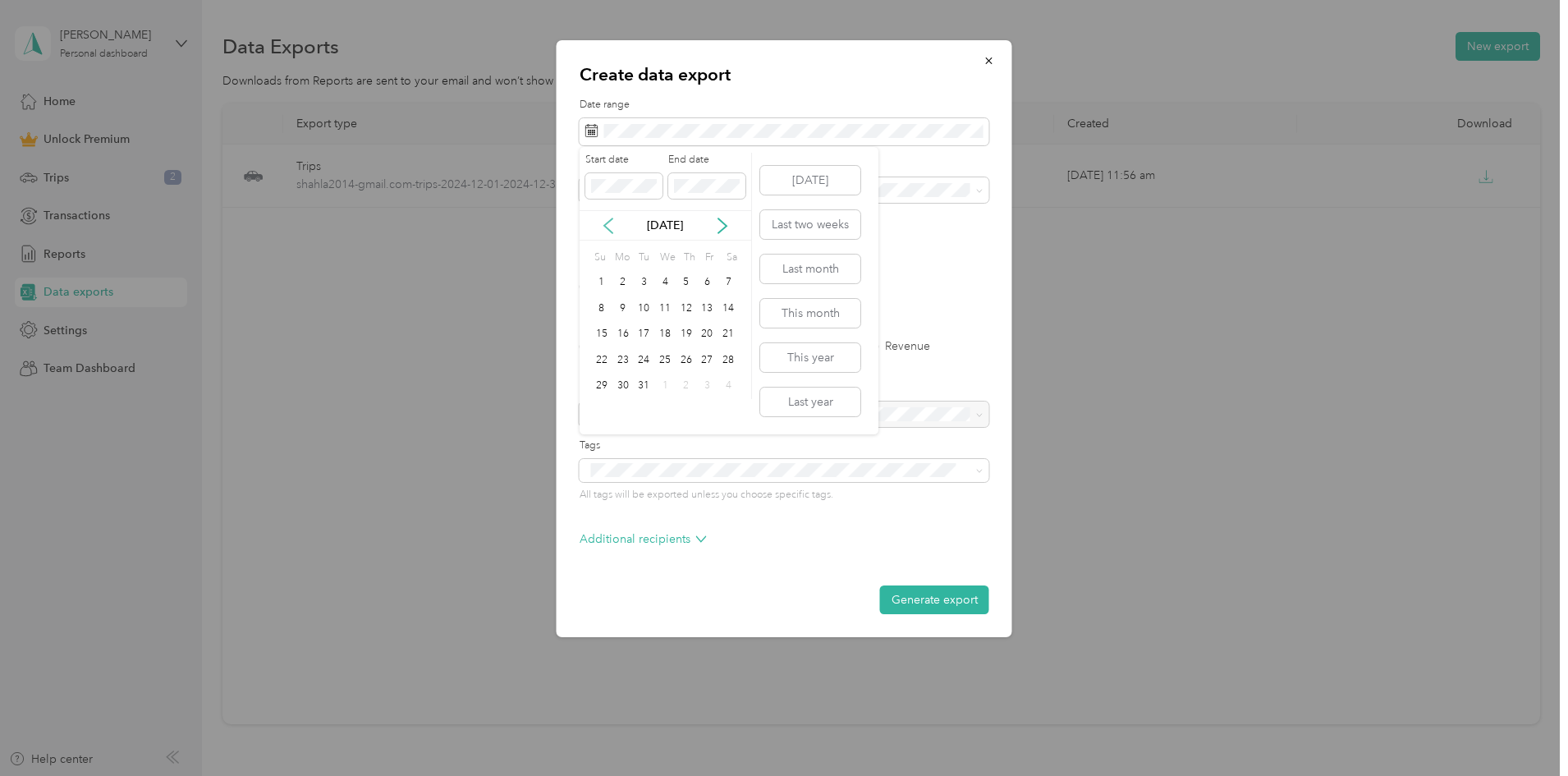
click at [605, 226] on icon at bounding box center [609, 226] width 17 height 17
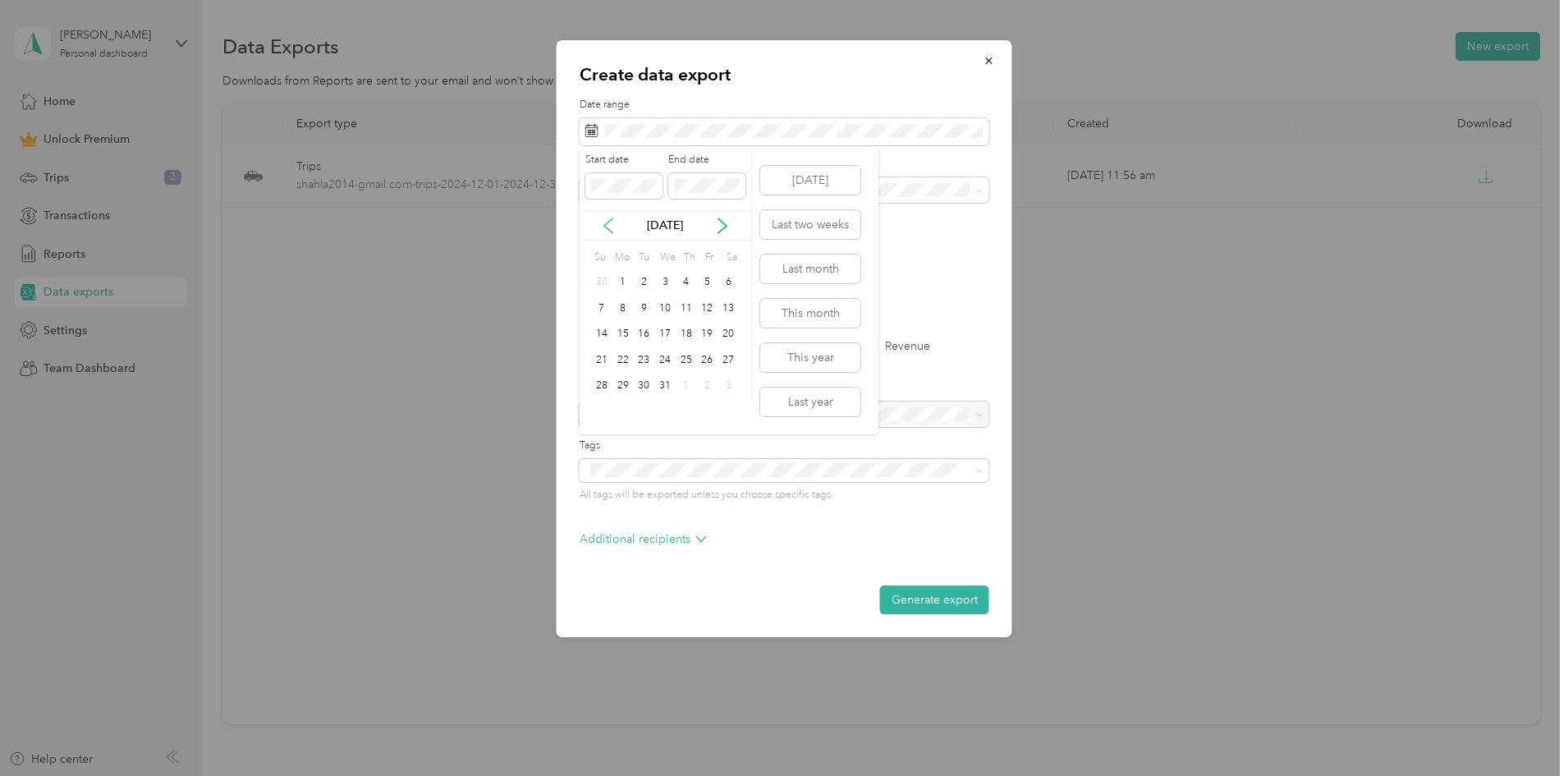
click at [605, 226] on icon at bounding box center [609, 226] width 17 height 17
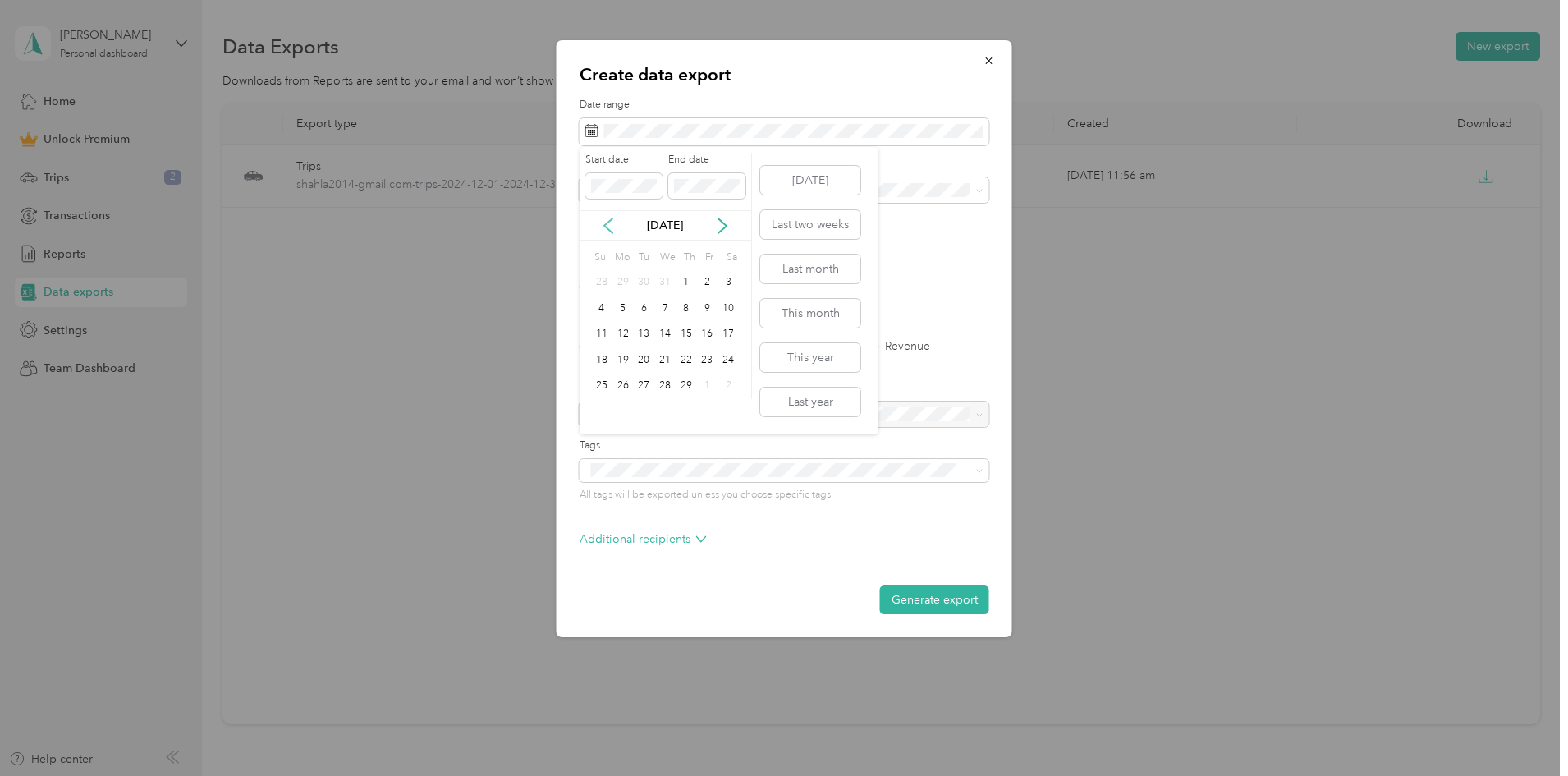
click at [605, 226] on icon at bounding box center [609, 226] width 17 height 17
click at [622, 281] on div "1" at bounding box center [624, 282] width 22 height 21
click at [725, 196] on span at bounding box center [707, 187] width 77 height 27
click at [644, 387] on div "31" at bounding box center [644, 386] width 22 height 21
click at [612, 227] on icon at bounding box center [609, 226] width 17 height 17
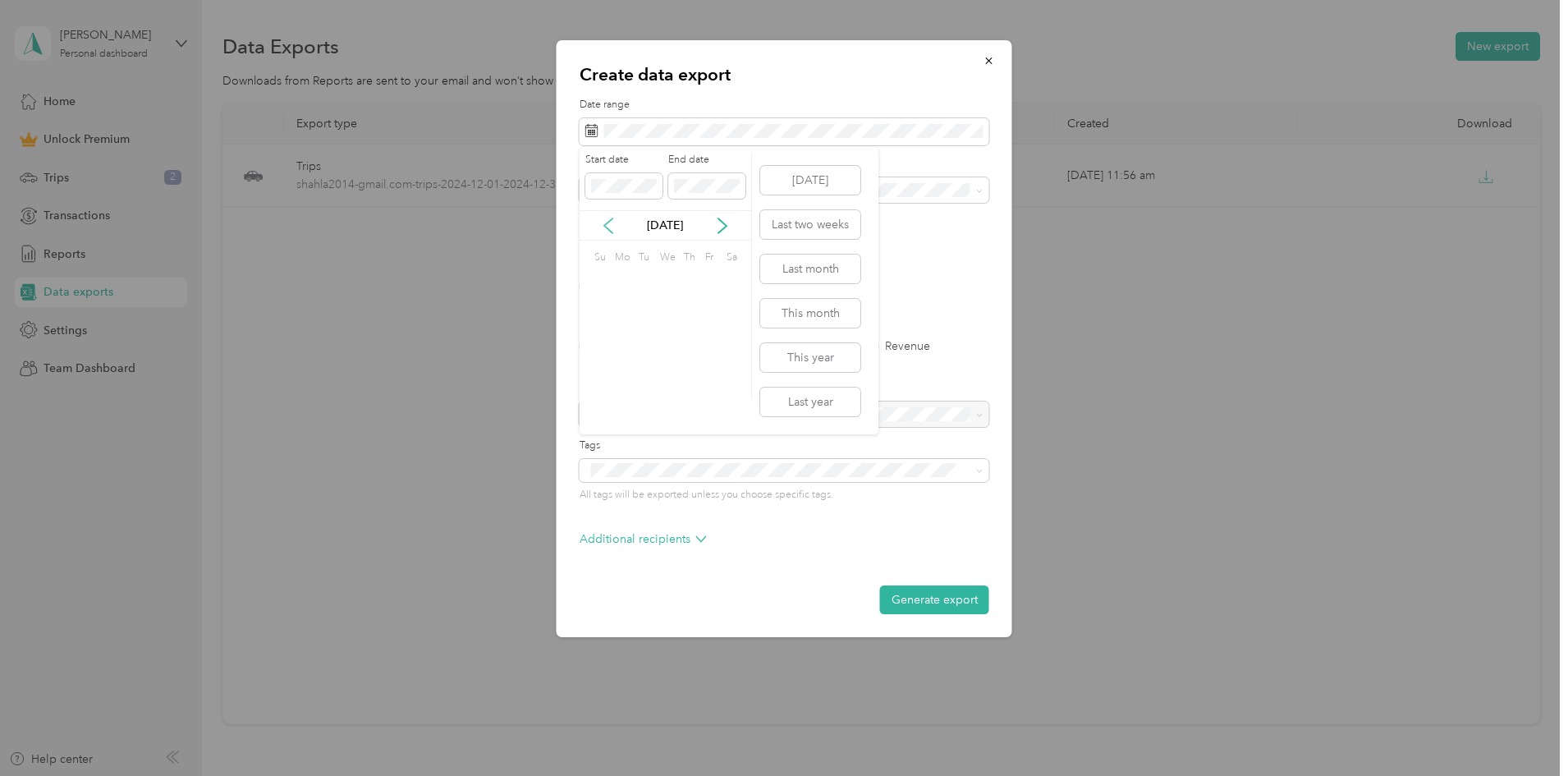
click at [612, 227] on icon at bounding box center [609, 226] width 17 height 17
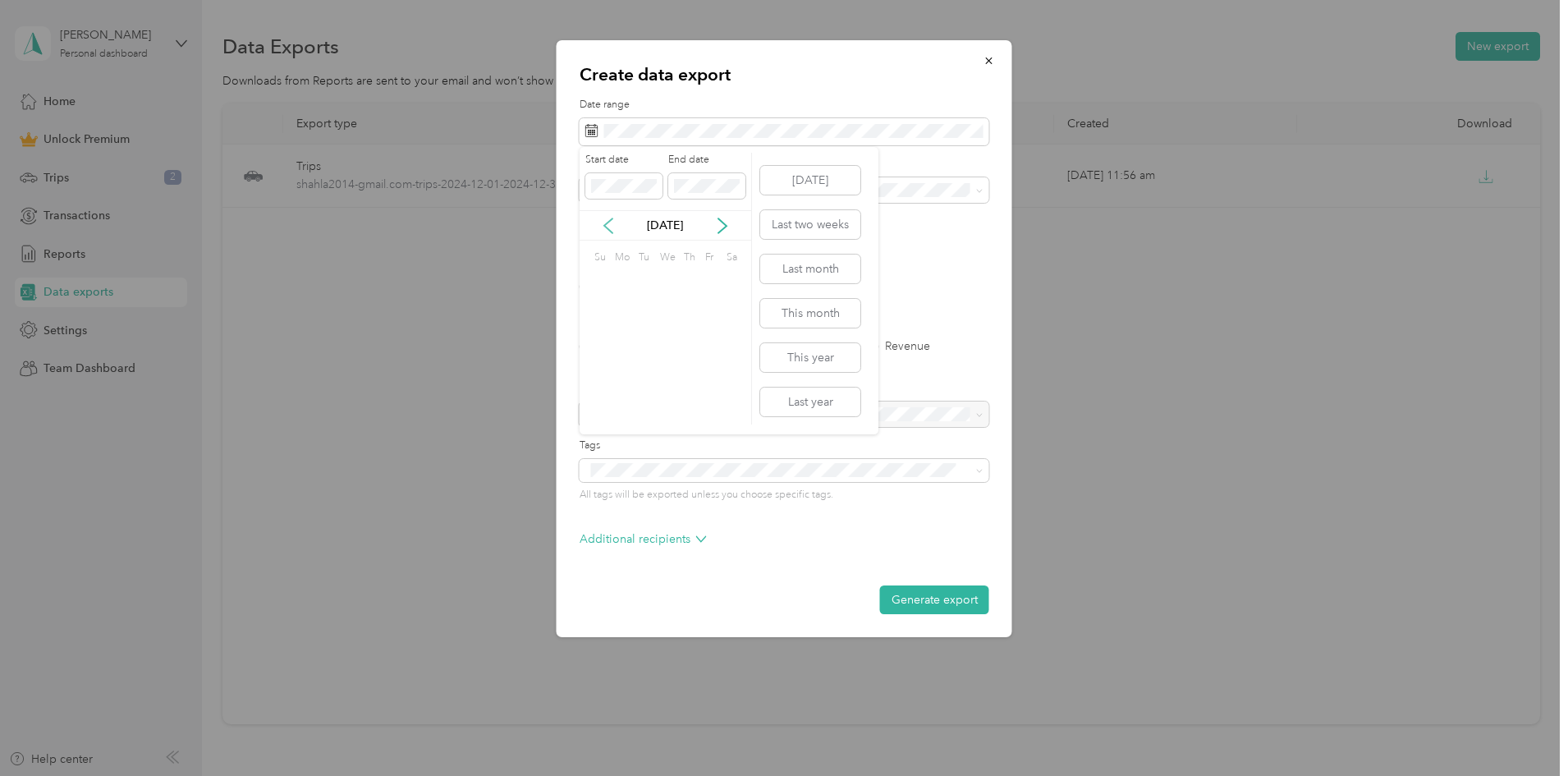
click at [612, 227] on icon at bounding box center [609, 226] width 17 height 17
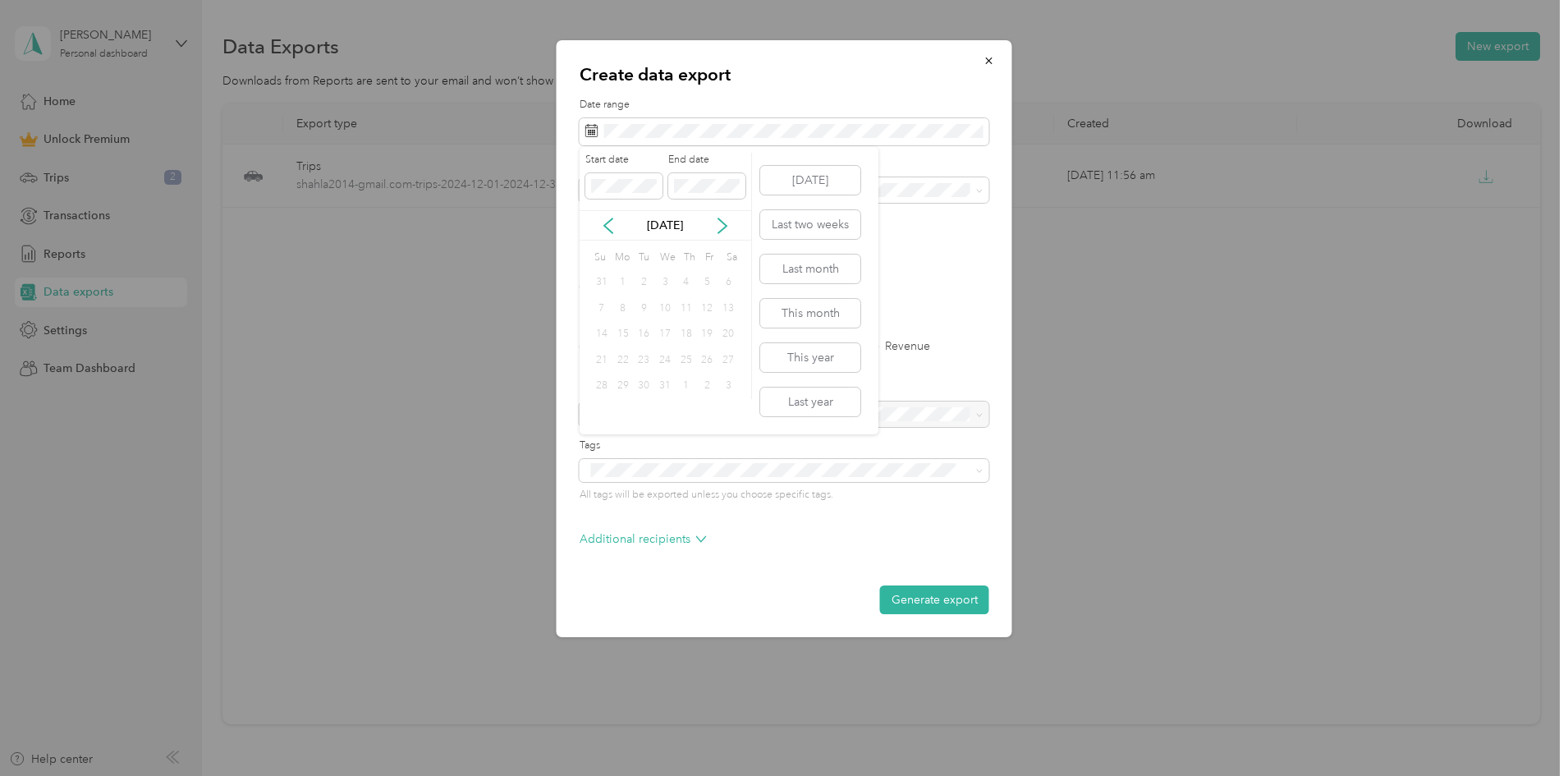
click at [624, 281] on div "1" at bounding box center [624, 282] width 22 height 21
click at [827, 406] on button "Last year" at bounding box center [810, 401] width 100 height 29
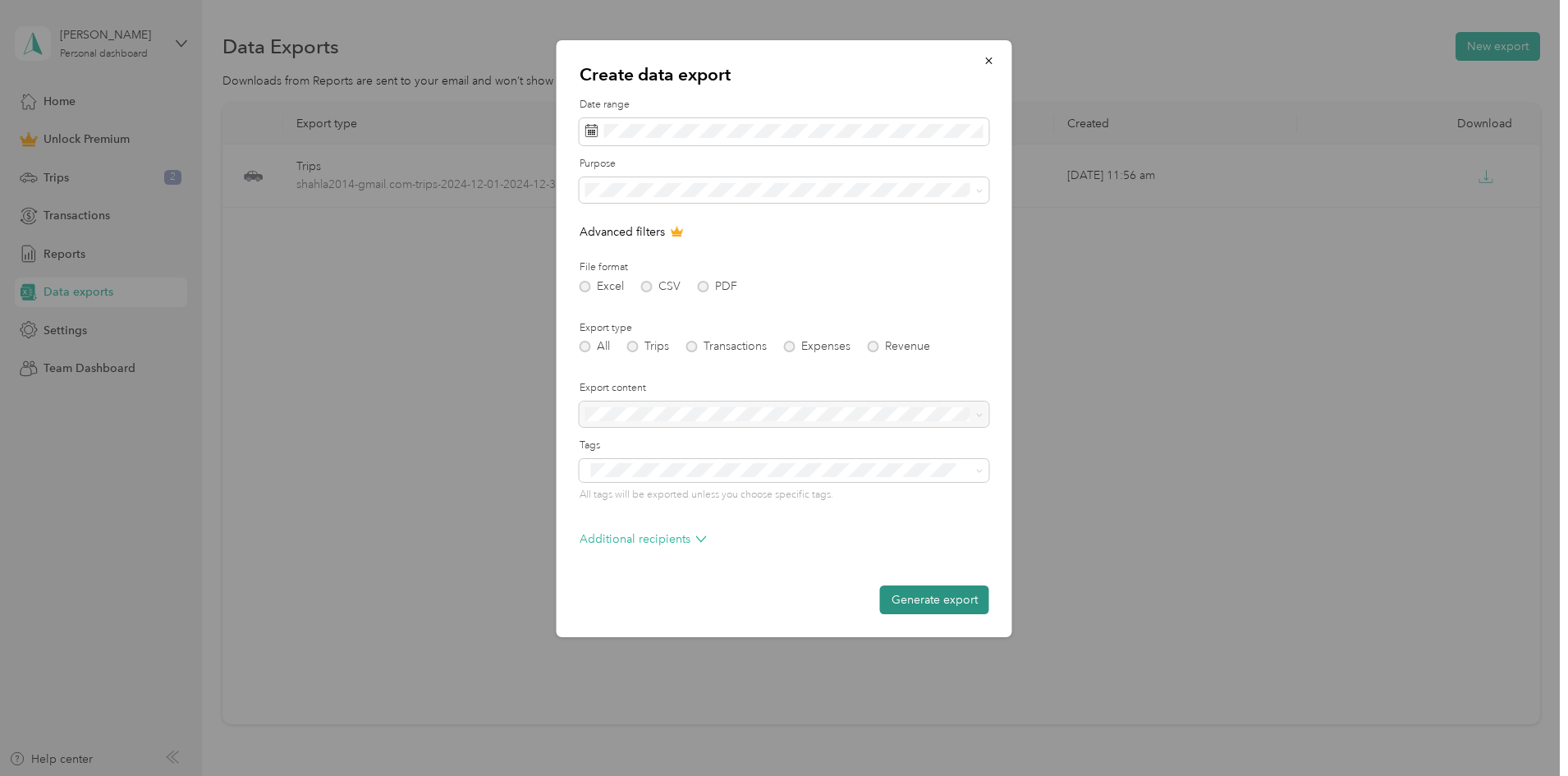
click at [937, 600] on button "Generate export" at bounding box center [934, 599] width 109 height 29
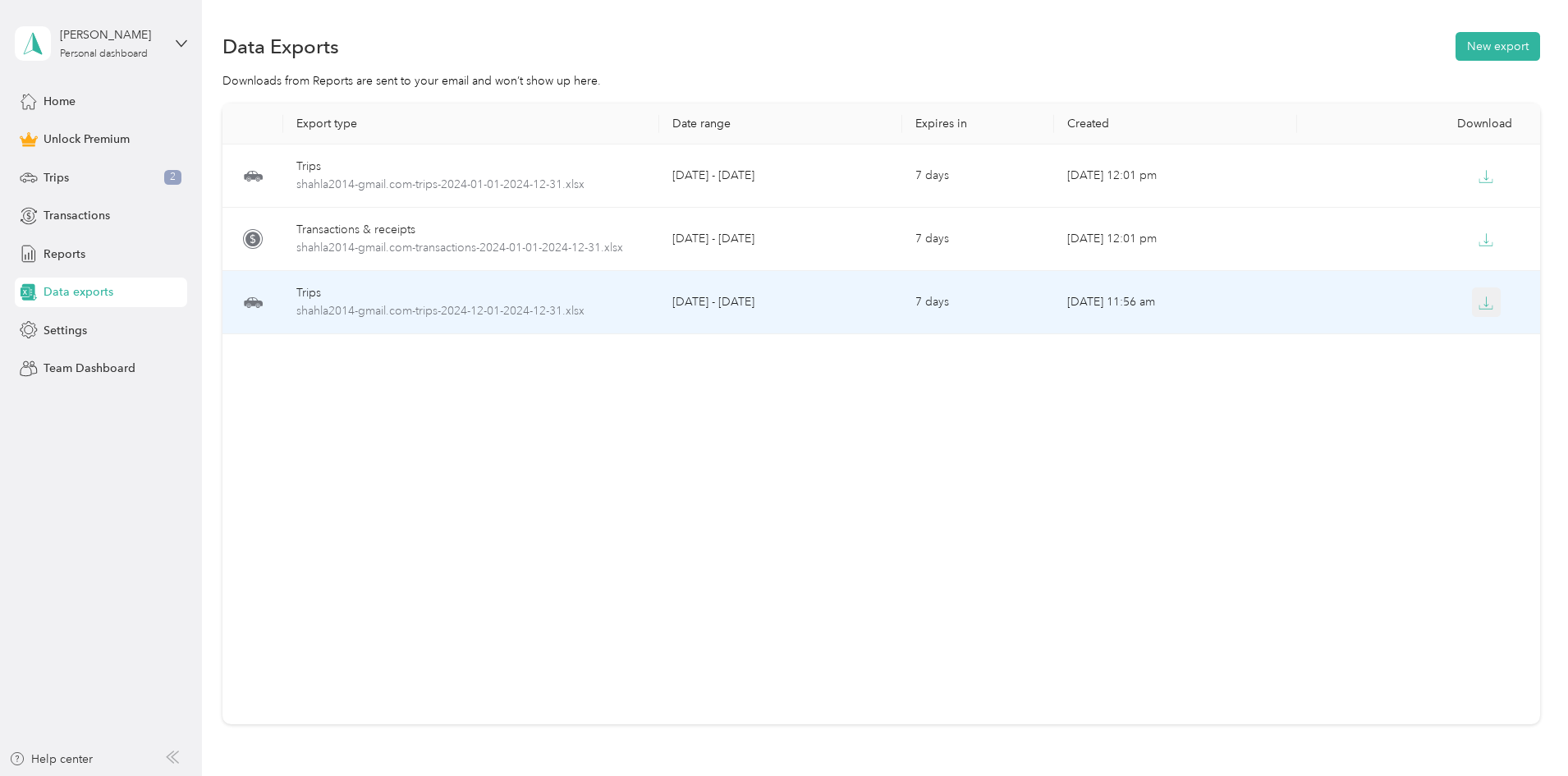
click at [1479, 303] on icon "button" at bounding box center [1486, 303] width 15 height 15
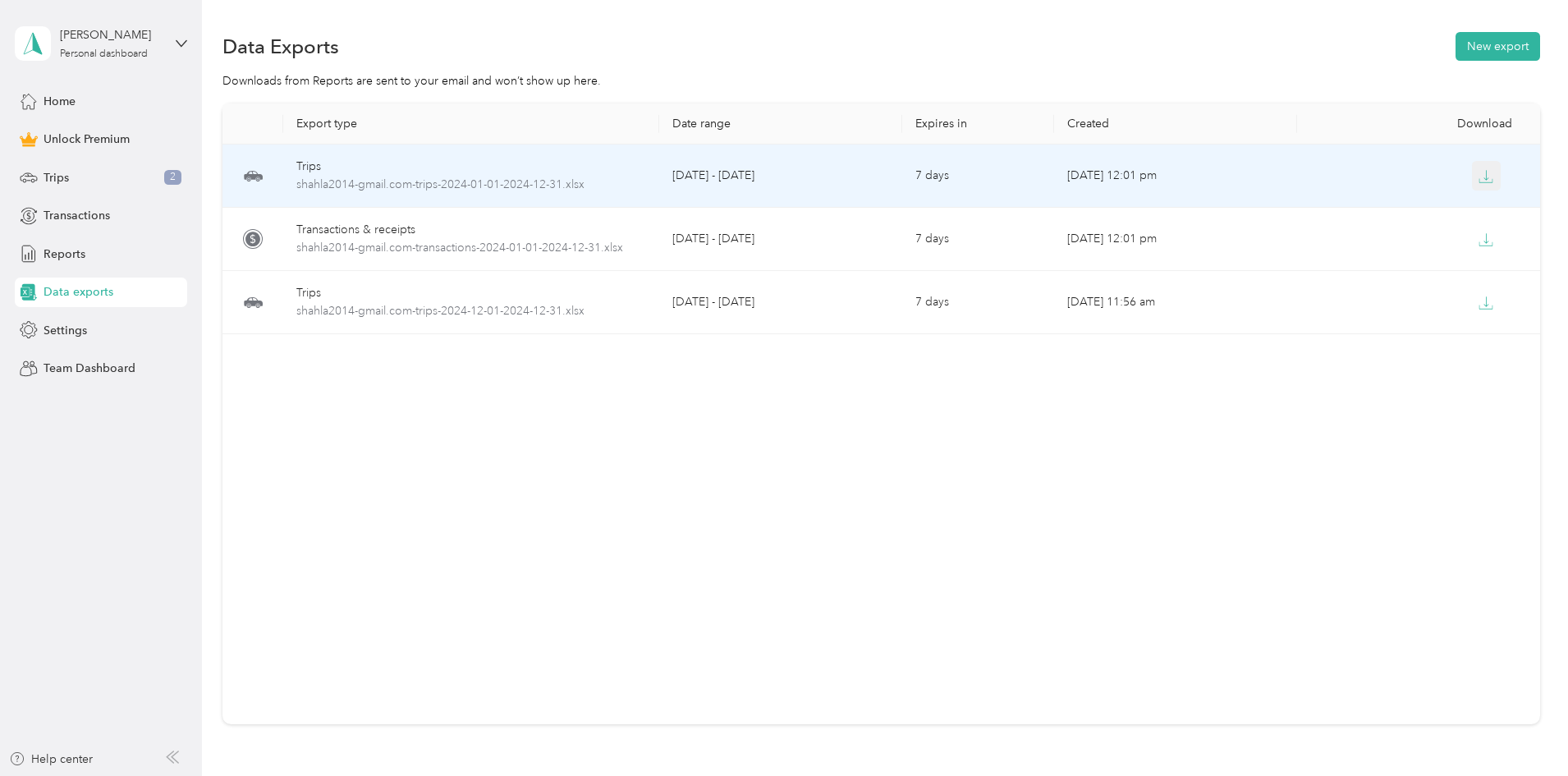
click at [1472, 184] on button "button" at bounding box center [1486, 175] width 29 height 29
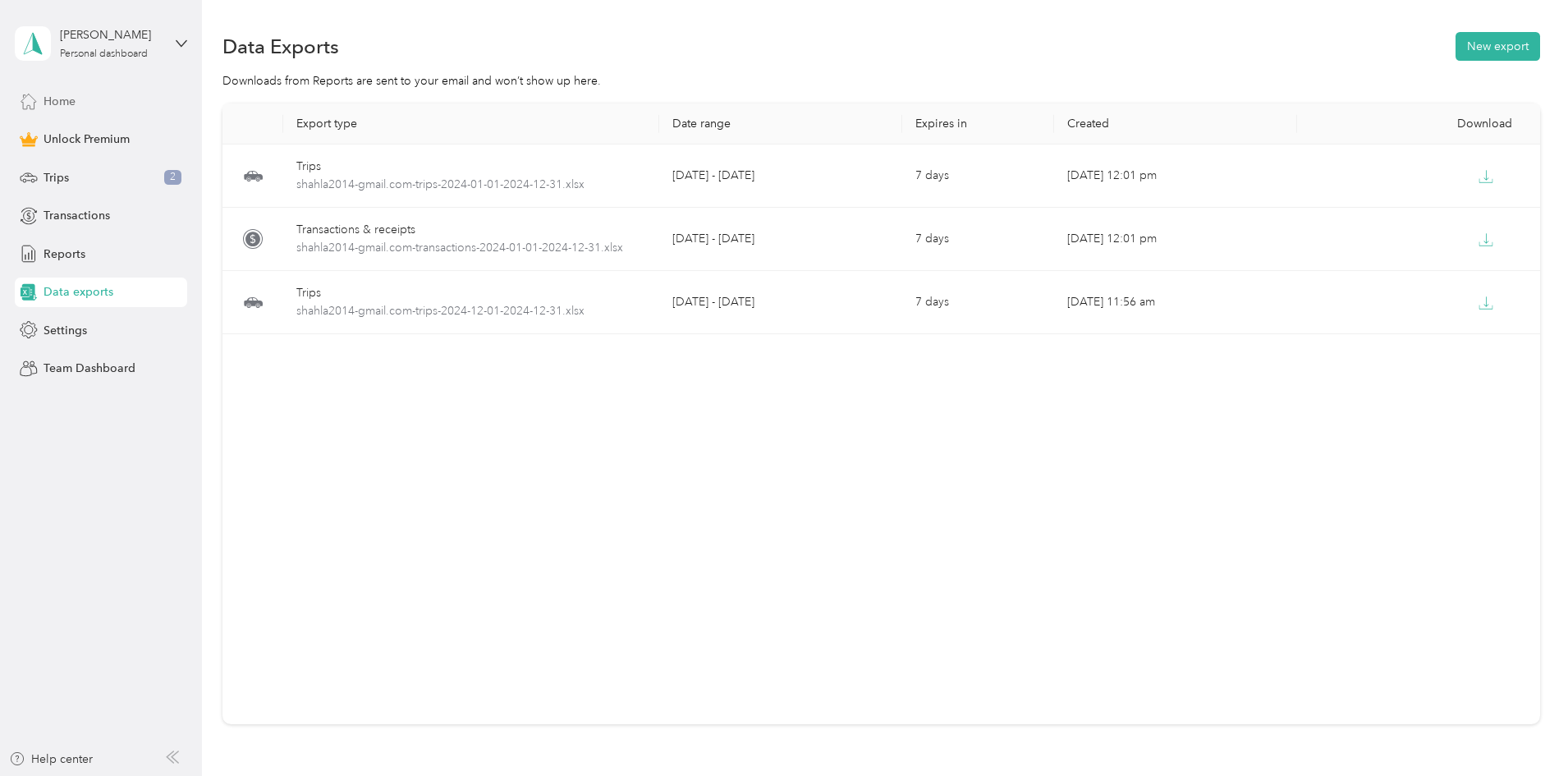
click at [63, 102] on span "Home" at bounding box center [59, 101] width 32 height 17
